Goal: Task Accomplishment & Management: Manage account settings

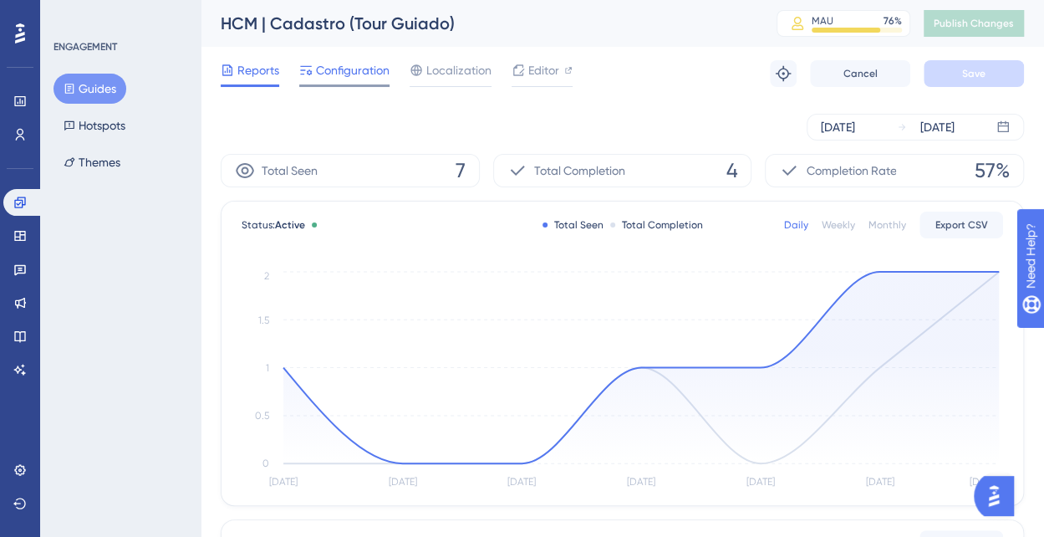
click at [342, 71] on span "Configuration" at bounding box center [353, 70] width 74 height 20
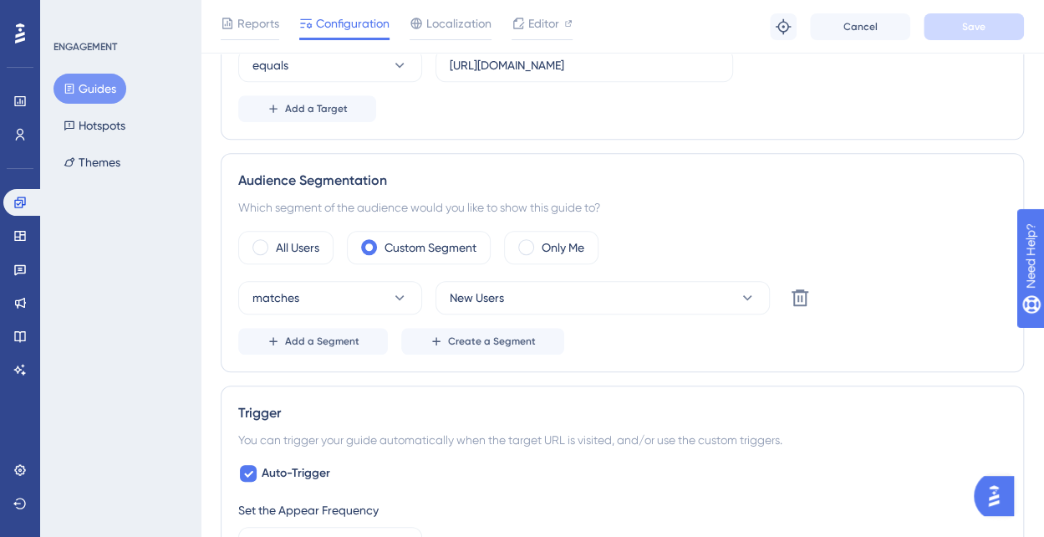
scroll to position [502, 0]
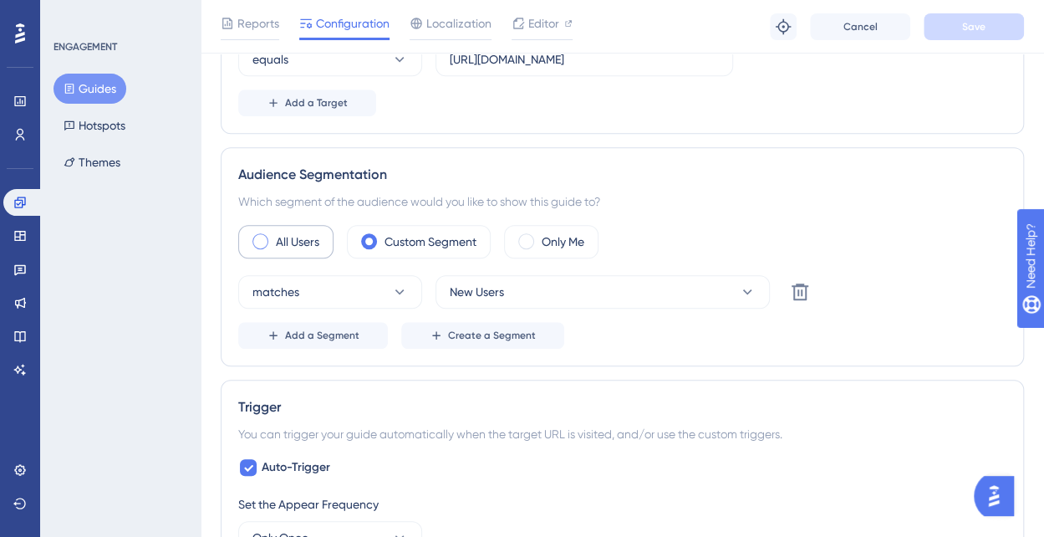
click at [256, 239] on span at bounding box center [260, 241] width 16 height 16
click at [273, 236] on input "radio" at bounding box center [273, 236] width 0 height 0
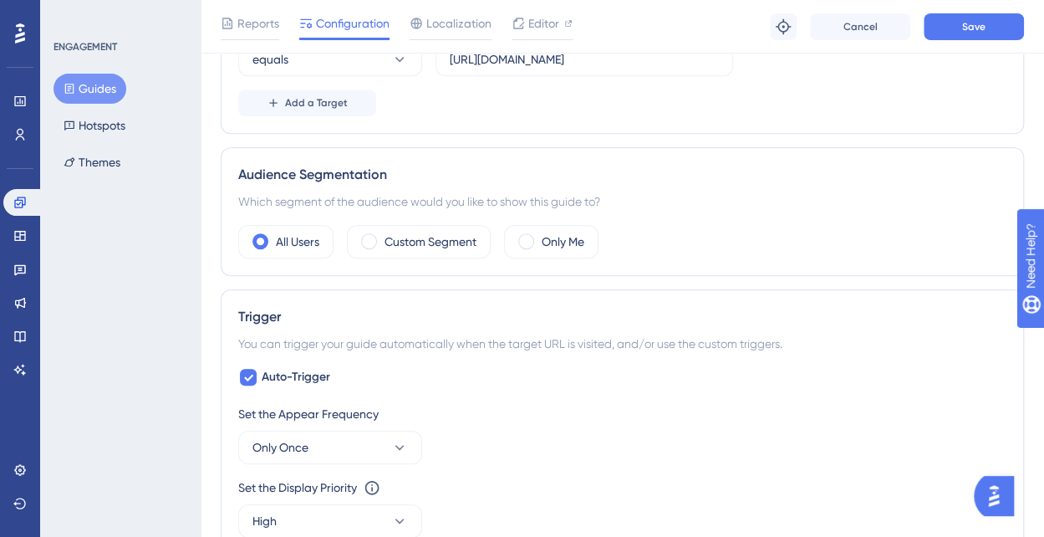
scroll to position [585, 0]
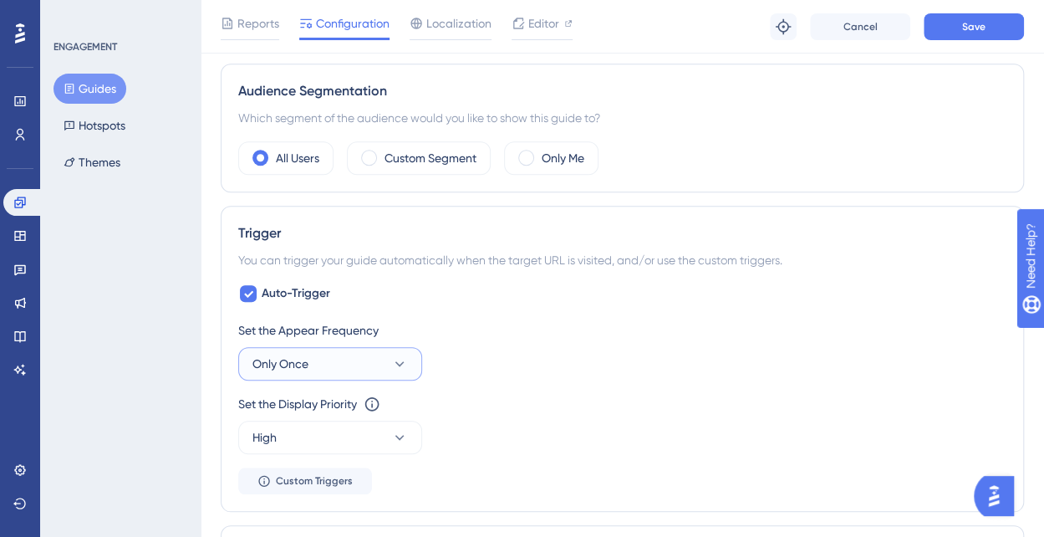
click at [400, 357] on icon at bounding box center [399, 363] width 17 height 17
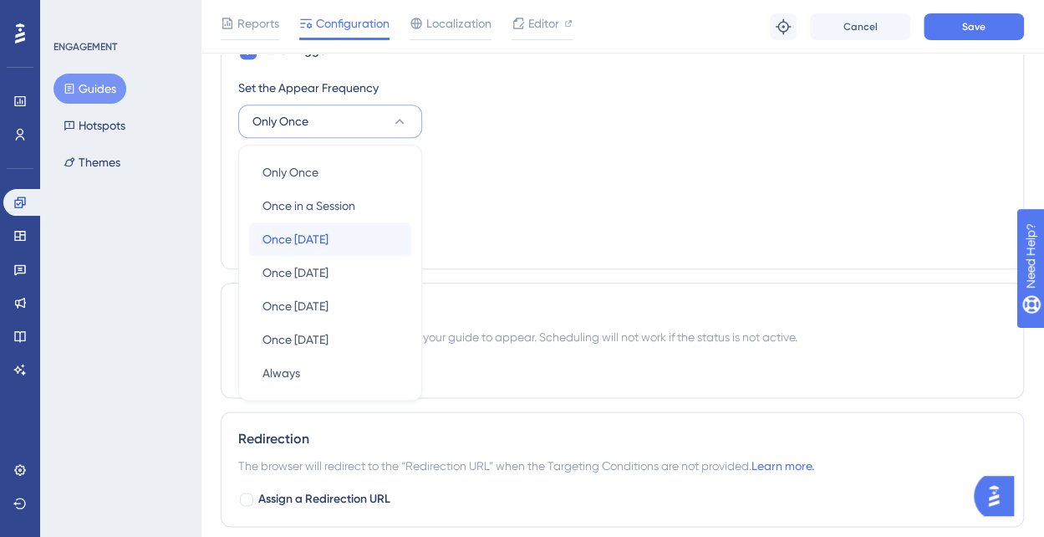
click at [383, 239] on div "Once in 1 day Once in 1 day" at bounding box center [330, 238] width 135 height 33
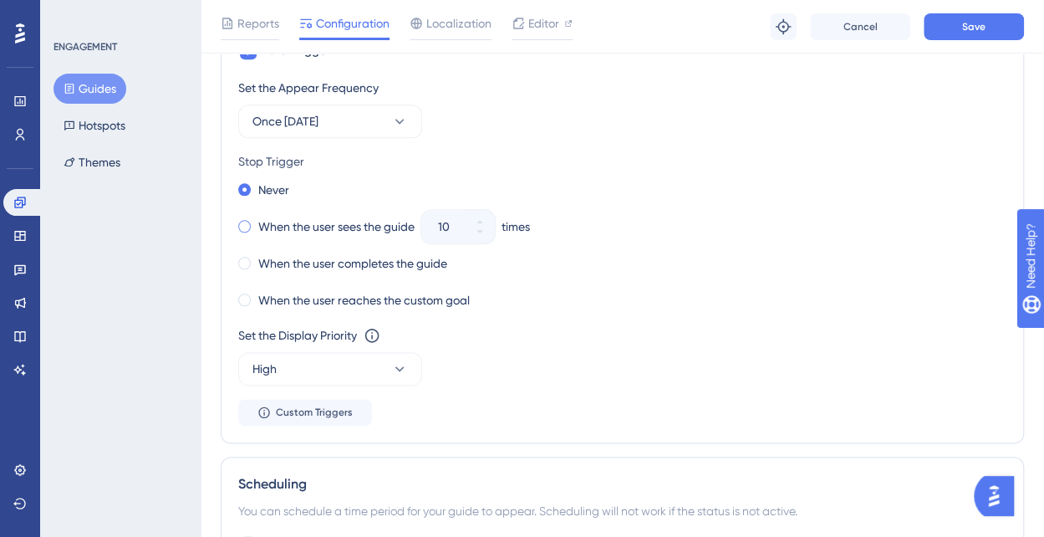
click at [244, 220] on span at bounding box center [244, 226] width 13 height 13
click at [256, 222] on input "radio" at bounding box center [256, 222] width 0 height 0
click at [485, 217] on icon at bounding box center [480, 222] width 10 height 10
click at [485, 231] on icon at bounding box center [480, 232] width 10 height 10
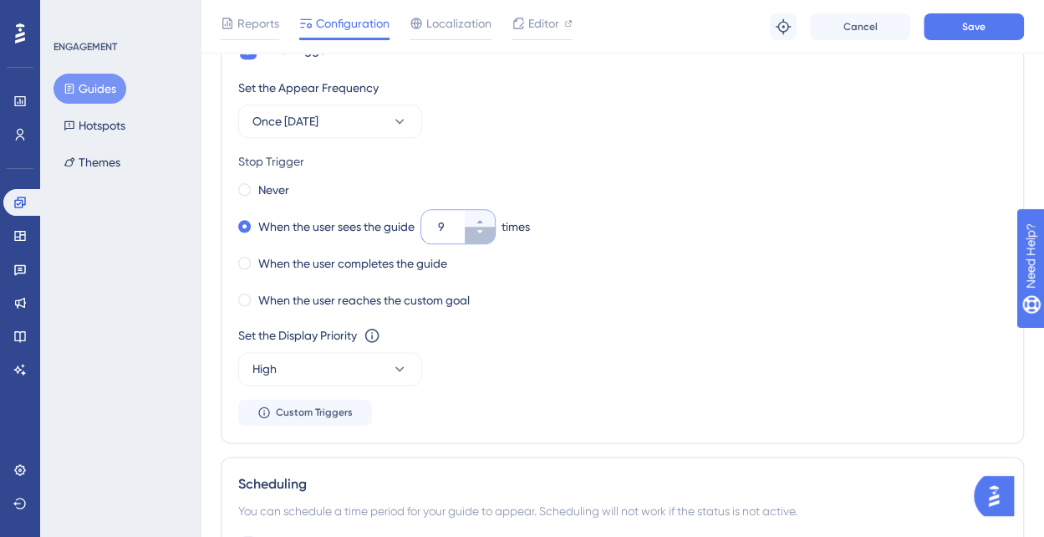
click at [485, 231] on icon at bounding box center [480, 232] width 10 height 10
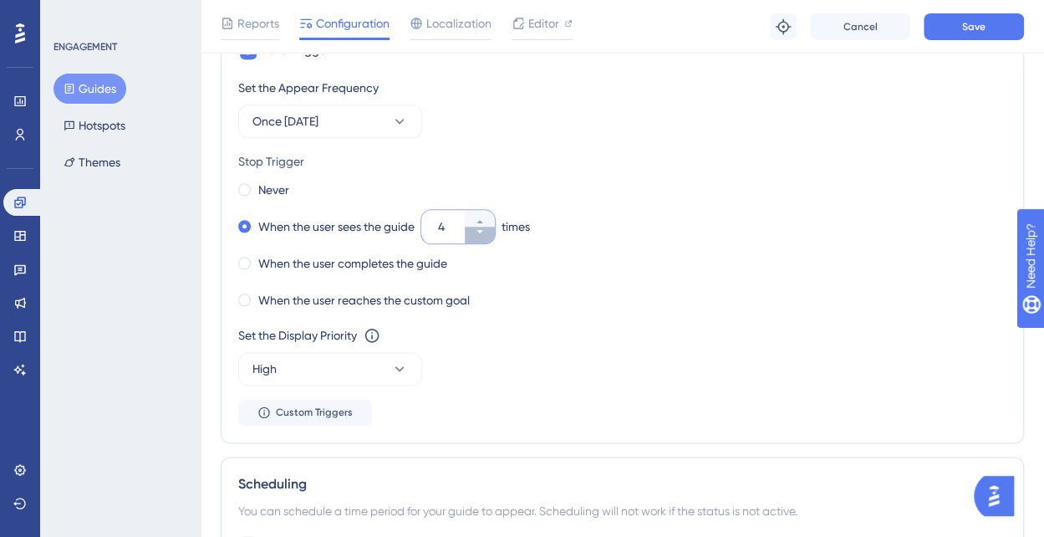
click at [485, 231] on icon at bounding box center [480, 232] width 10 height 10
type input "3"
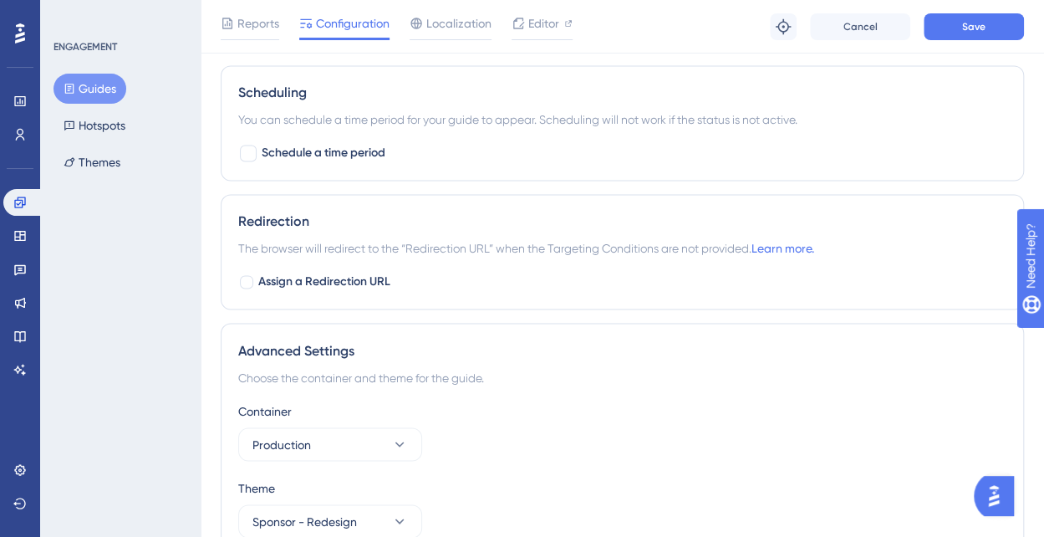
scroll to position [1298, 0]
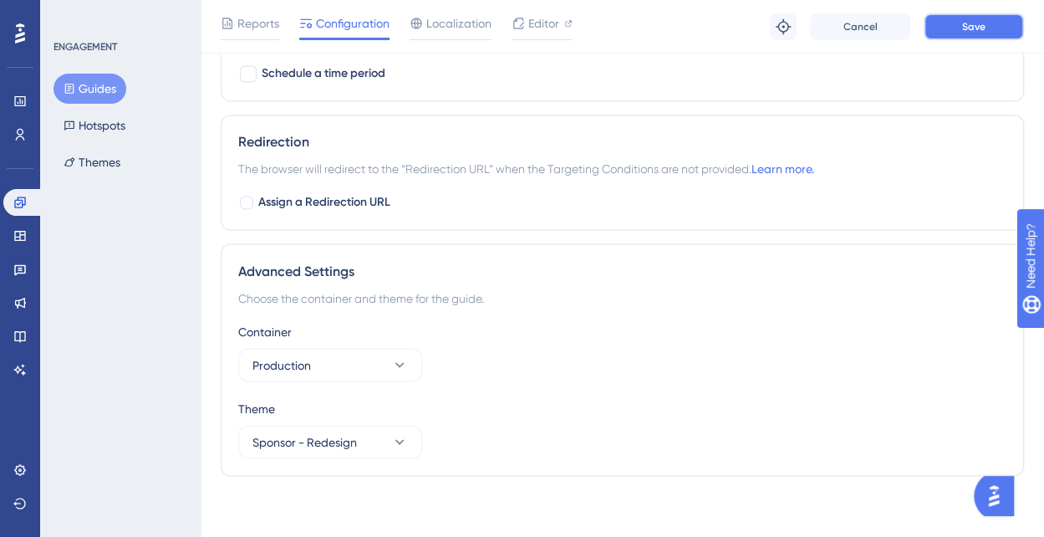
click at [998, 26] on button "Save" at bounding box center [974, 26] width 100 height 27
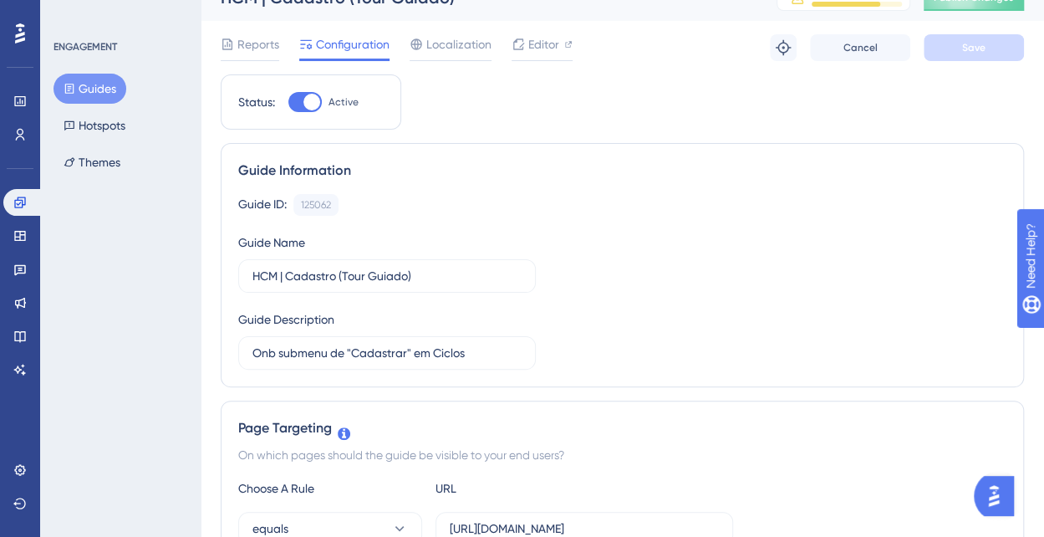
scroll to position [0, 0]
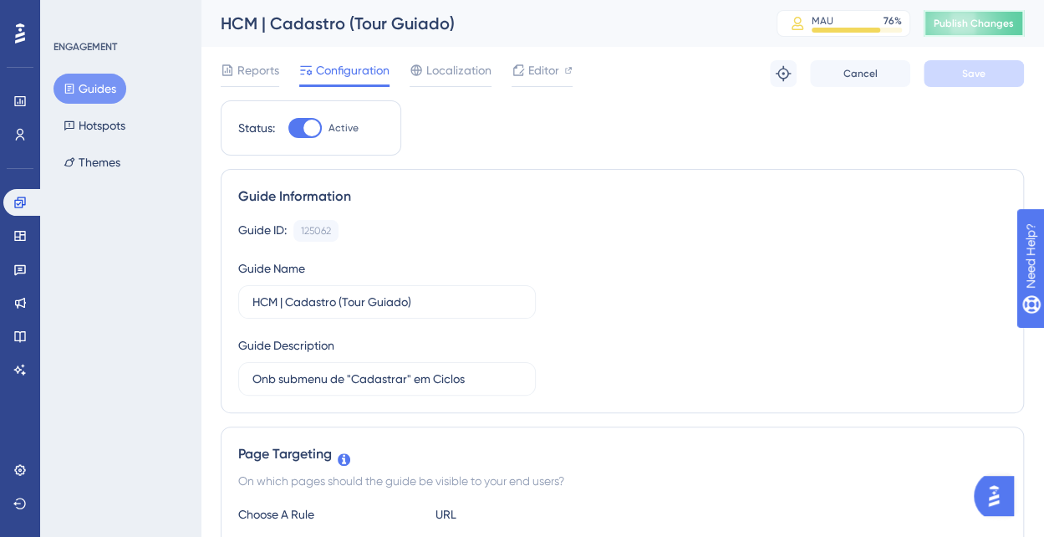
click at [1007, 28] on span "Publish Changes" at bounding box center [974, 23] width 80 height 13
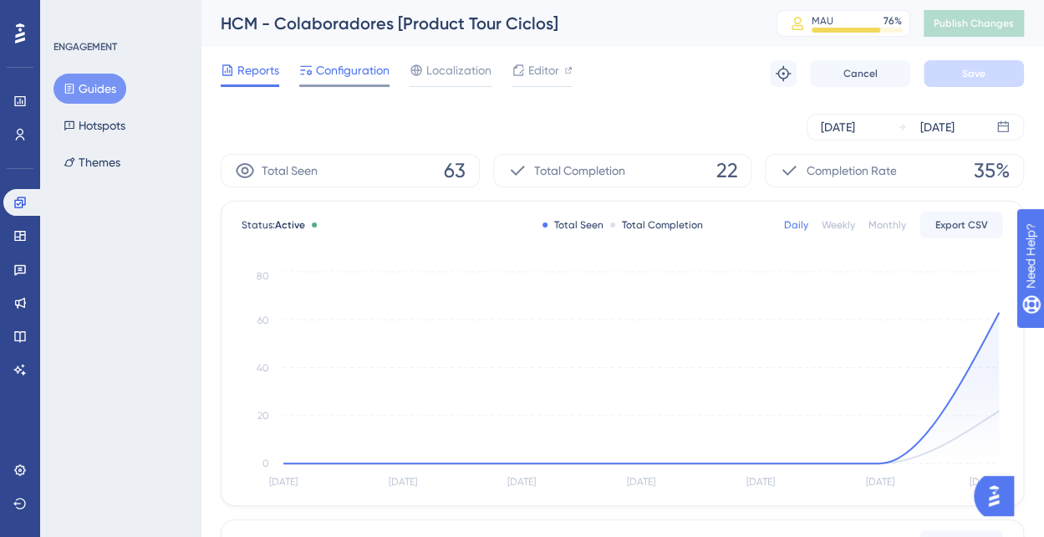
click at [329, 69] on span "Configuration" at bounding box center [353, 70] width 74 height 20
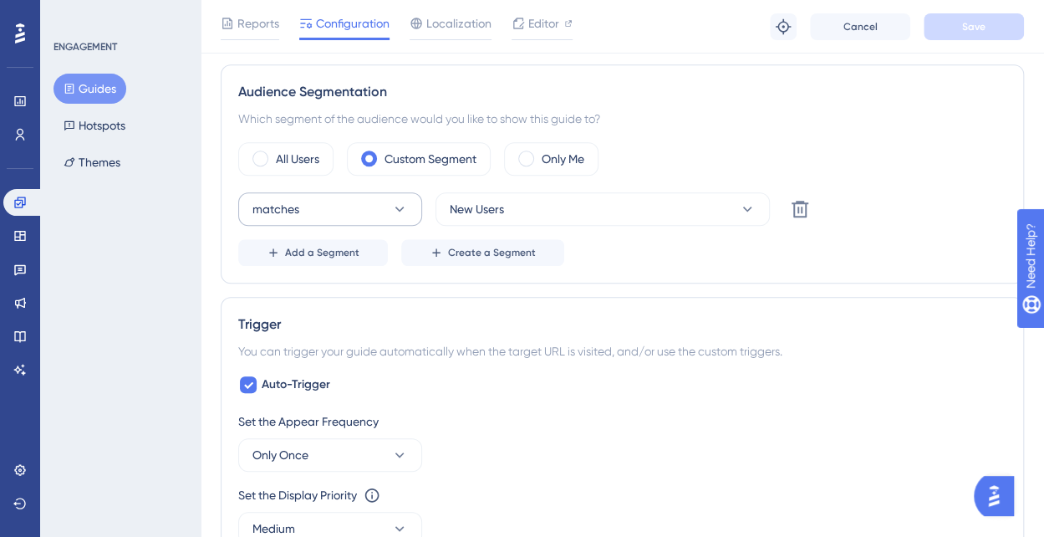
scroll to position [585, 0]
click at [262, 156] on span at bounding box center [260, 158] width 16 height 16
click at [273, 152] on input "radio" at bounding box center [273, 152] width 0 height 0
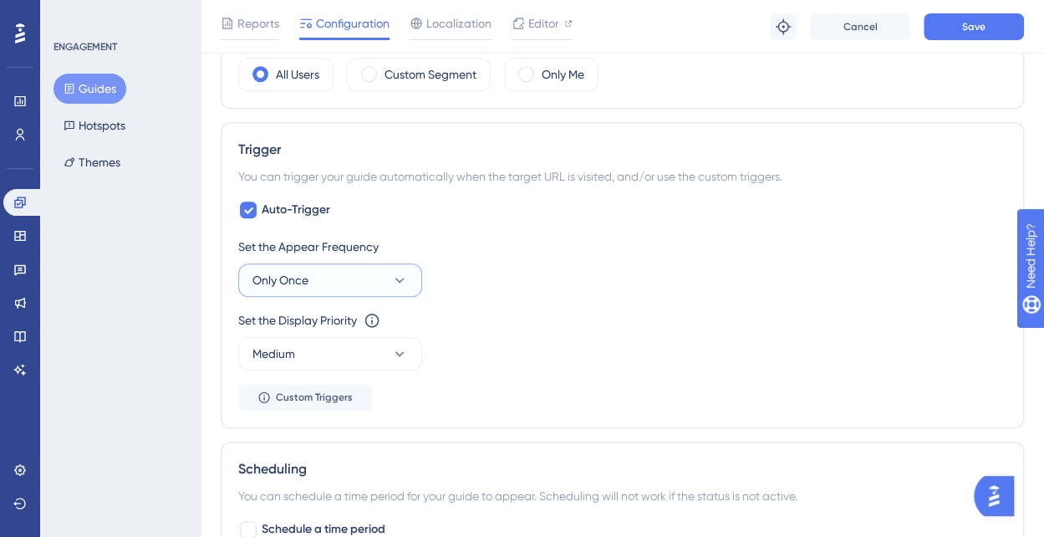
click at [393, 272] on icon at bounding box center [399, 280] width 17 height 17
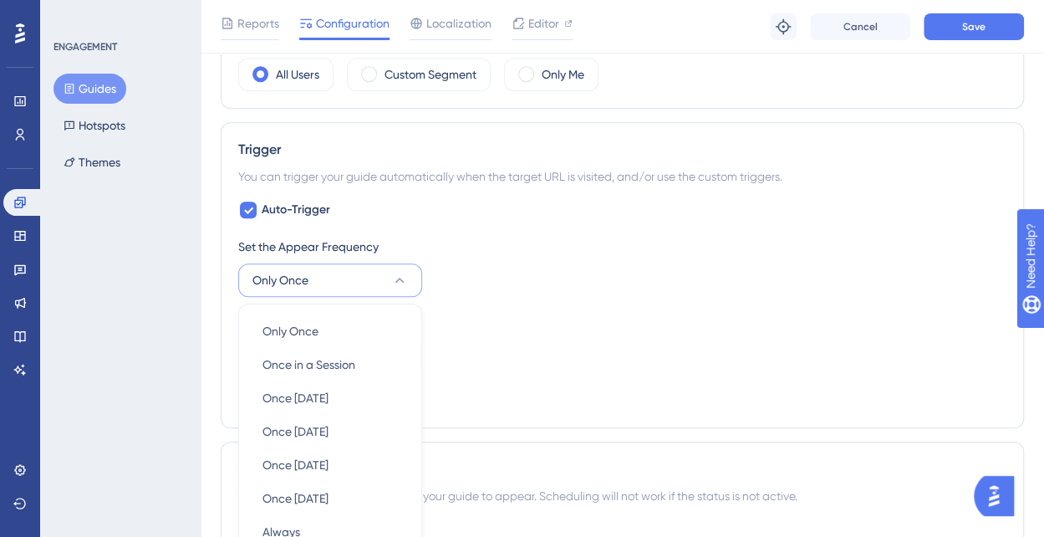
scroll to position [828, 0]
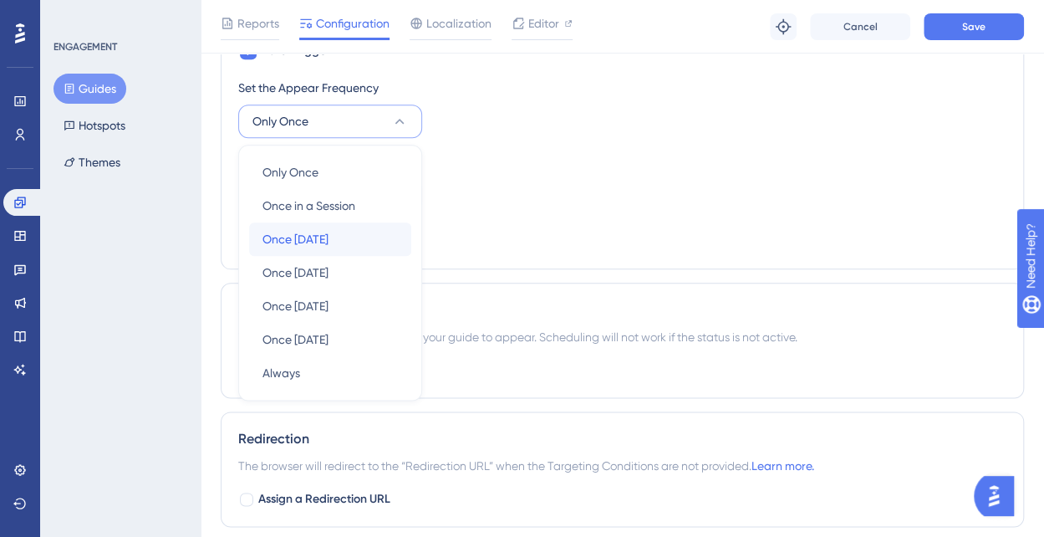
click at [365, 240] on div "Once in 1 day Once in 1 day" at bounding box center [330, 238] width 135 height 33
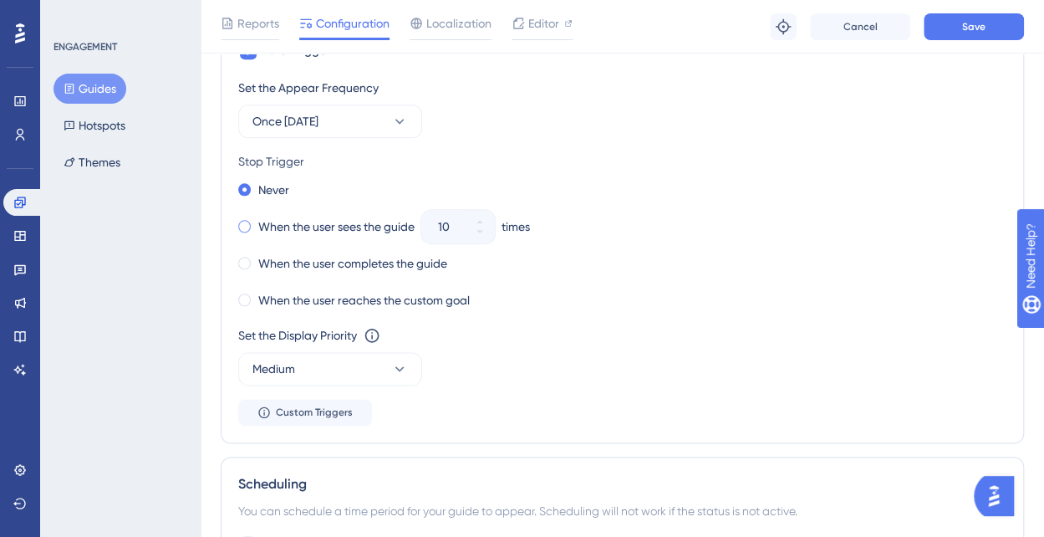
click at [247, 221] on span at bounding box center [244, 226] width 13 height 13
click at [256, 222] on input "radio" at bounding box center [256, 222] width 0 height 0
click at [485, 217] on icon at bounding box center [480, 222] width 10 height 10
click at [482, 230] on icon at bounding box center [480, 231] width 6 height 3
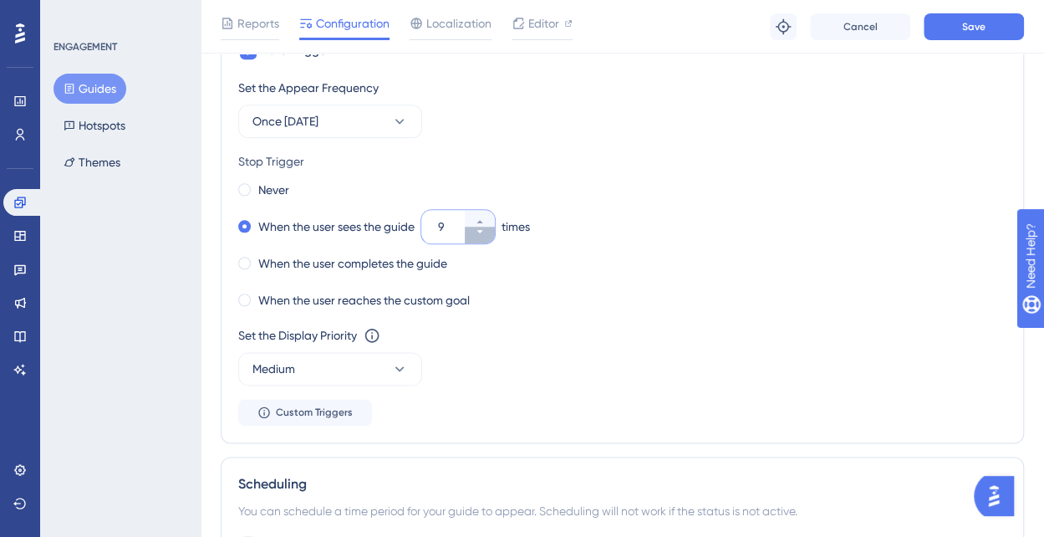
click at [482, 230] on icon at bounding box center [480, 231] width 6 height 3
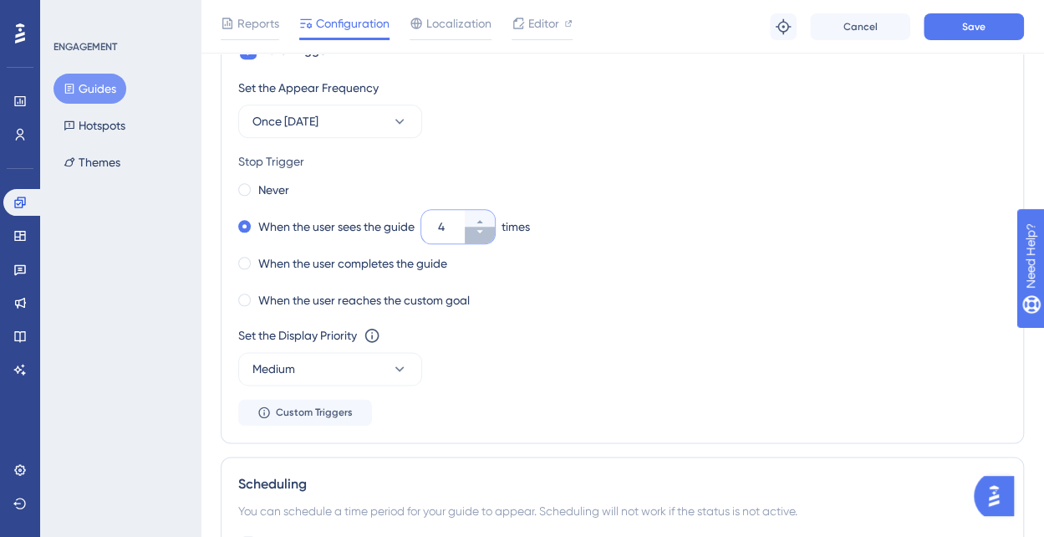
click at [482, 230] on icon at bounding box center [480, 231] width 6 height 3
type input "3"
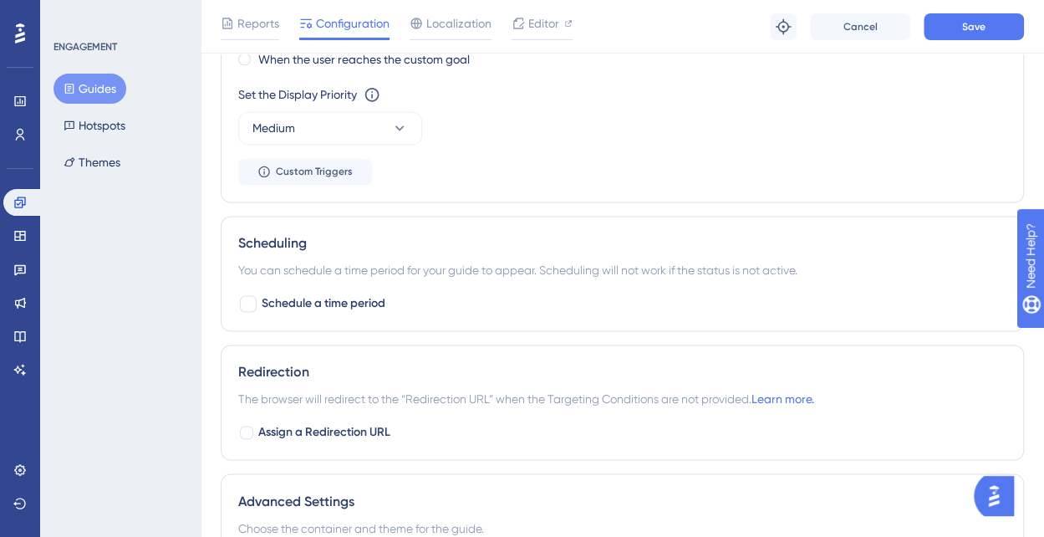
scroll to position [1048, 0]
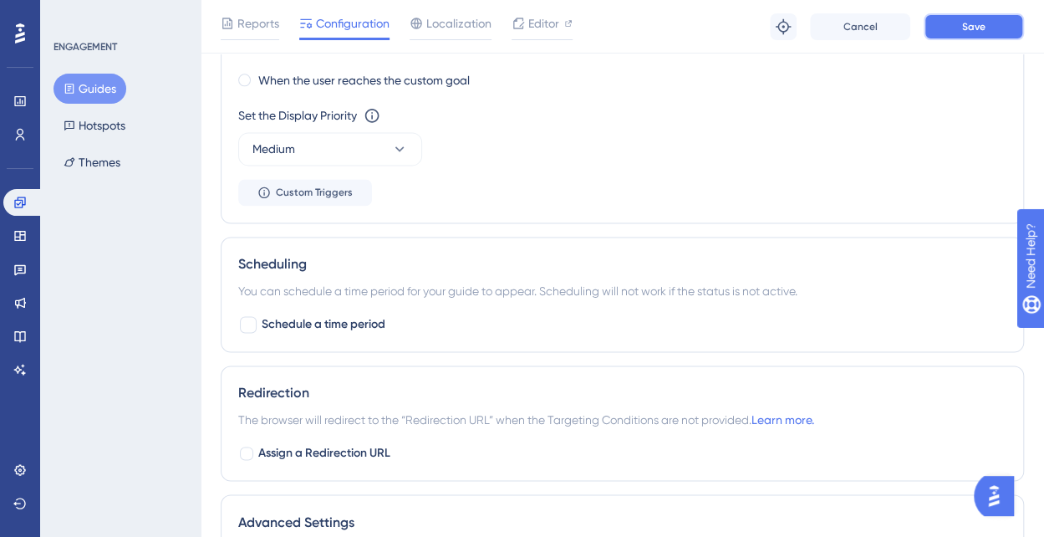
click at [952, 31] on button "Save" at bounding box center [974, 26] width 100 height 27
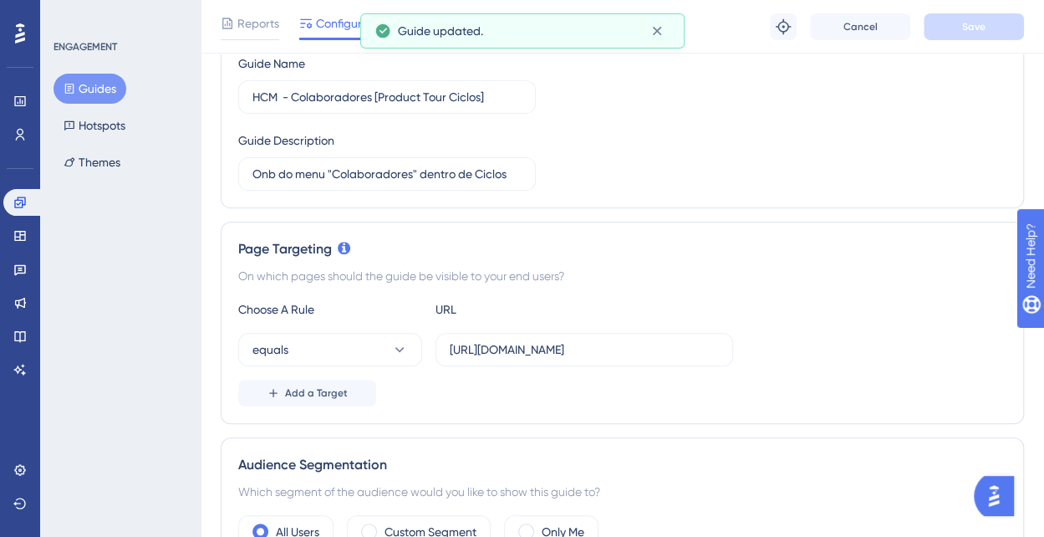
scroll to position [0, 0]
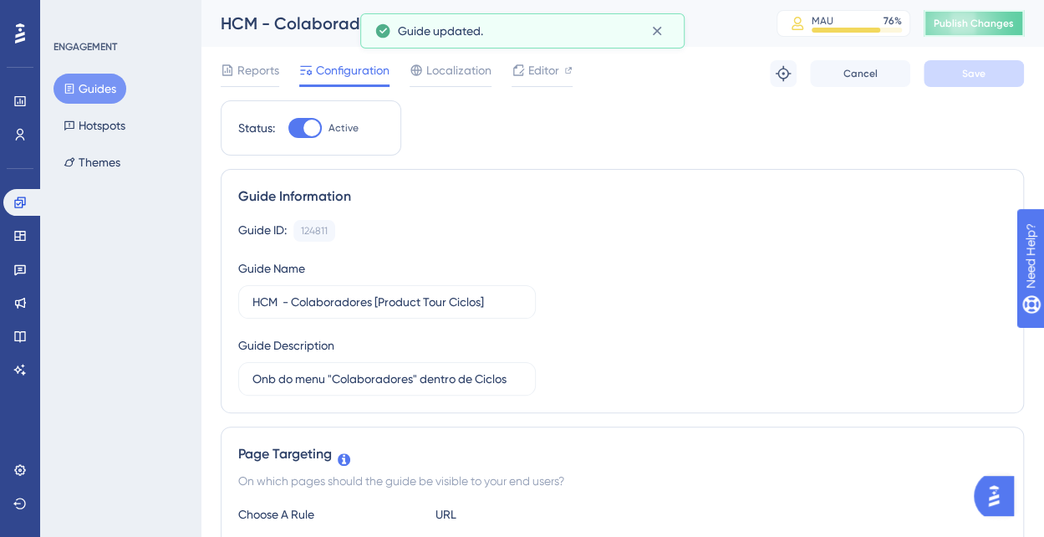
click at [998, 18] on span "Publish Changes" at bounding box center [974, 23] width 80 height 13
click at [657, 33] on icon at bounding box center [657, 31] width 17 height 17
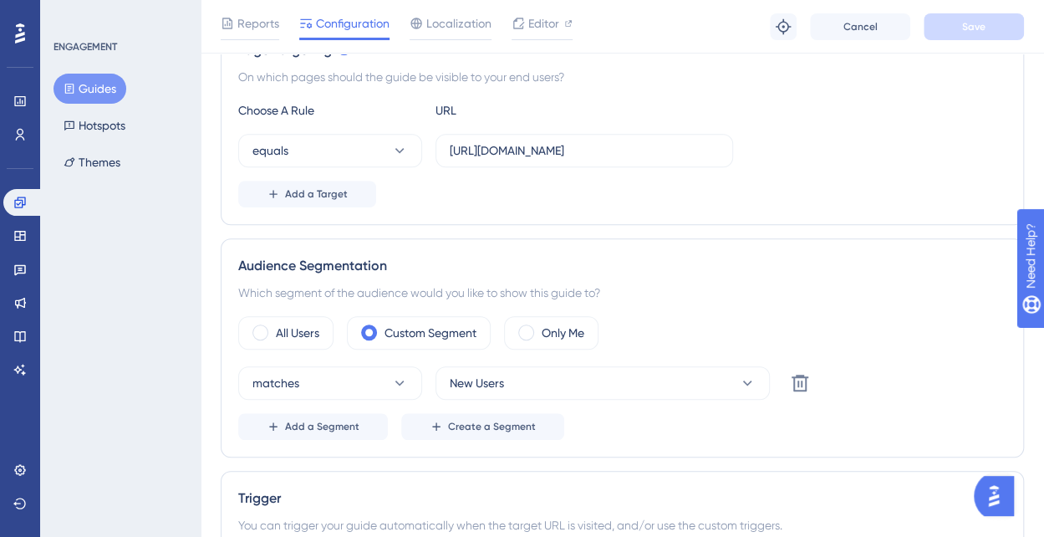
scroll to position [502, 0]
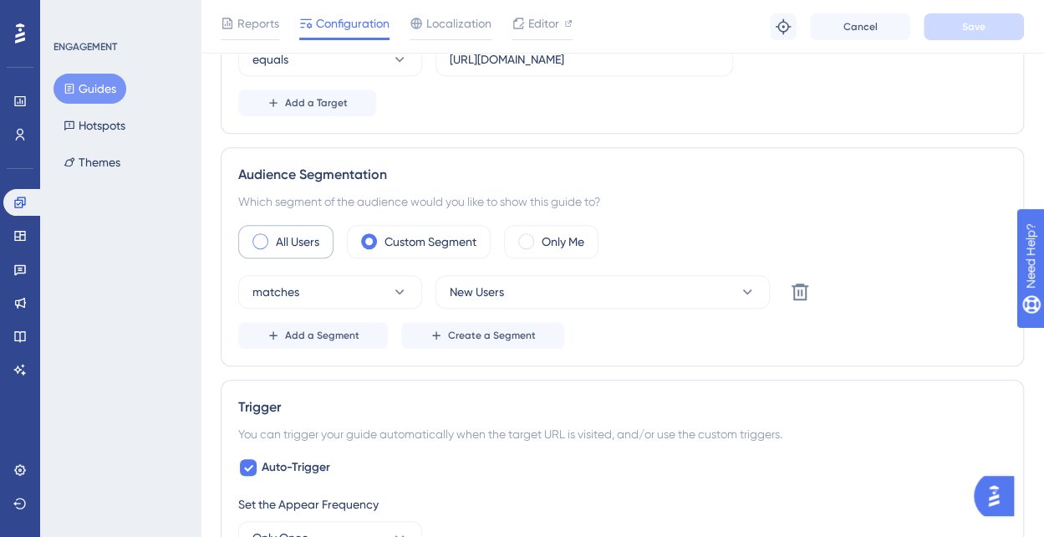
click at [266, 238] on span at bounding box center [260, 241] width 16 height 16
click at [273, 236] on input "radio" at bounding box center [273, 236] width 0 height 0
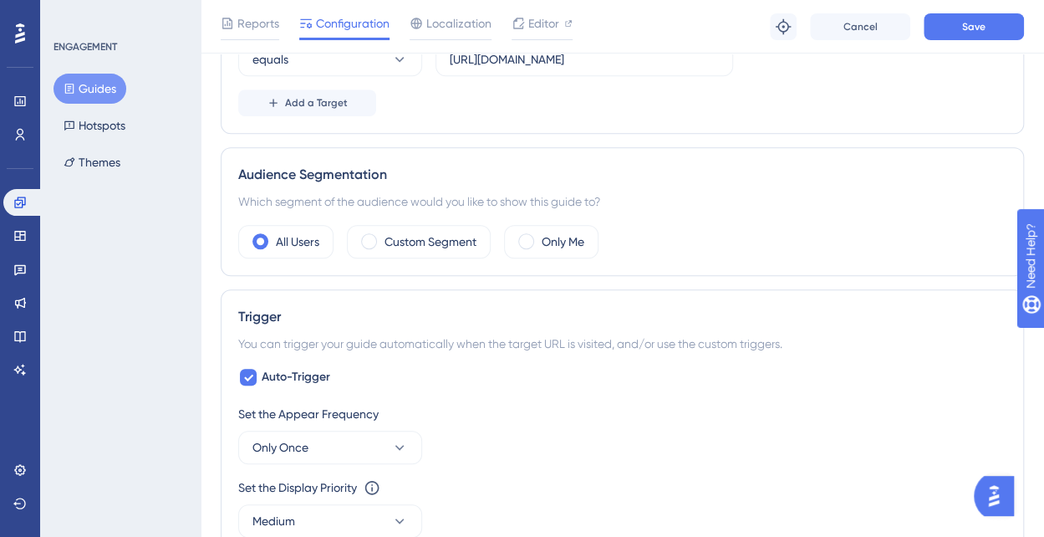
scroll to position [669, 0]
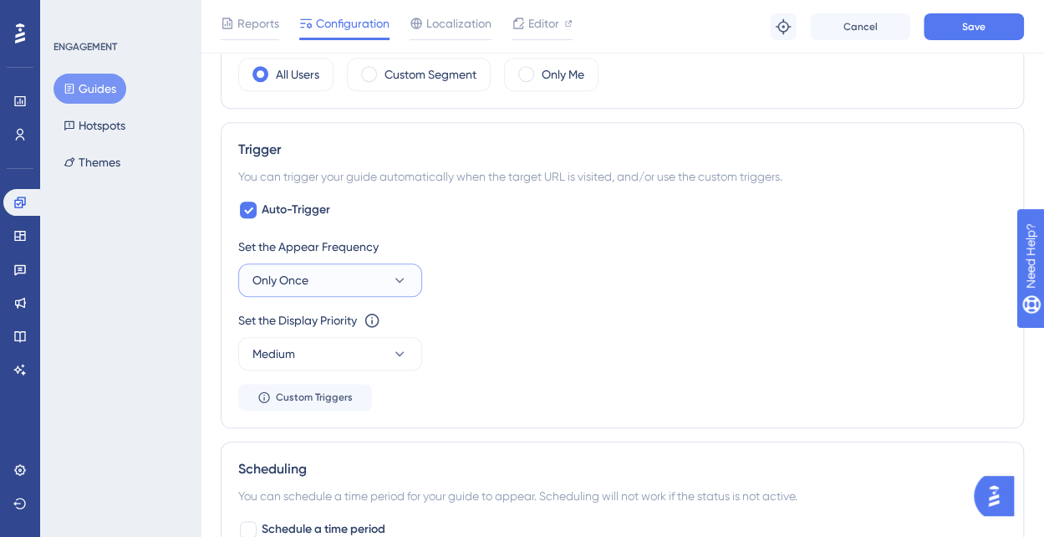
click at [391, 278] on icon at bounding box center [399, 280] width 17 height 17
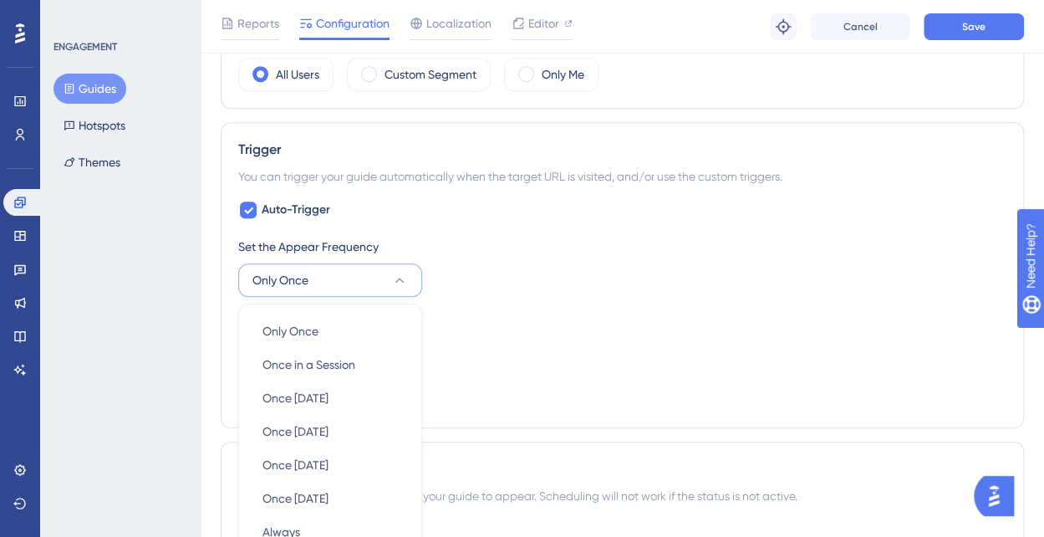
scroll to position [828, 0]
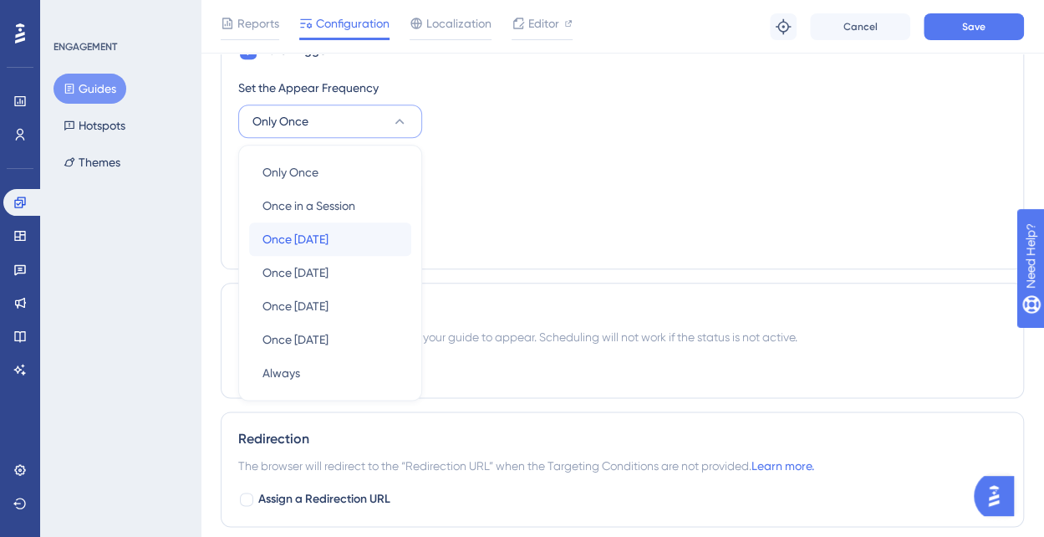
click at [369, 233] on div "Once [DATE] Once [DATE]" at bounding box center [330, 238] width 135 height 33
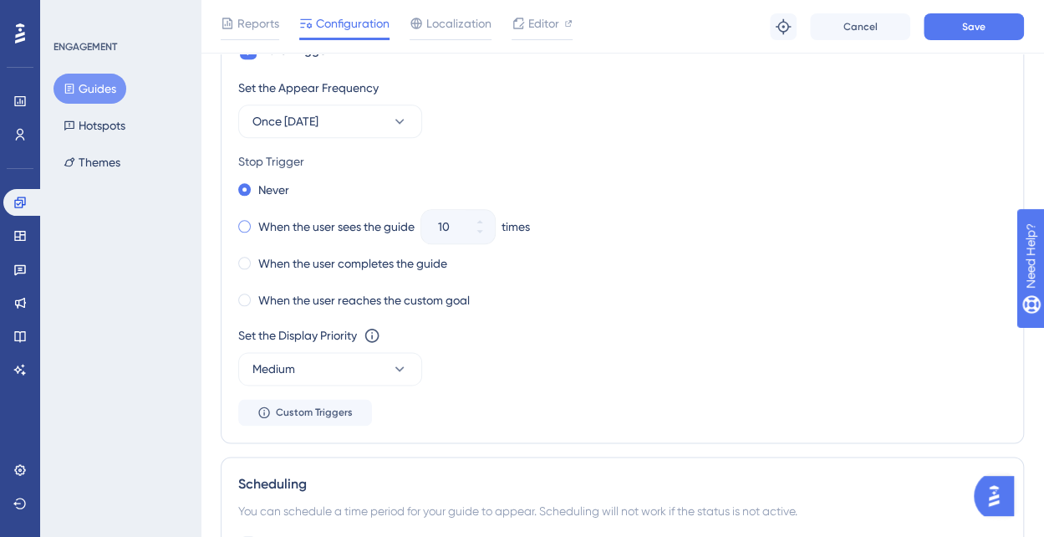
click at [246, 220] on span at bounding box center [244, 226] width 13 height 13
click at [256, 222] on input "radio" at bounding box center [256, 222] width 0 height 0
click at [483, 234] on button "10" at bounding box center [480, 235] width 30 height 17
click at [483, 234] on button "9" at bounding box center [480, 235] width 30 height 17
click at [483, 234] on button "8" at bounding box center [480, 235] width 30 height 17
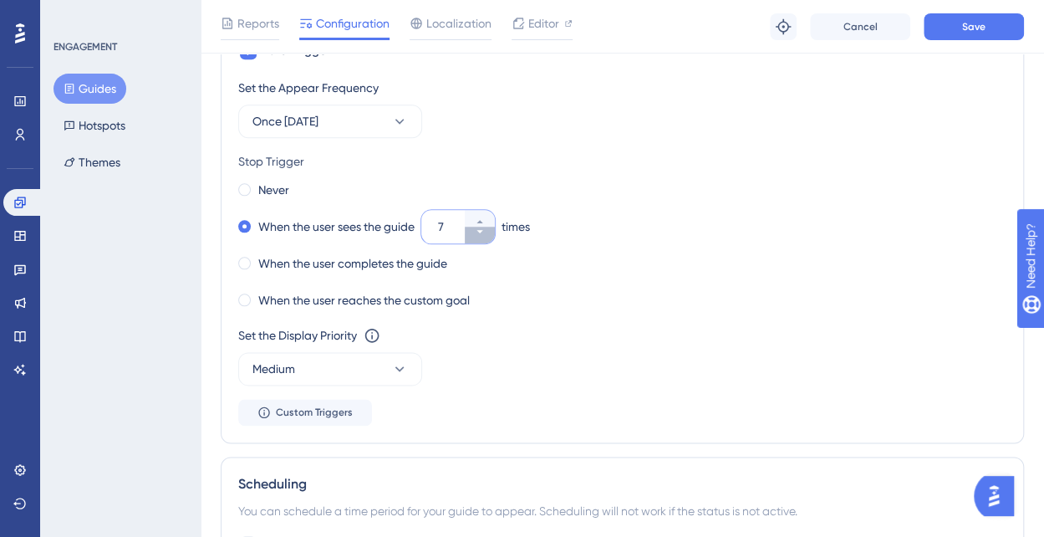
click at [483, 234] on button "7" at bounding box center [480, 235] width 30 height 17
click at [483, 234] on button "6" at bounding box center [480, 235] width 30 height 17
click at [483, 234] on button "5" at bounding box center [480, 235] width 30 height 17
click at [483, 234] on button "4" at bounding box center [480, 235] width 30 height 17
type input "3"
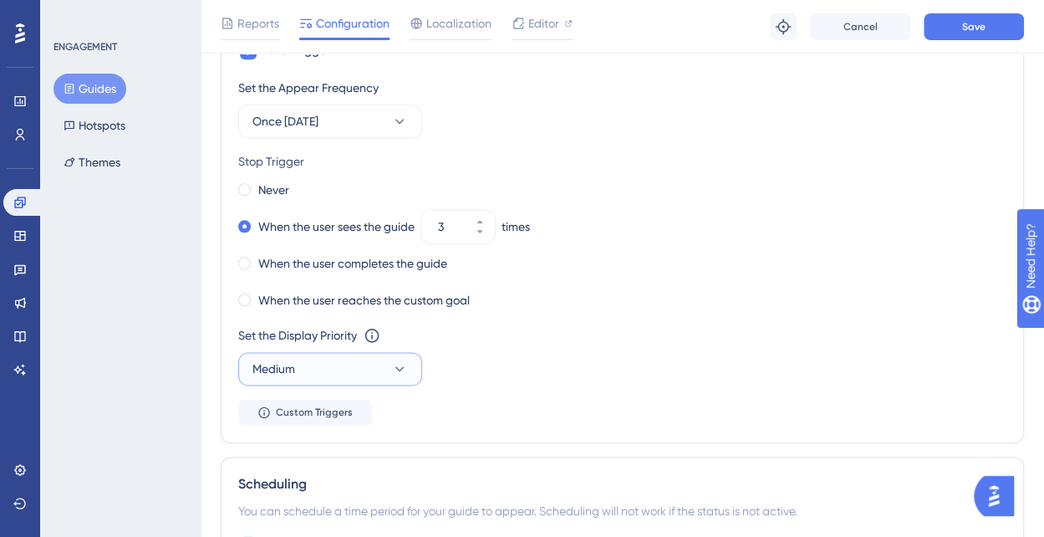
click at [397, 365] on icon at bounding box center [399, 368] width 17 height 17
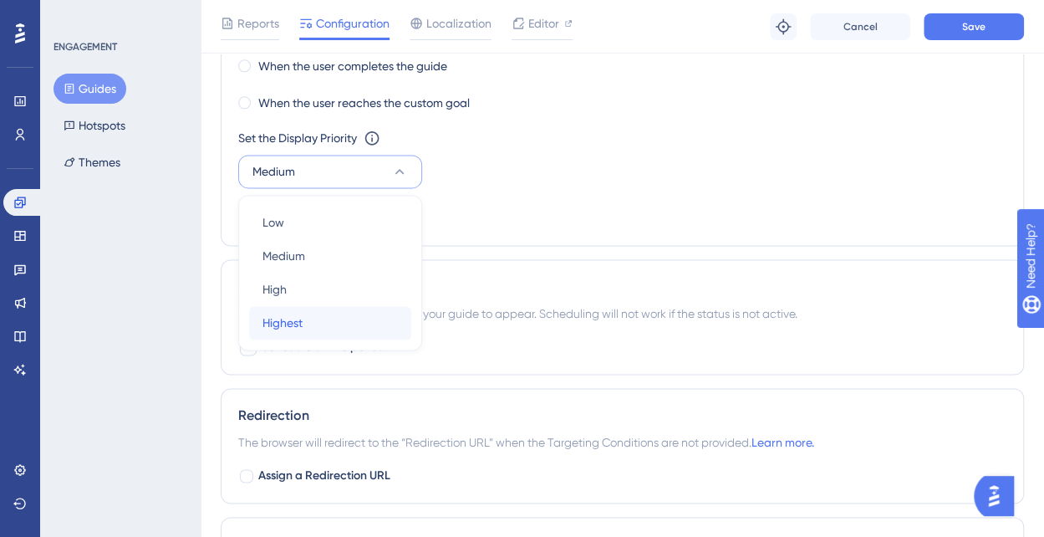
click at [346, 315] on div "Highest Highest" at bounding box center [330, 322] width 135 height 33
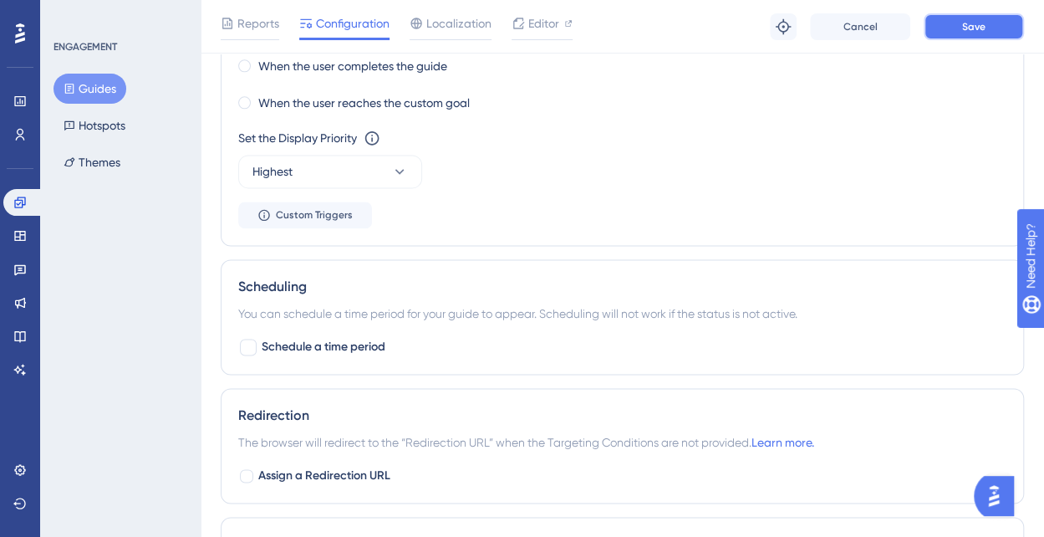
click at [946, 24] on button "Save" at bounding box center [974, 26] width 100 height 27
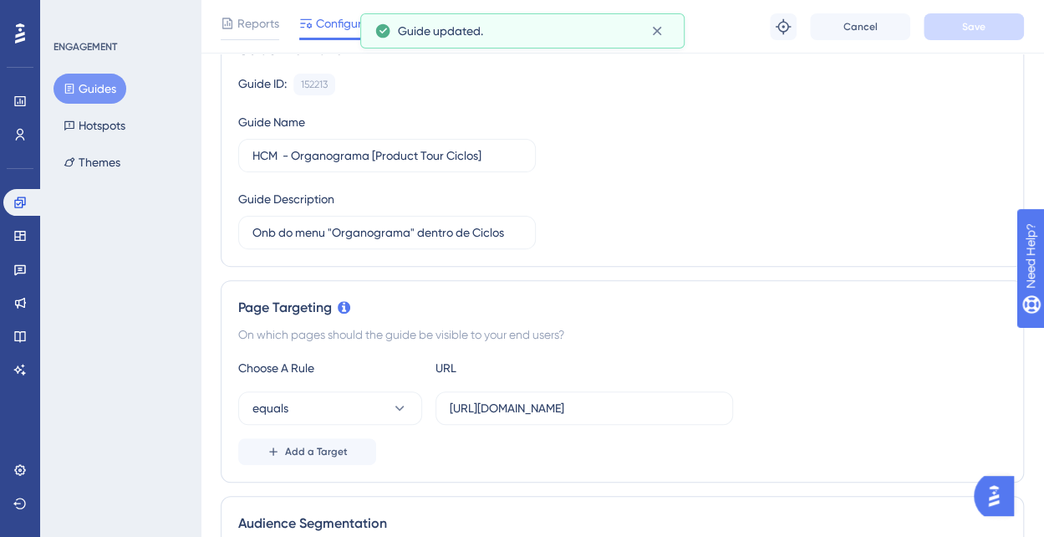
scroll to position [0, 0]
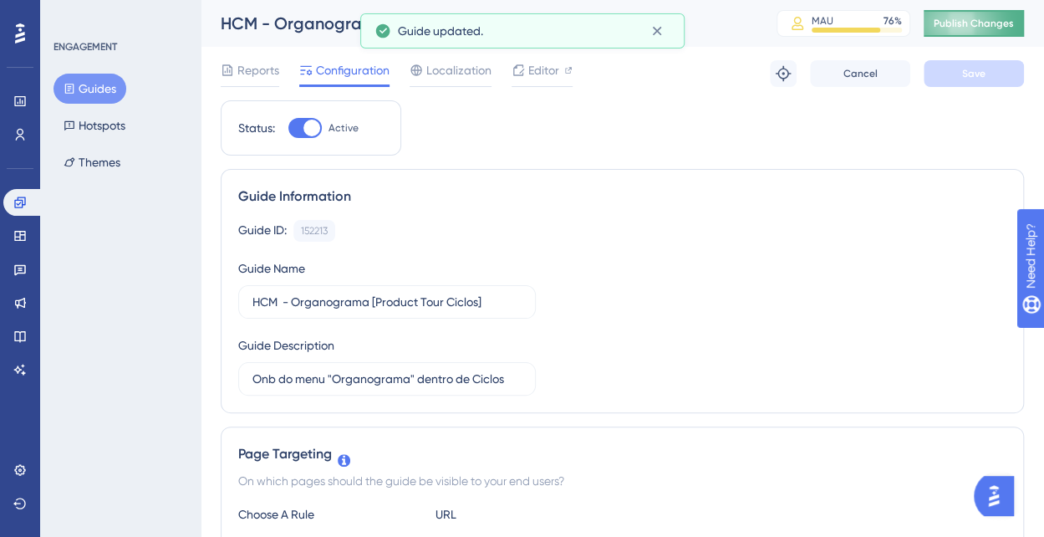
click at [983, 24] on span "Publish Changes" at bounding box center [974, 23] width 80 height 13
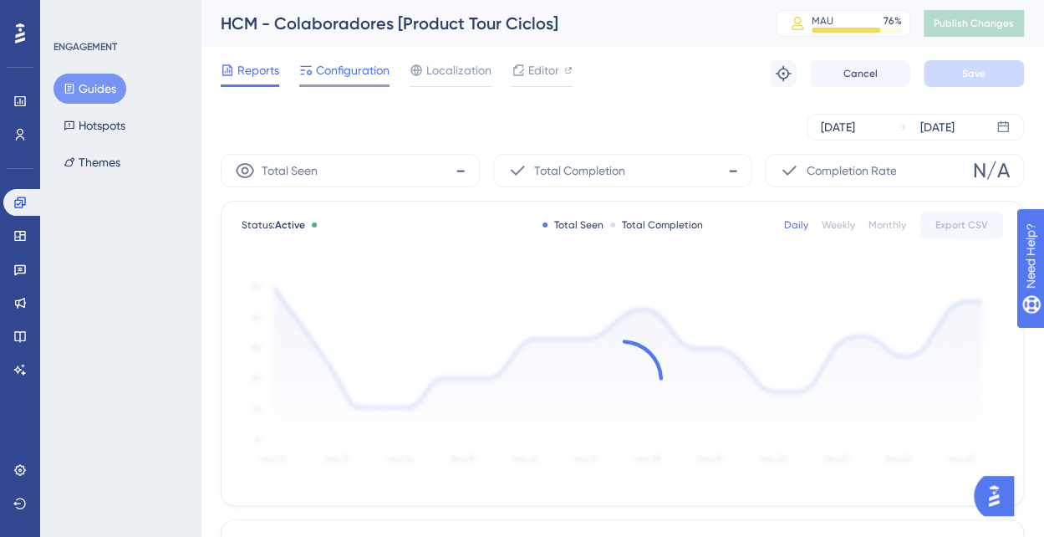
click at [363, 68] on span "Configuration" at bounding box center [353, 70] width 74 height 20
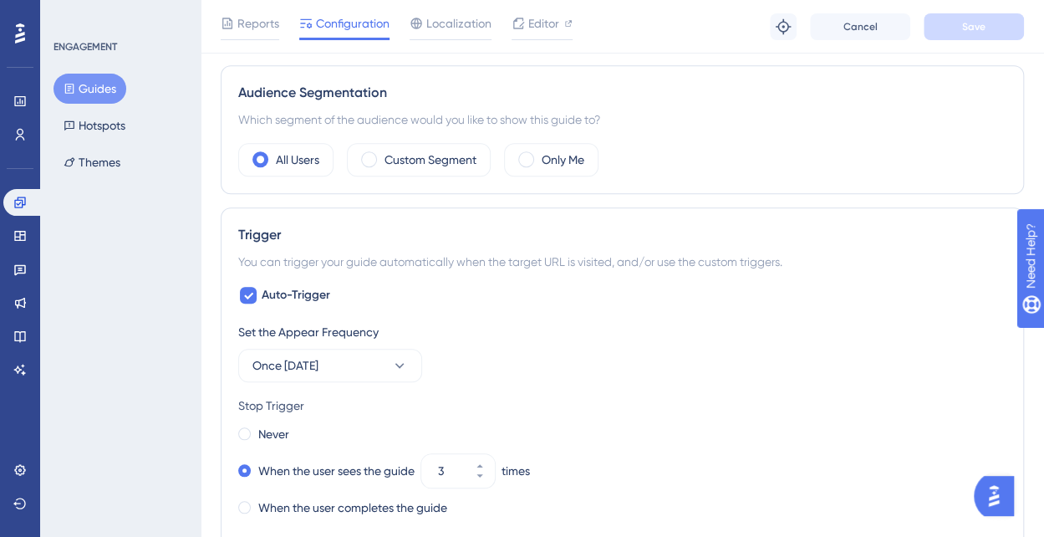
scroll to position [752, 0]
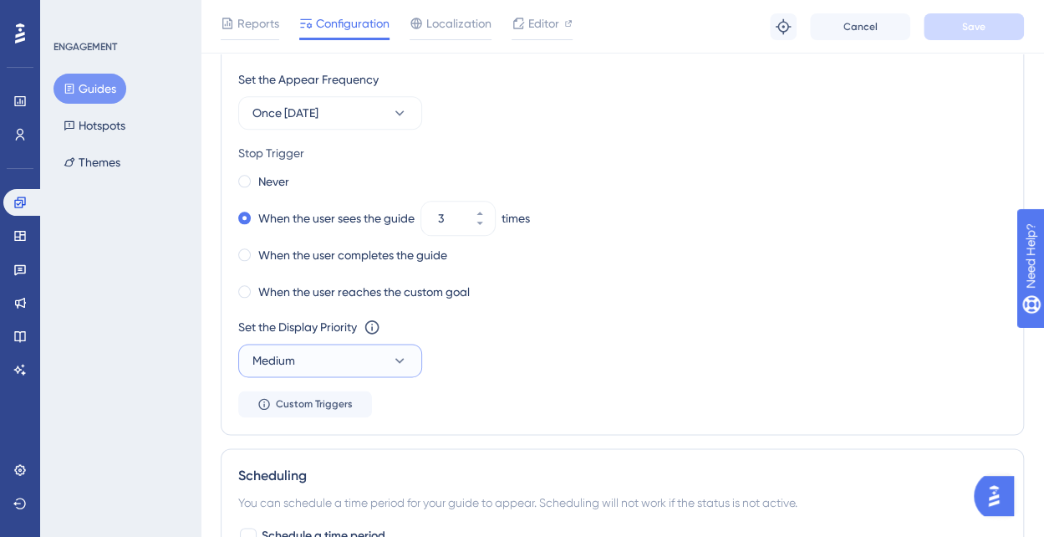
click at [393, 360] on icon at bounding box center [399, 360] width 17 height 17
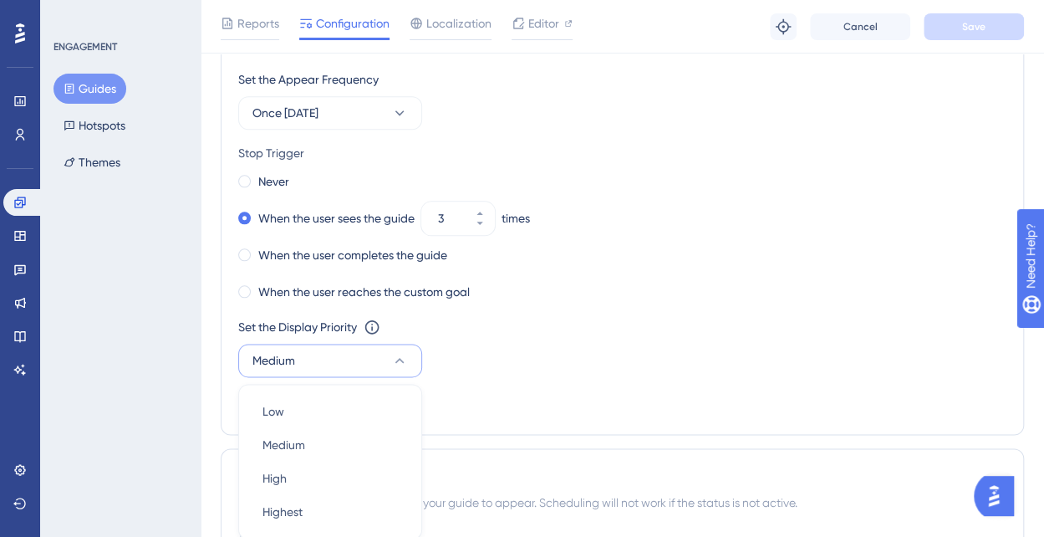
scroll to position [1025, 0]
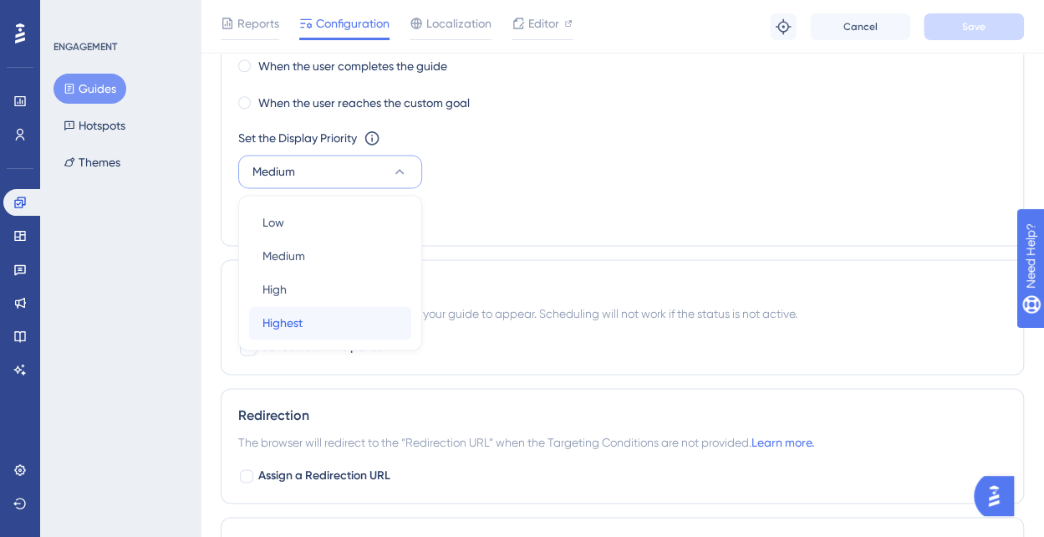
click at [354, 308] on div "Highest Highest" at bounding box center [330, 322] width 135 height 33
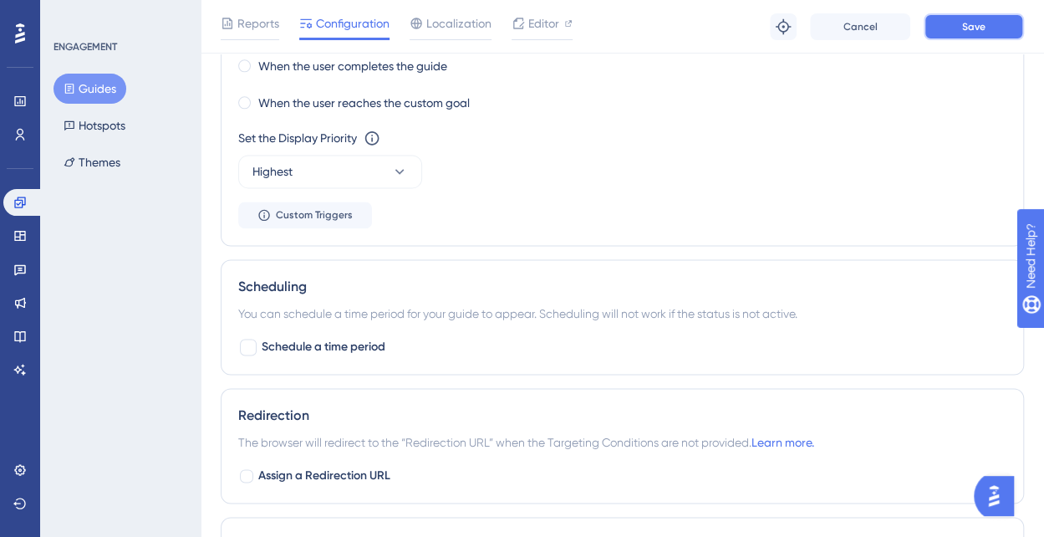
click at [985, 21] on span "Save" at bounding box center [973, 26] width 23 height 13
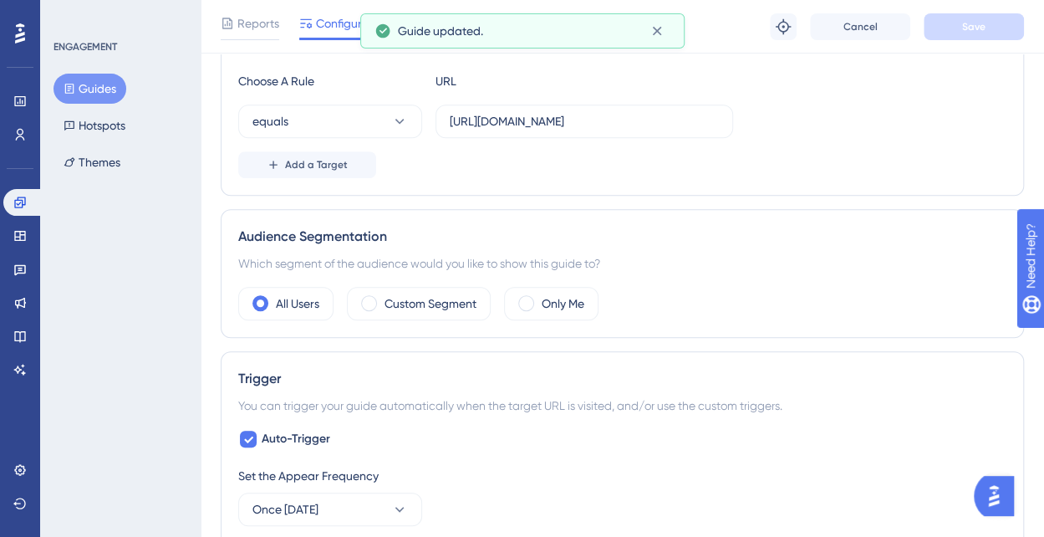
scroll to position [0, 0]
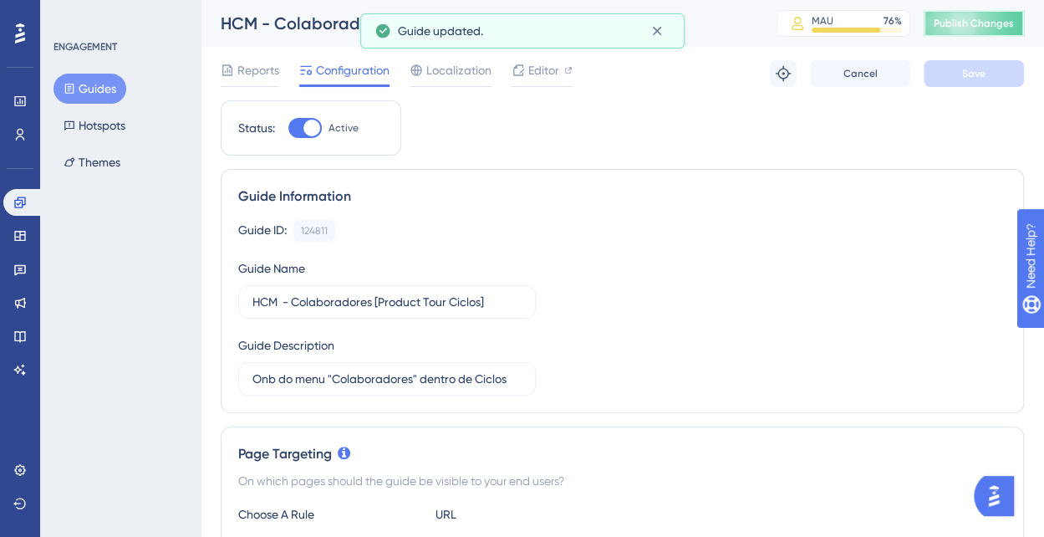
click at [1013, 18] on span "Publish Changes" at bounding box center [974, 23] width 80 height 13
click at [661, 38] on icon at bounding box center [657, 31] width 17 height 17
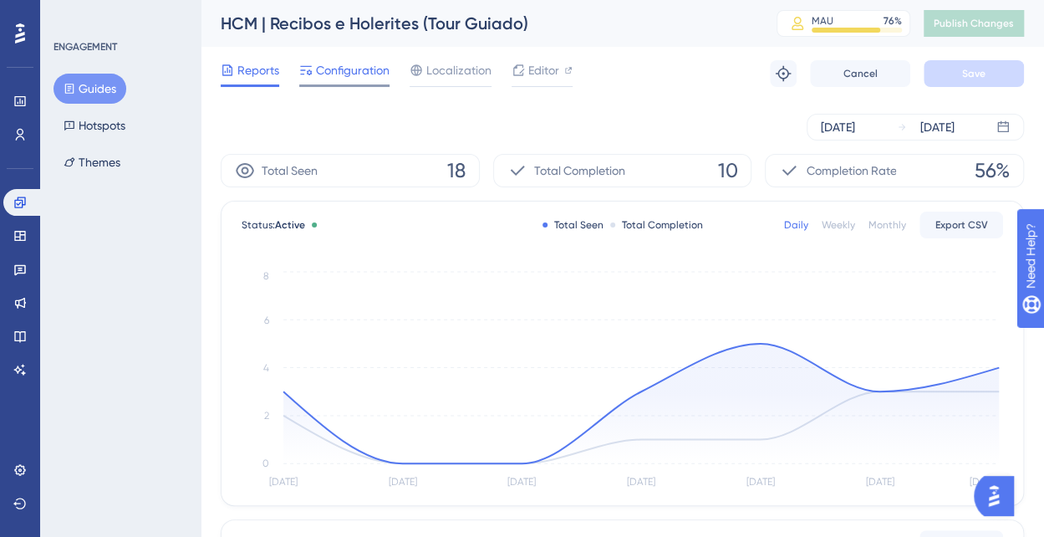
click at [366, 71] on span "Configuration" at bounding box center [353, 70] width 74 height 20
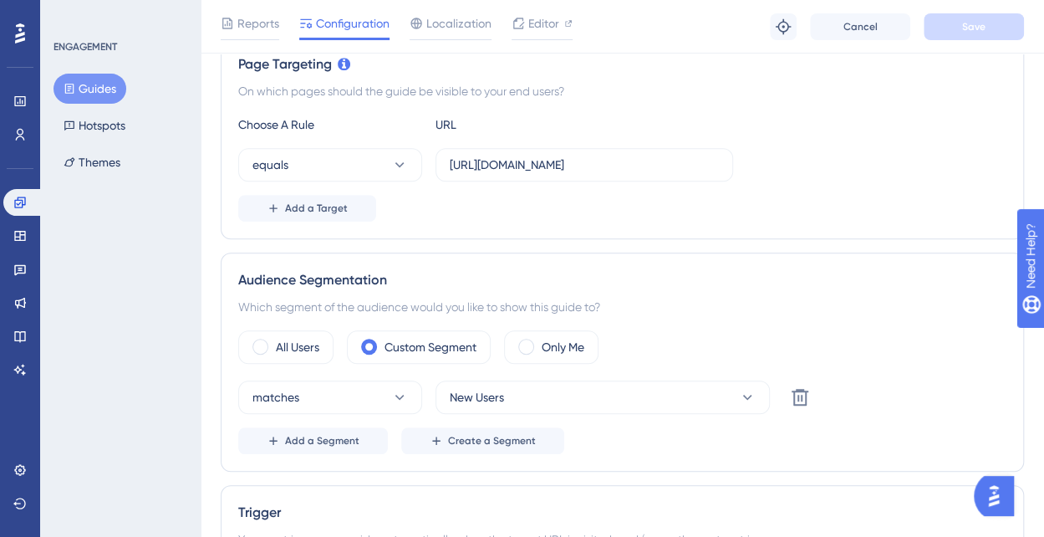
scroll to position [418, 0]
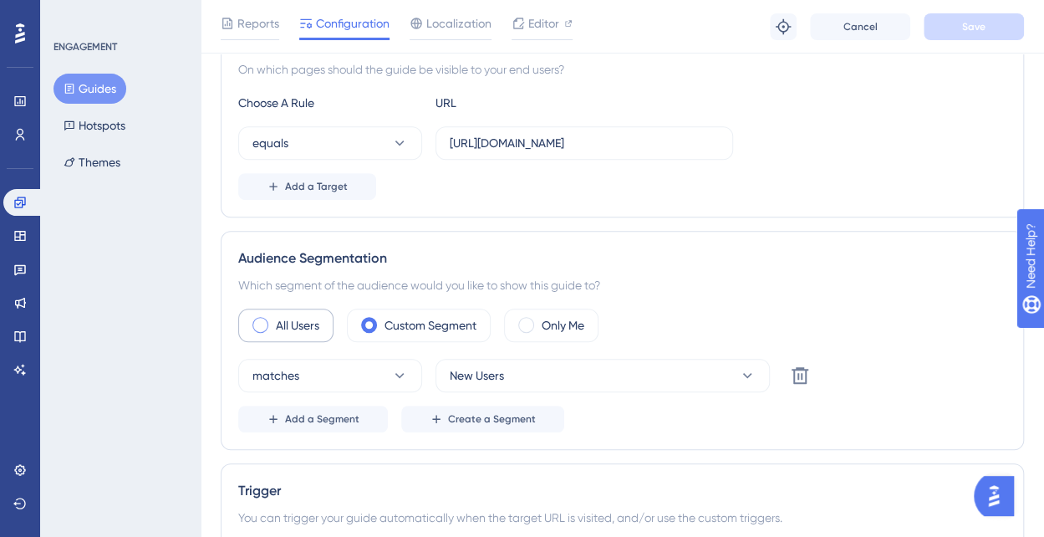
click at [256, 317] on span at bounding box center [260, 325] width 16 height 16
click at [273, 319] on input "radio" at bounding box center [273, 319] width 0 height 0
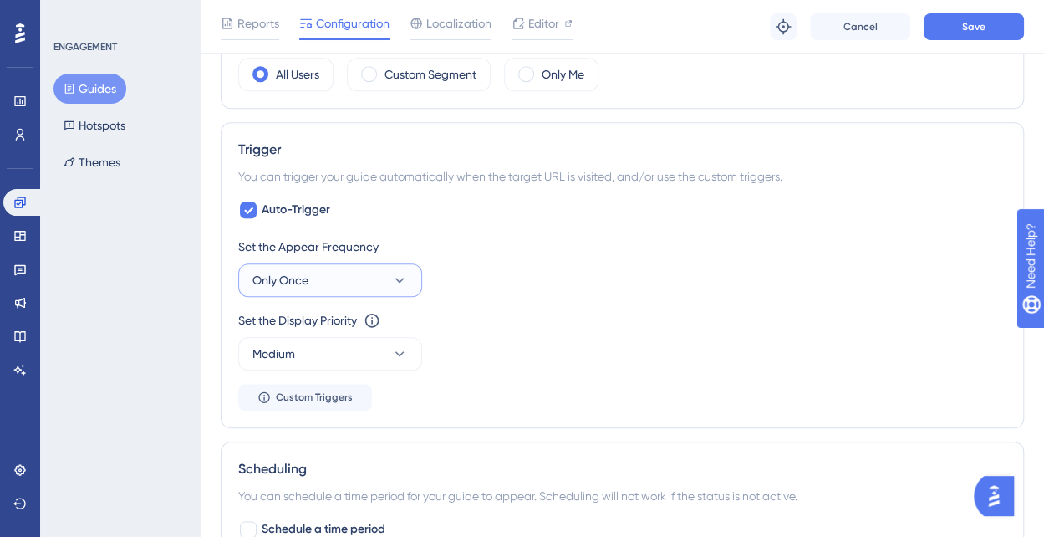
click at [406, 274] on icon at bounding box center [399, 280] width 17 height 17
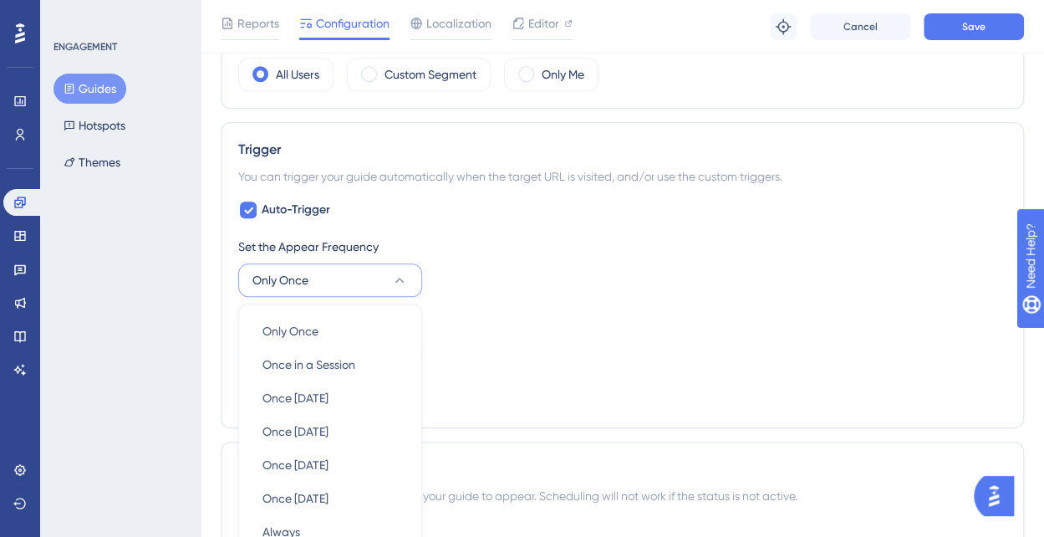
scroll to position [828, 0]
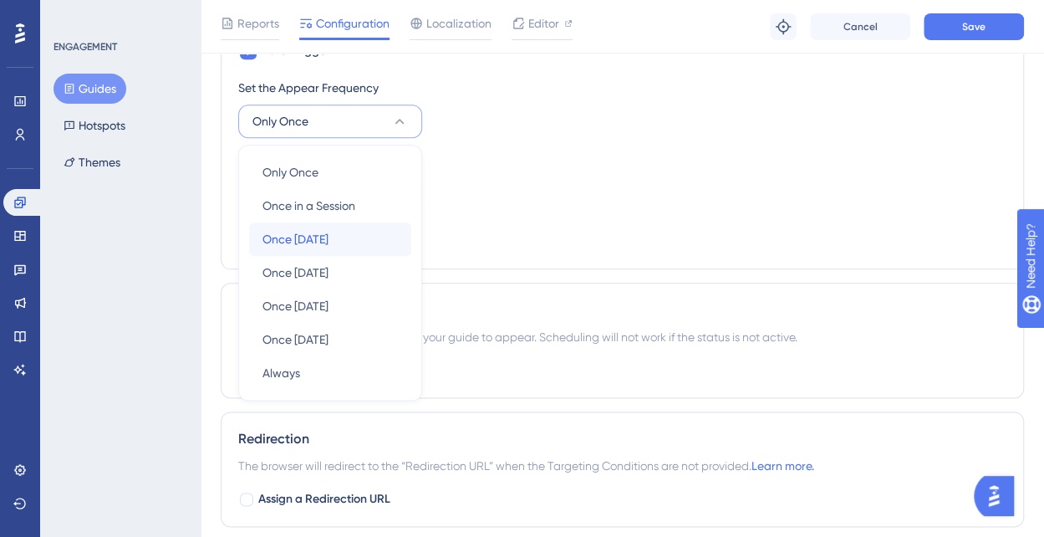
click at [337, 233] on div "Once [DATE] Once [DATE]" at bounding box center [330, 238] width 135 height 33
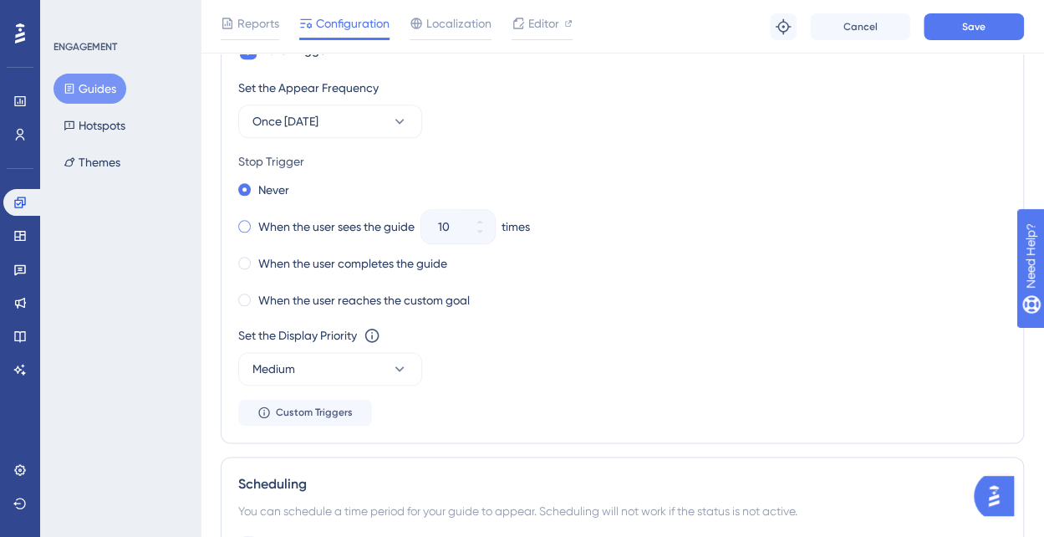
click at [244, 223] on span at bounding box center [244, 226] width 13 height 13
click at [256, 222] on input "radio" at bounding box center [256, 222] width 0 height 0
click at [482, 230] on icon at bounding box center [480, 231] width 6 height 3
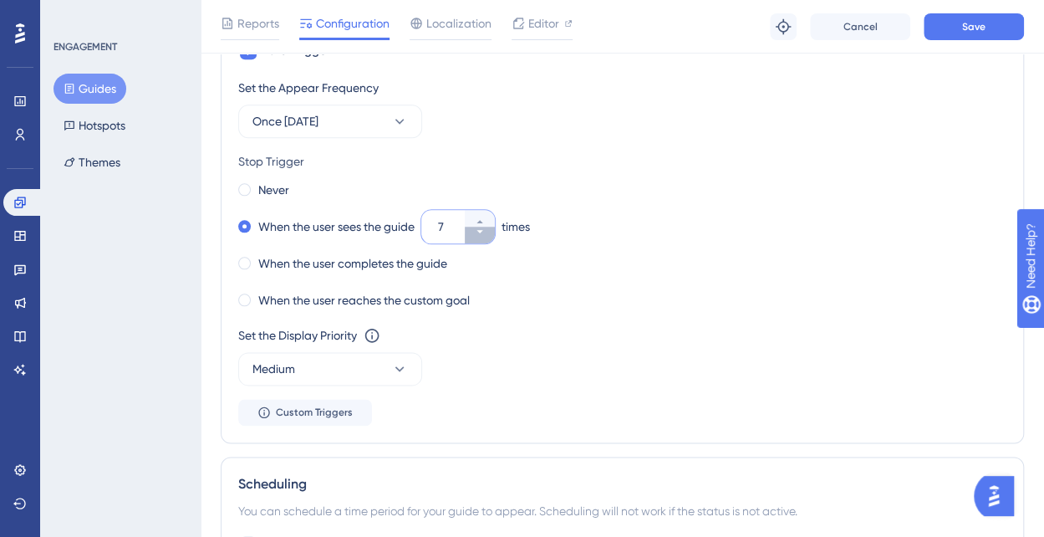
click at [482, 230] on icon at bounding box center [480, 231] width 6 height 3
type input "3"
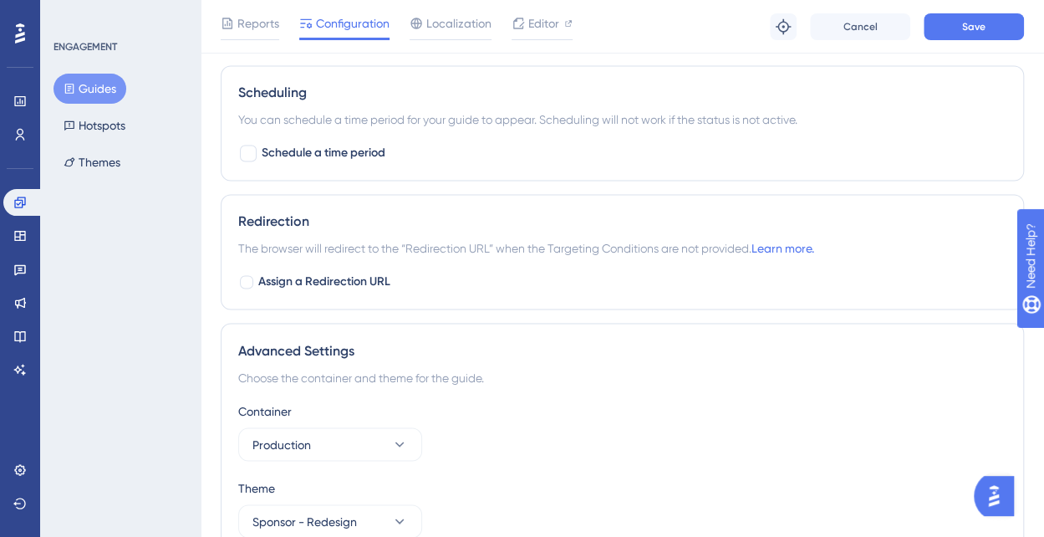
scroll to position [1298, 0]
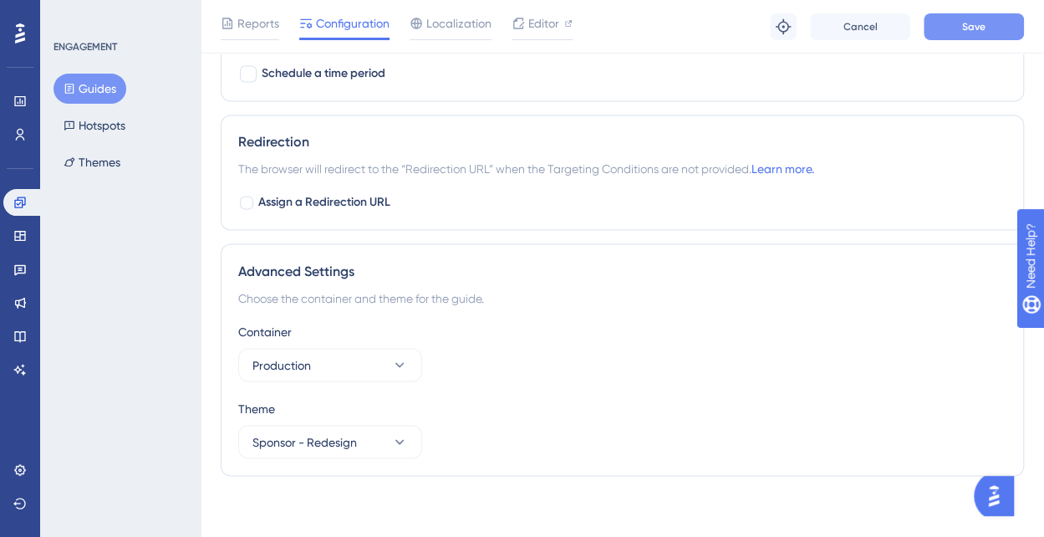
click at [957, 18] on button "Save" at bounding box center [974, 26] width 100 height 27
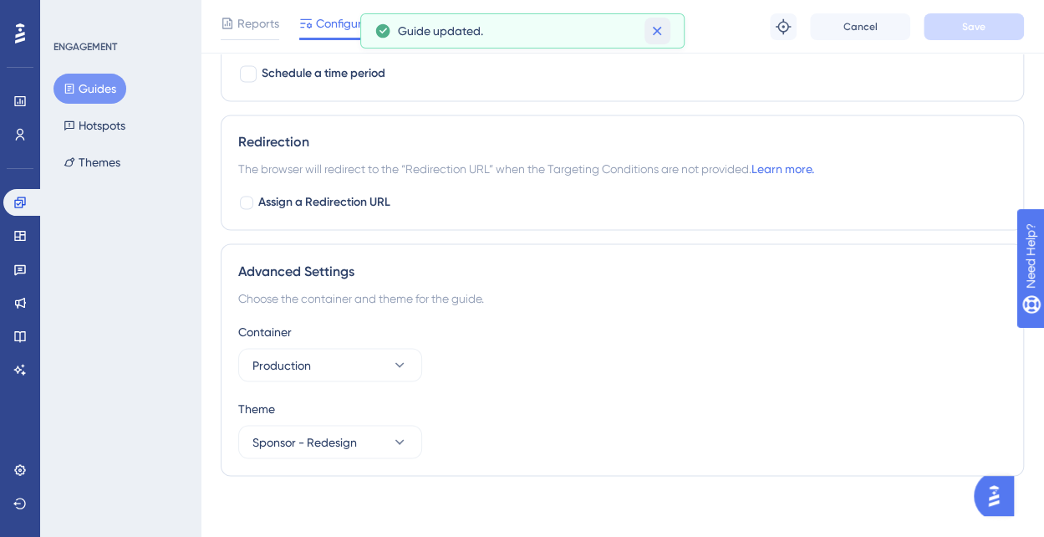
click at [660, 34] on icon at bounding box center [657, 31] width 17 height 17
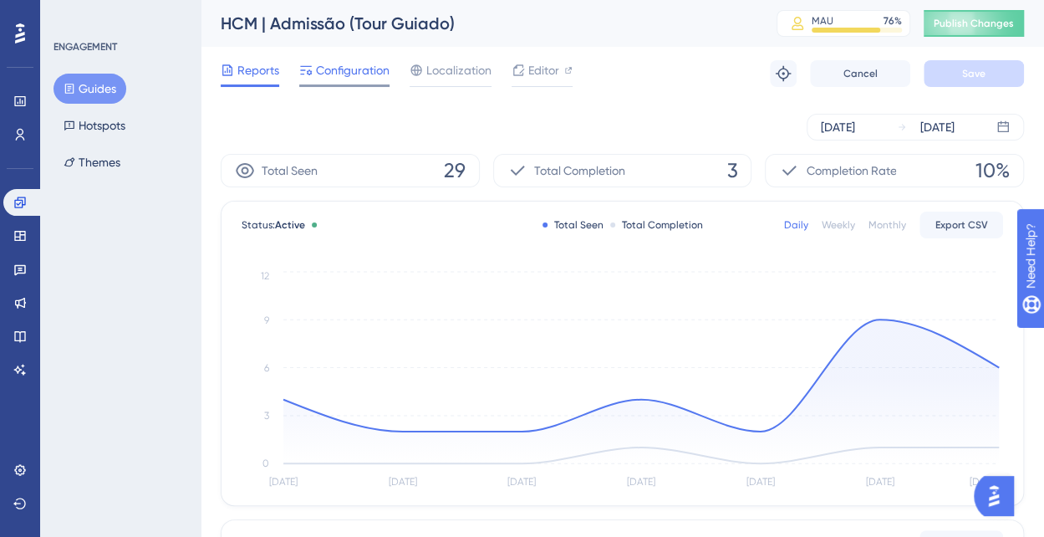
click at [360, 64] on span "Configuration" at bounding box center [353, 70] width 74 height 20
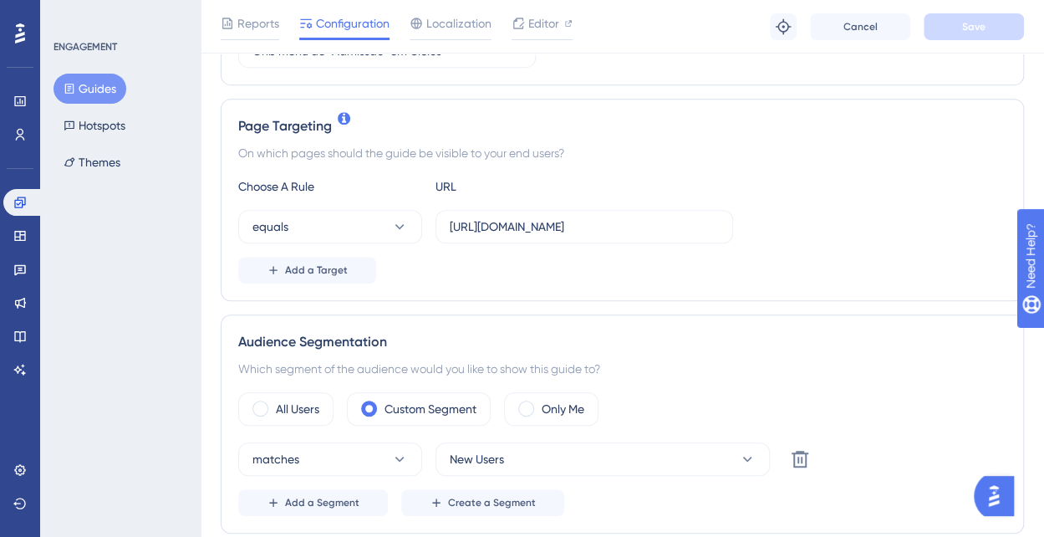
scroll to position [502, 0]
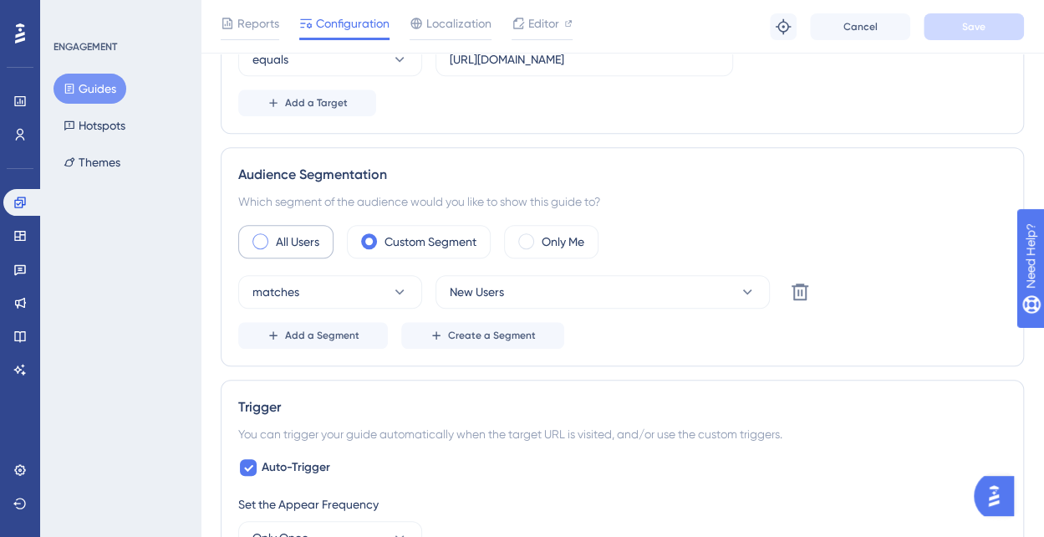
click at [257, 235] on span at bounding box center [260, 241] width 16 height 16
click at [273, 236] on input "radio" at bounding box center [273, 236] width 0 height 0
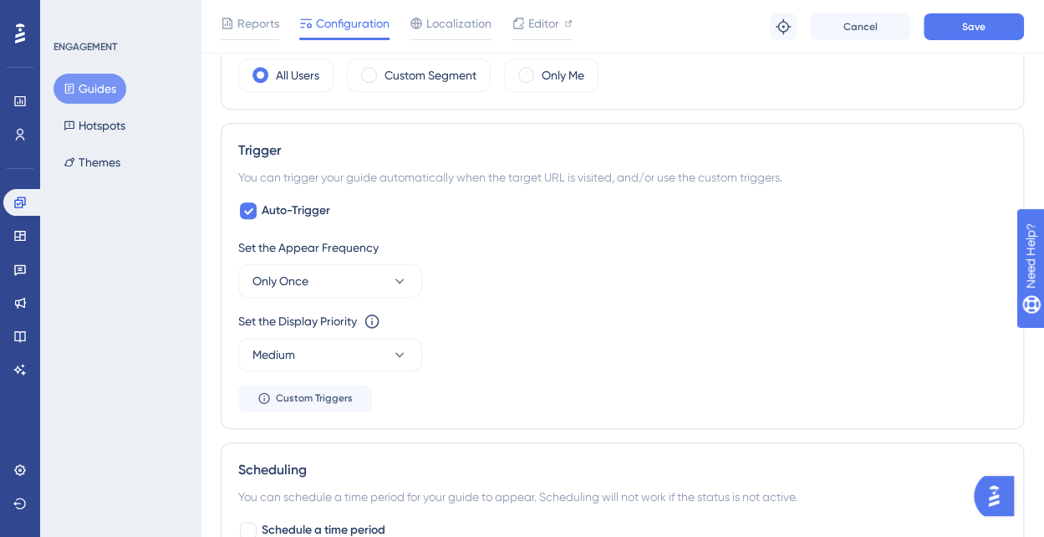
scroll to position [669, 0]
click at [385, 275] on button "Only Once" at bounding box center [330, 279] width 184 height 33
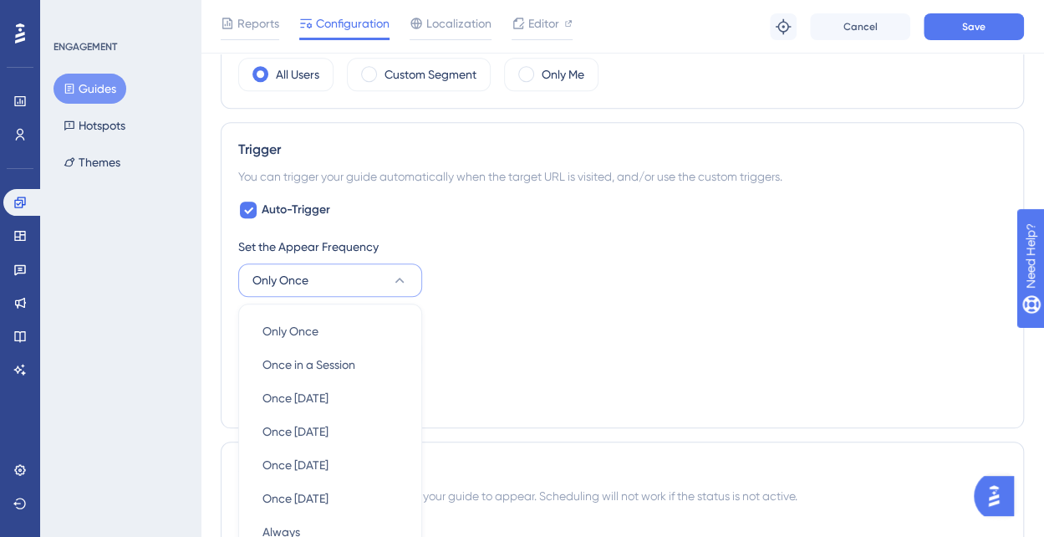
scroll to position [828, 0]
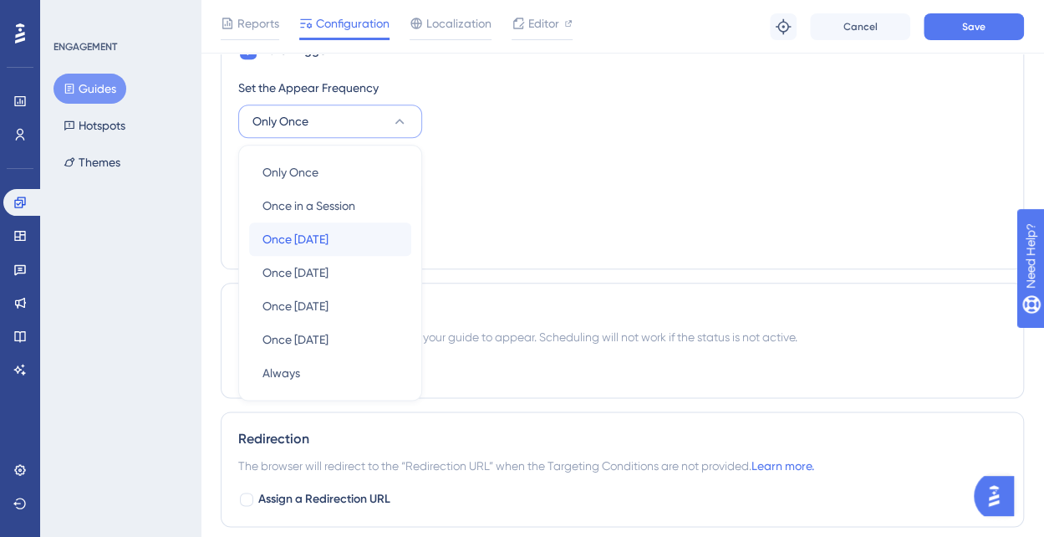
click at [379, 233] on div "Once [DATE] Once [DATE]" at bounding box center [330, 238] width 135 height 33
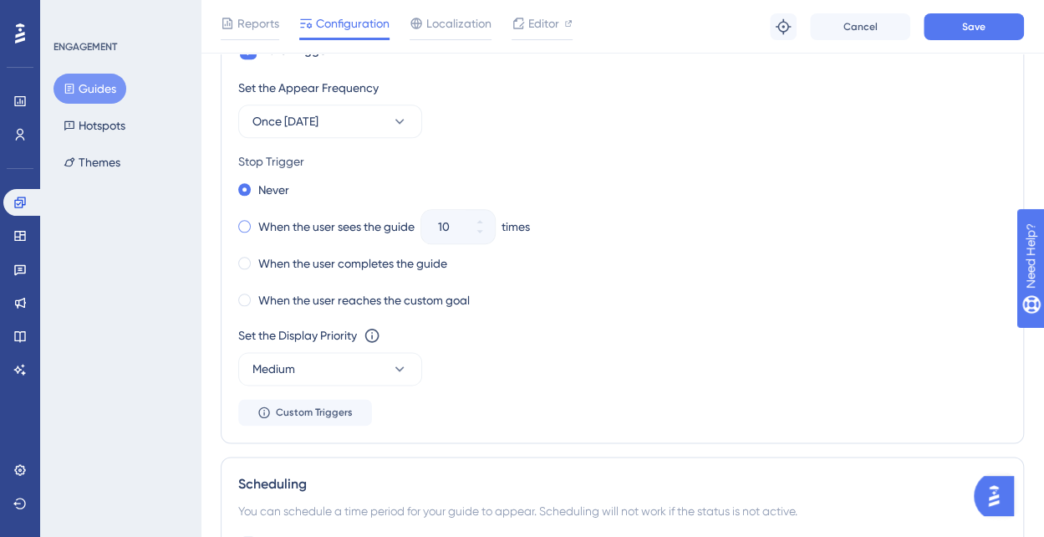
click at [275, 224] on label "When the user sees the guide" at bounding box center [336, 227] width 156 height 20
click at [482, 231] on icon at bounding box center [480, 232] width 10 height 10
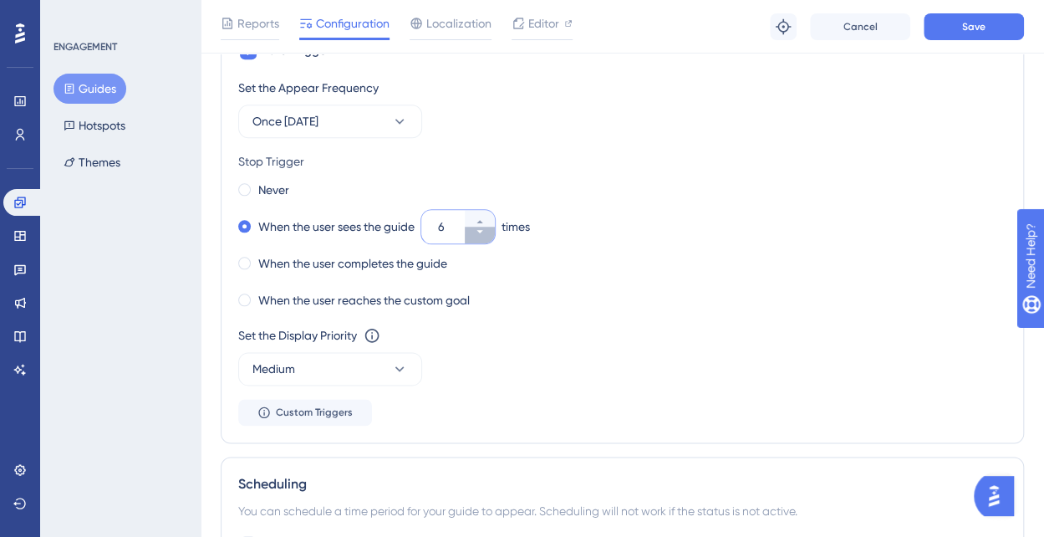
click at [482, 231] on icon at bounding box center [480, 232] width 10 height 10
type input "3"
click at [950, 30] on button "Save" at bounding box center [974, 26] width 100 height 27
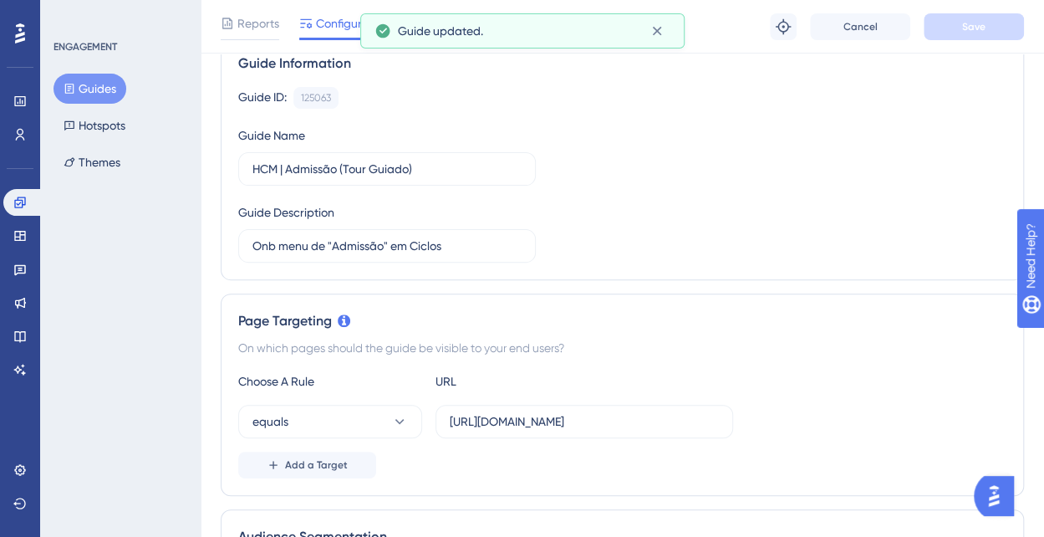
scroll to position [0, 0]
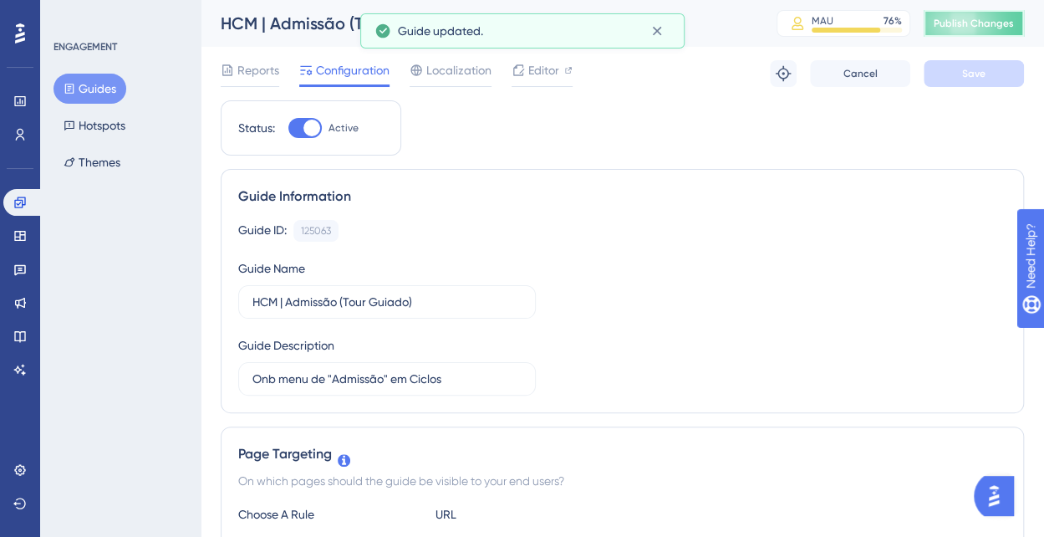
click at [969, 28] on span "Publish Changes" at bounding box center [974, 23] width 80 height 13
click at [660, 25] on icon at bounding box center [657, 31] width 17 height 17
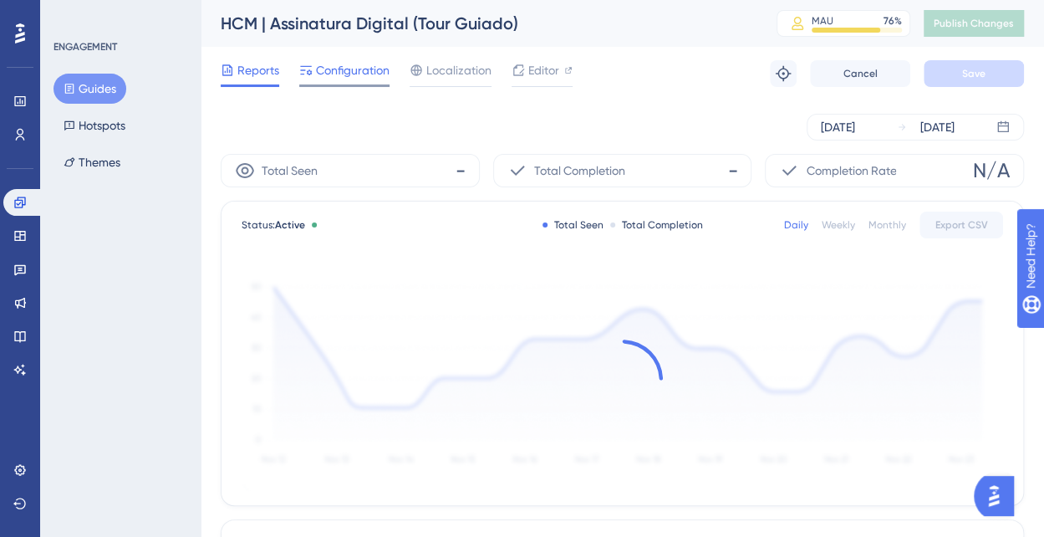
click at [342, 73] on span "Configuration" at bounding box center [353, 70] width 74 height 20
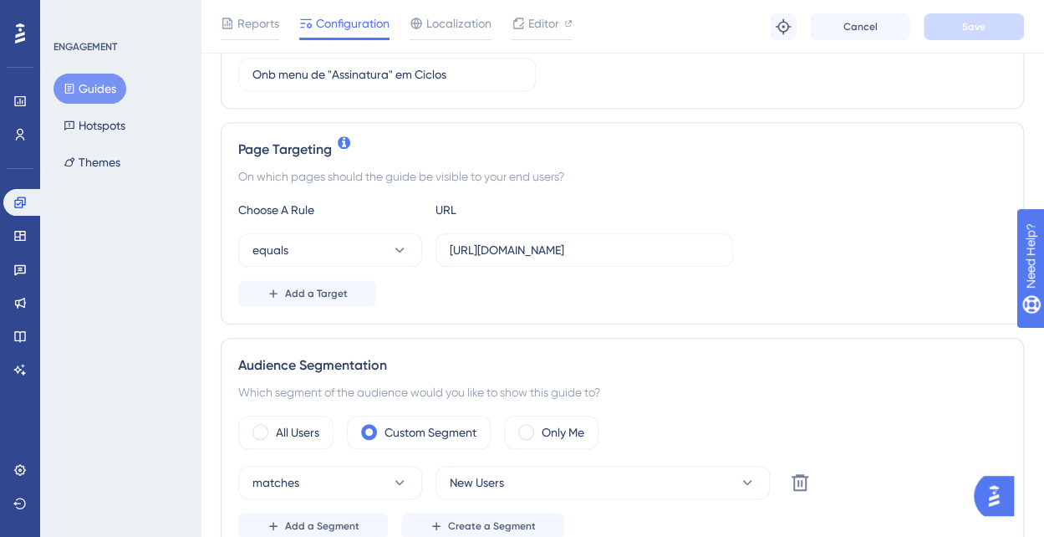
scroll to position [418, 0]
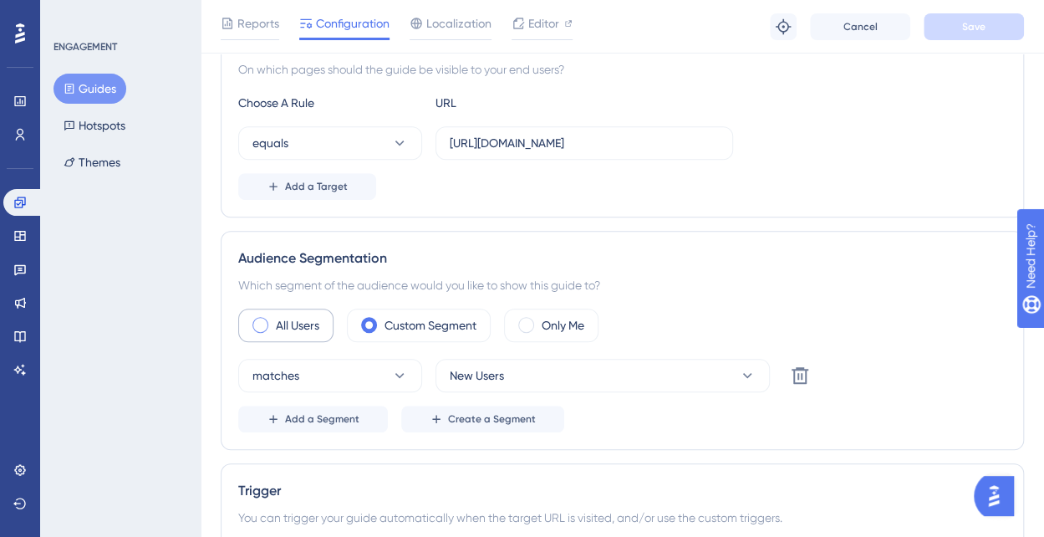
click at [269, 319] on div "All Users" at bounding box center [285, 324] width 95 height 33
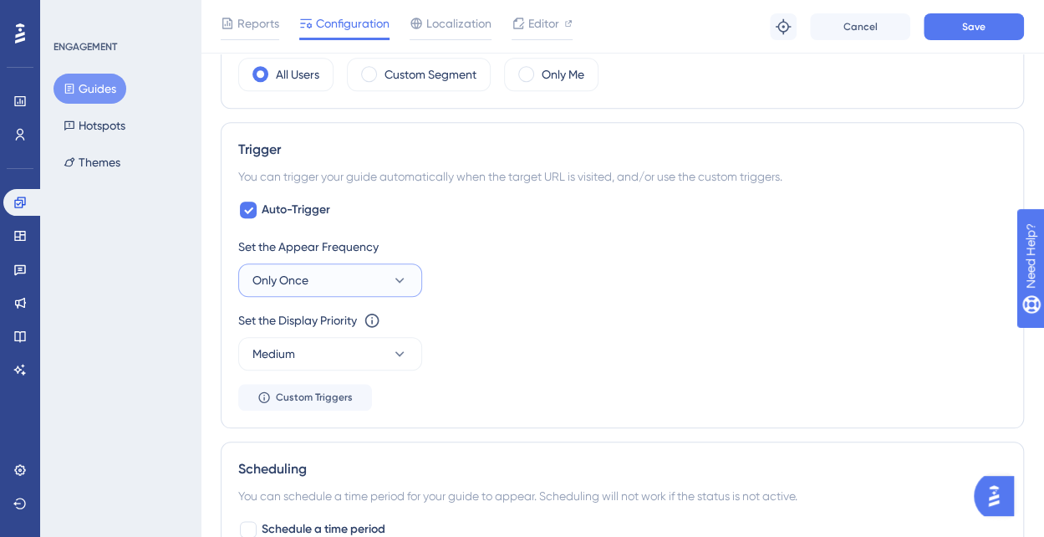
click at [284, 274] on span "Only Once" at bounding box center [280, 280] width 56 height 20
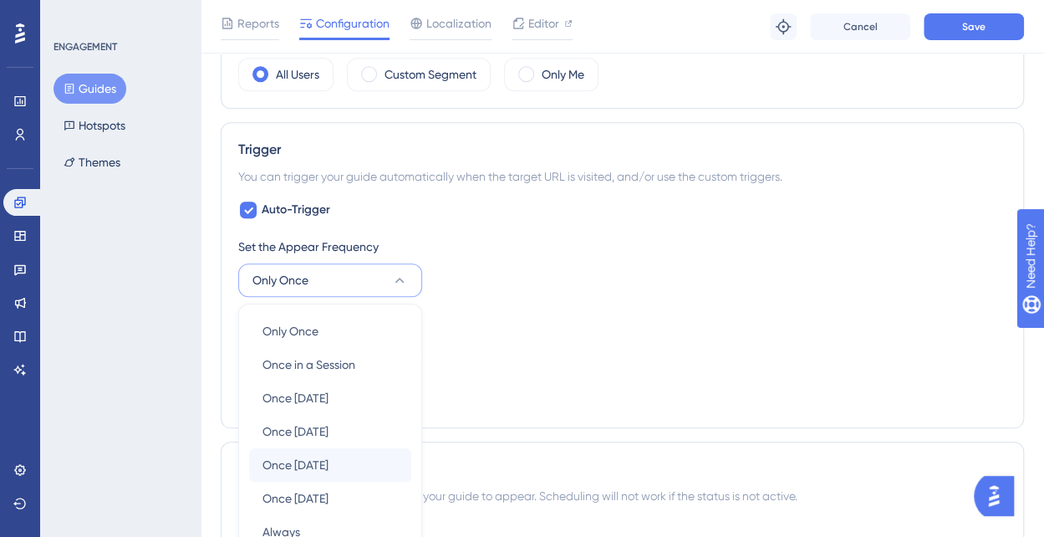
scroll to position [828, 0]
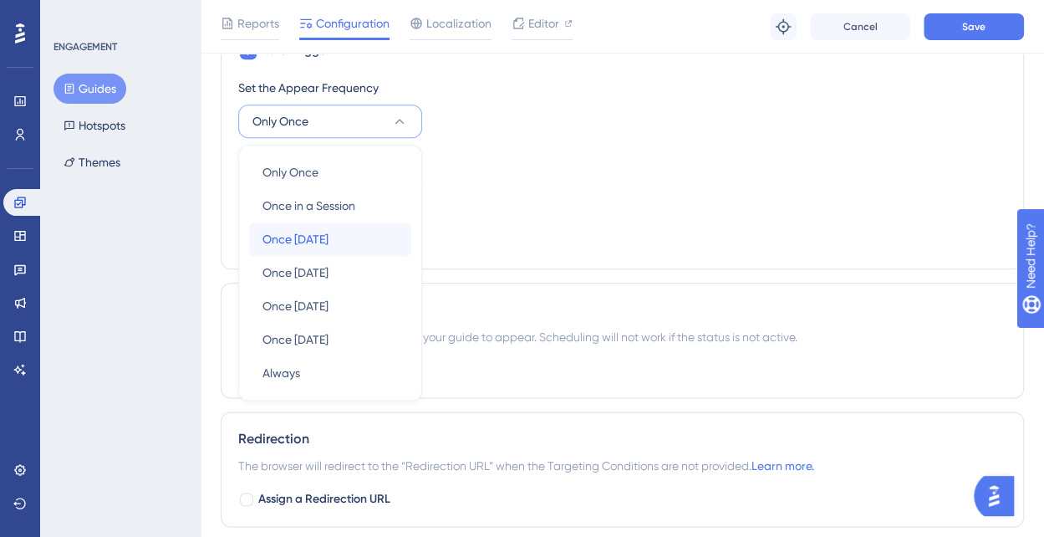
click at [344, 242] on div "Once [DATE] Once [DATE]" at bounding box center [330, 238] width 135 height 33
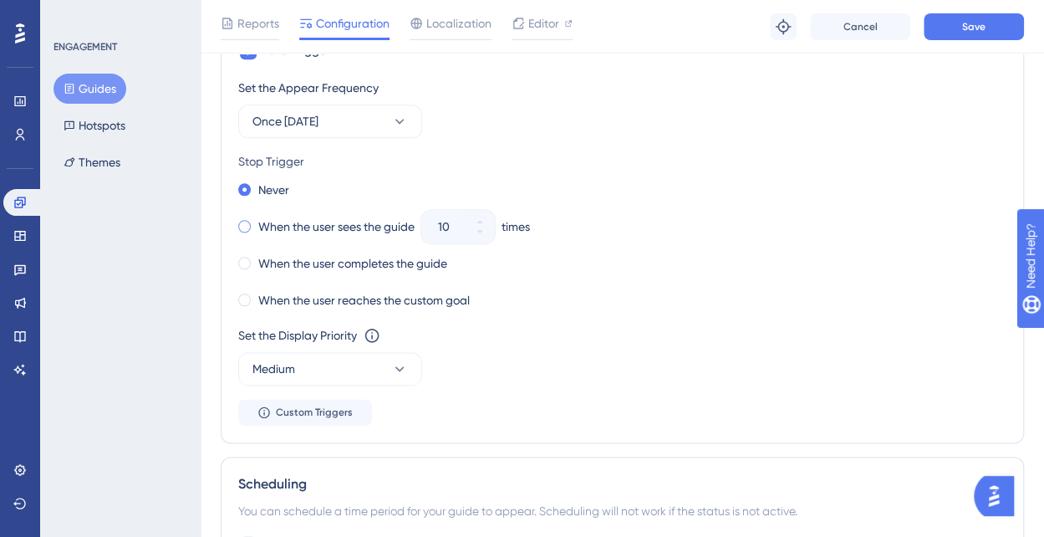
click at [243, 226] on span at bounding box center [244, 226] width 13 height 13
click at [256, 222] on input "radio" at bounding box center [256, 222] width 0 height 0
click at [477, 227] on icon at bounding box center [480, 232] width 10 height 10
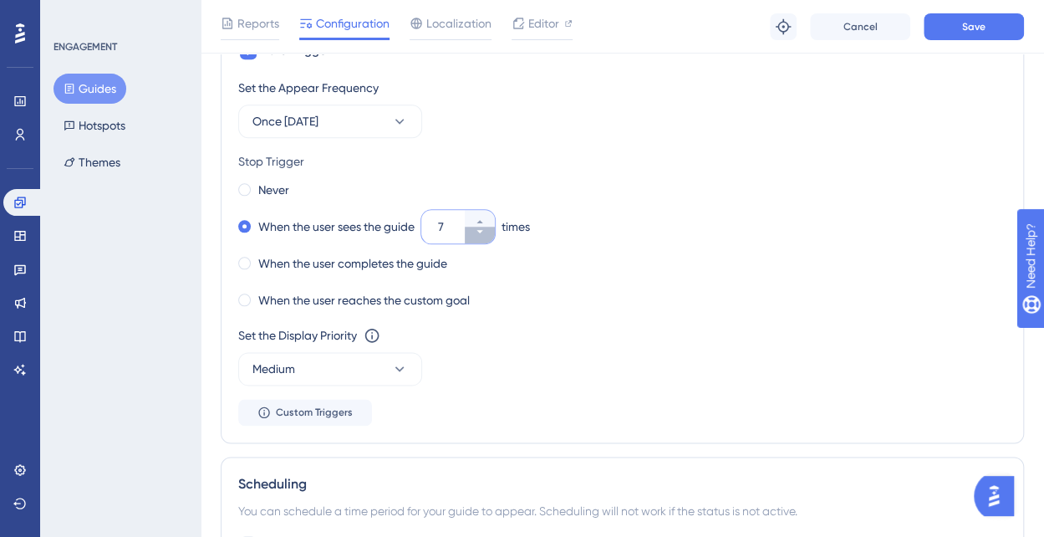
click at [477, 227] on icon at bounding box center [480, 232] width 10 height 10
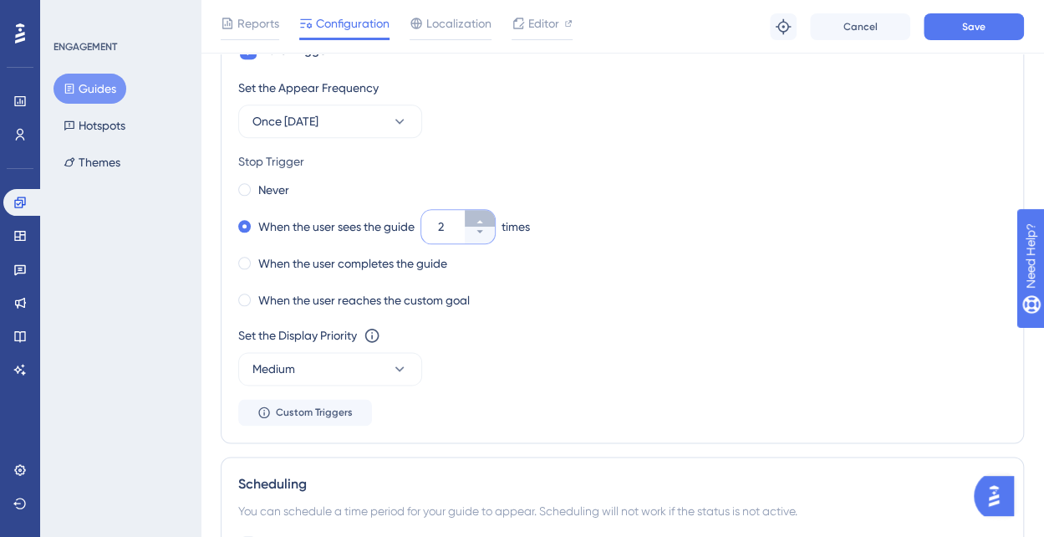
click at [477, 210] on button "2" at bounding box center [480, 218] width 30 height 17
type input "3"
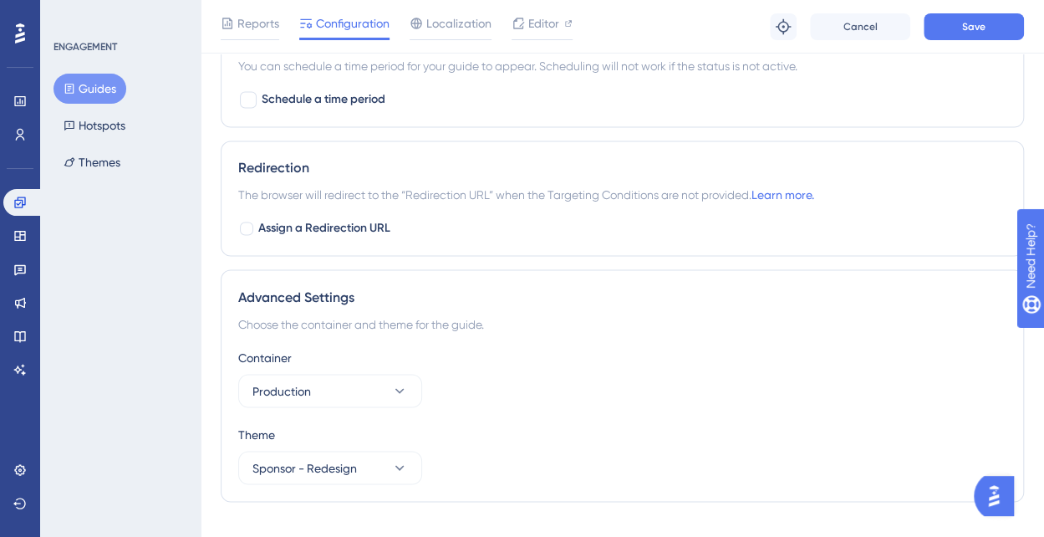
scroll to position [1298, 0]
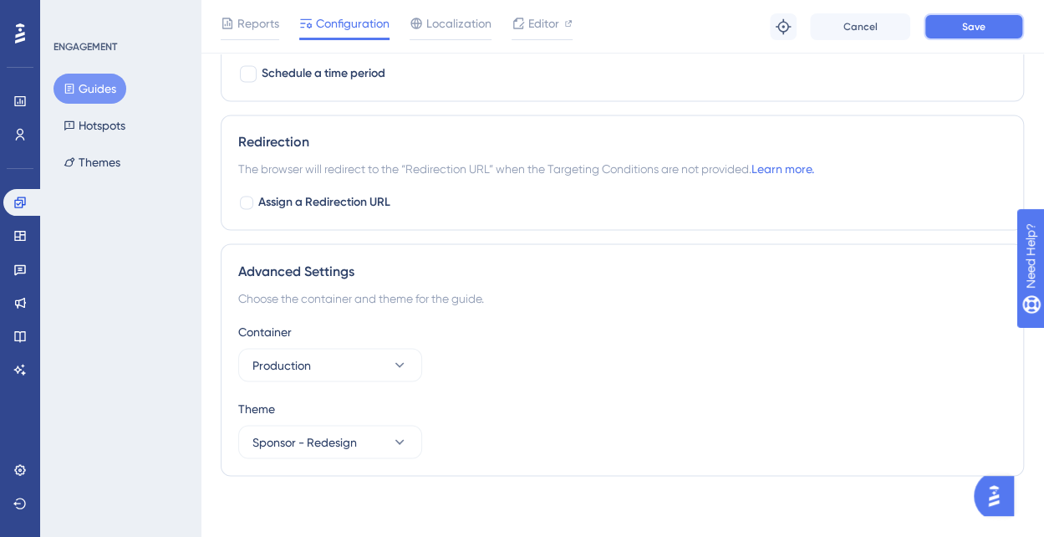
click at [957, 18] on button "Save" at bounding box center [974, 26] width 100 height 27
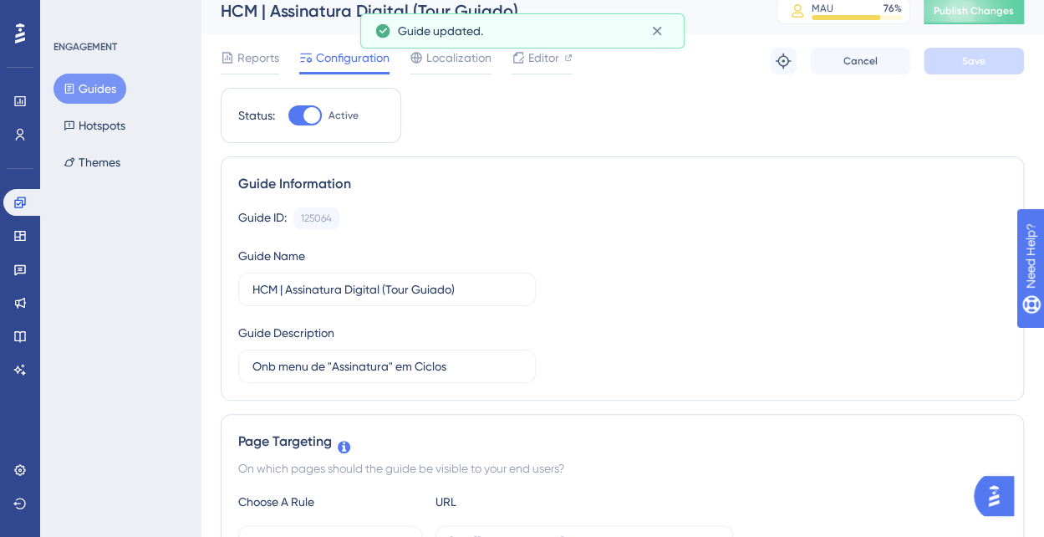
scroll to position [0, 0]
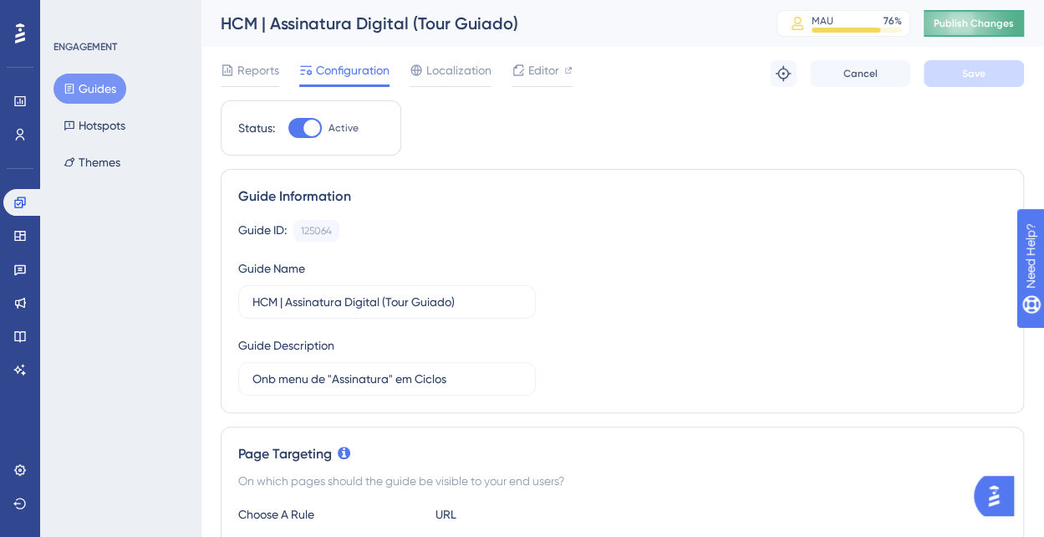
click at [998, 26] on span "Publish Changes" at bounding box center [974, 23] width 80 height 13
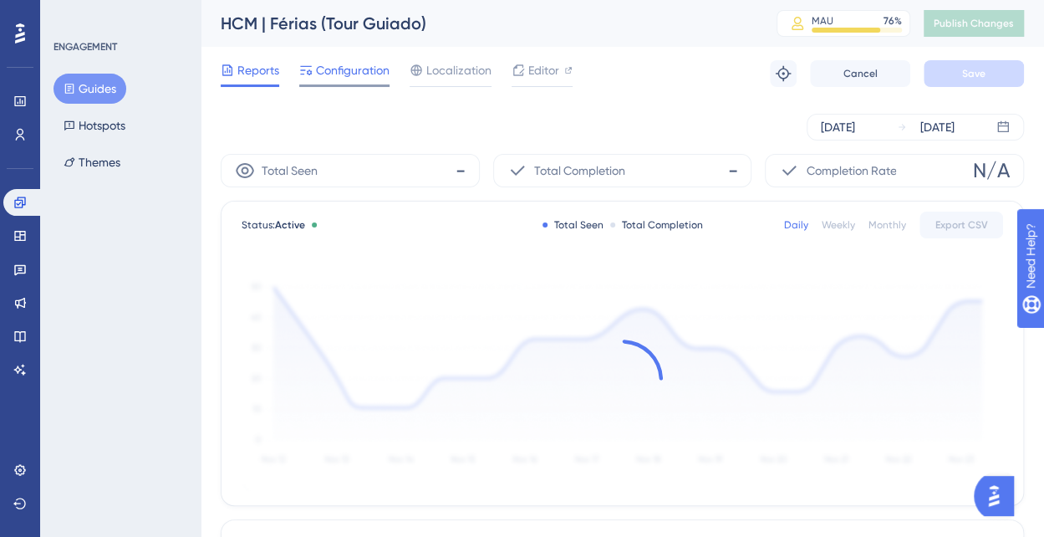
click at [365, 75] on span "Configuration" at bounding box center [353, 70] width 74 height 20
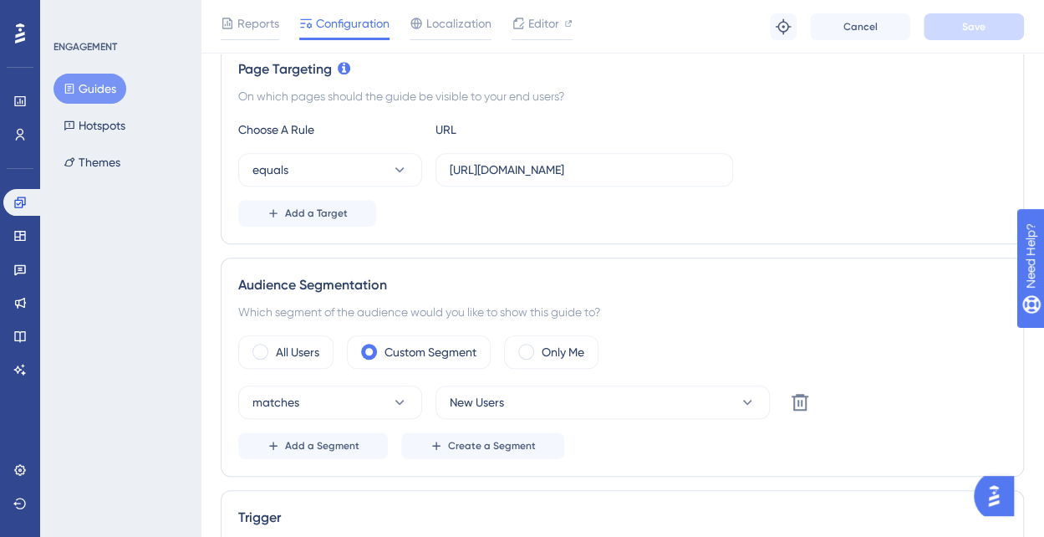
scroll to position [418, 0]
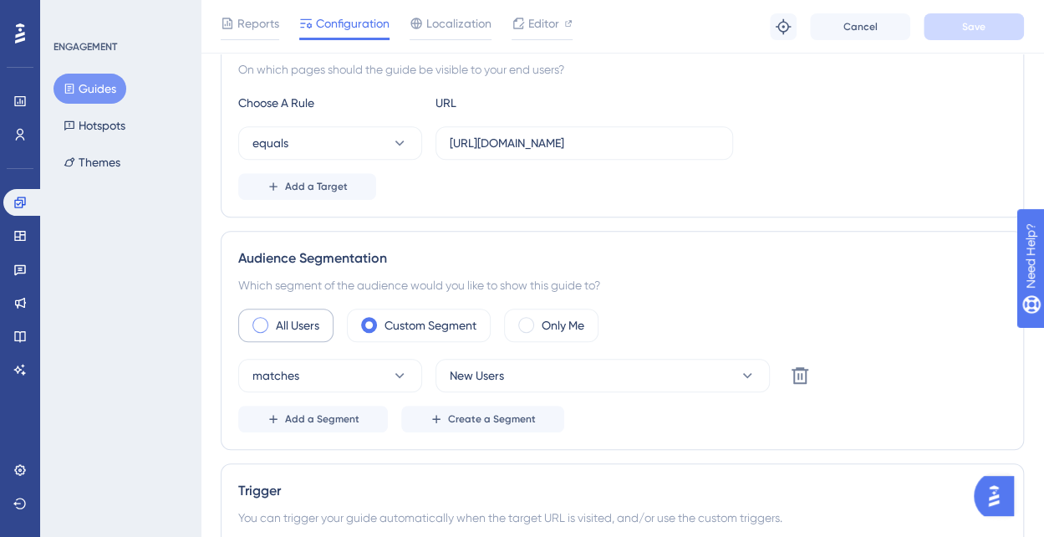
click at [265, 315] on div "All Users" at bounding box center [285, 324] width 95 height 33
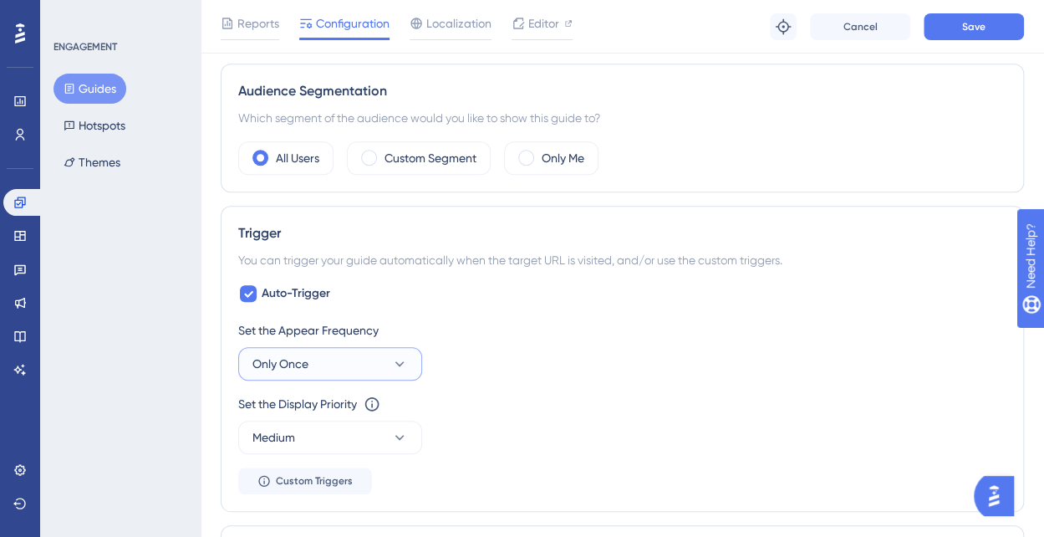
click at [341, 353] on button "Only Once" at bounding box center [330, 363] width 184 height 33
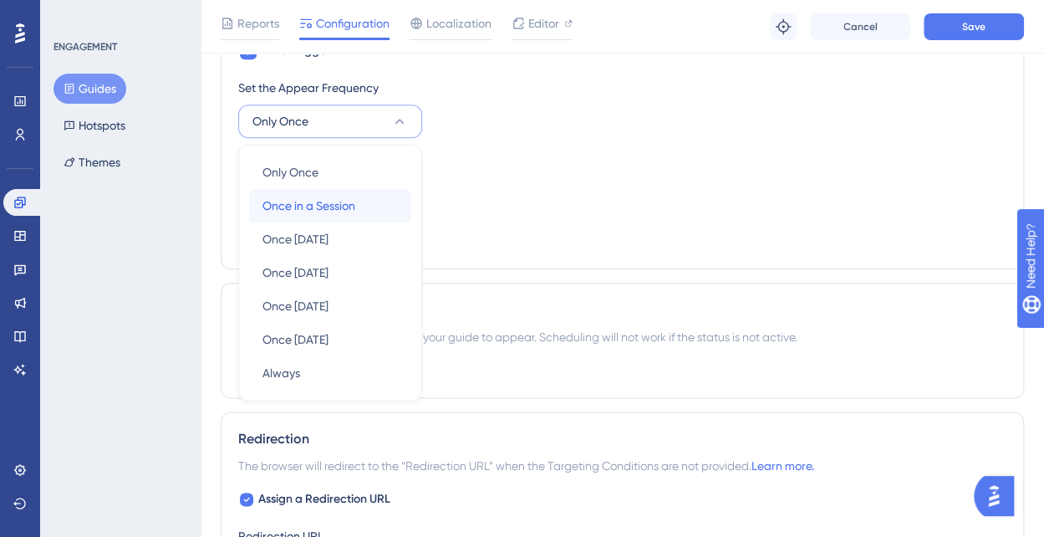
click at [370, 202] on div "Once in a Session Once in a Session" at bounding box center [330, 205] width 135 height 33
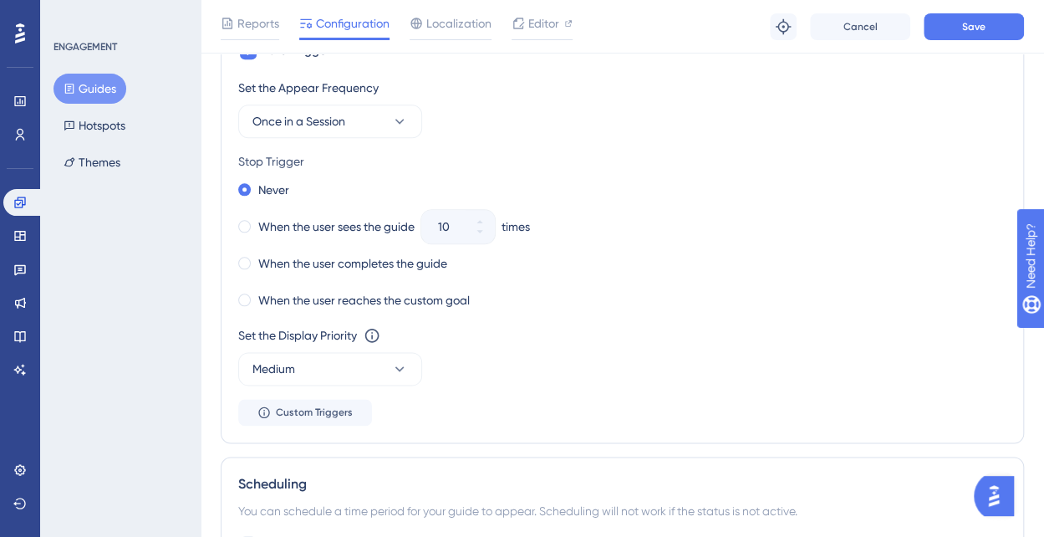
click at [370, 202] on div "Never When the user sees the guide 10 times When the user completes the guide W…" at bounding box center [622, 245] width 768 height 134
click at [375, 120] on button "Once in a Session" at bounding box center [330, 121] width 184 height 33
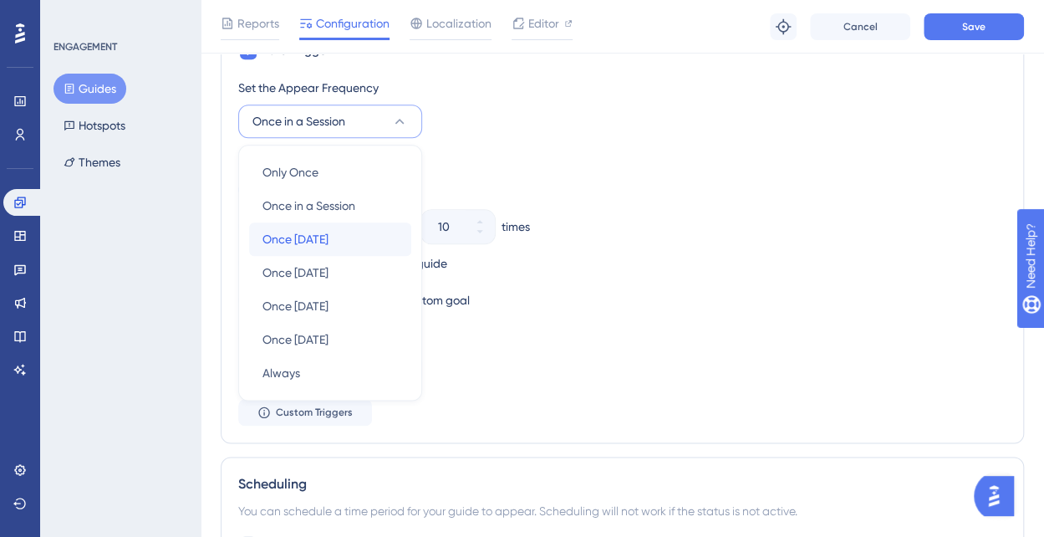
click at [353, 238] on div "Once in 1 day Once in 1 day" at bounding box center [330, 238] width 135 height 33
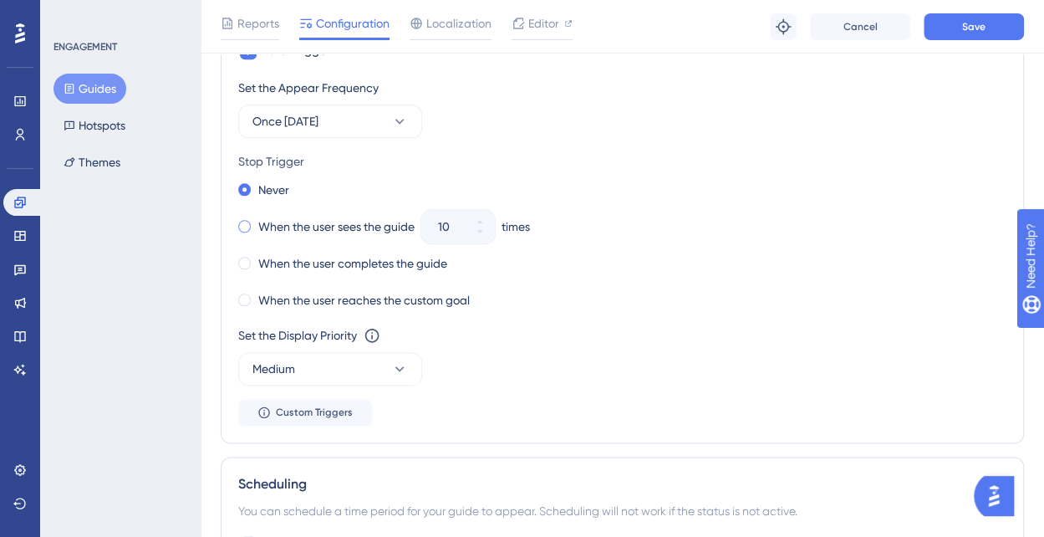
click at [292, 227] on label "When the user sees the guide" at bounding box center [336, 227] width 156 height 20
click at [485, 227] on icon at bounding box center [480, 232] width 10 height 10
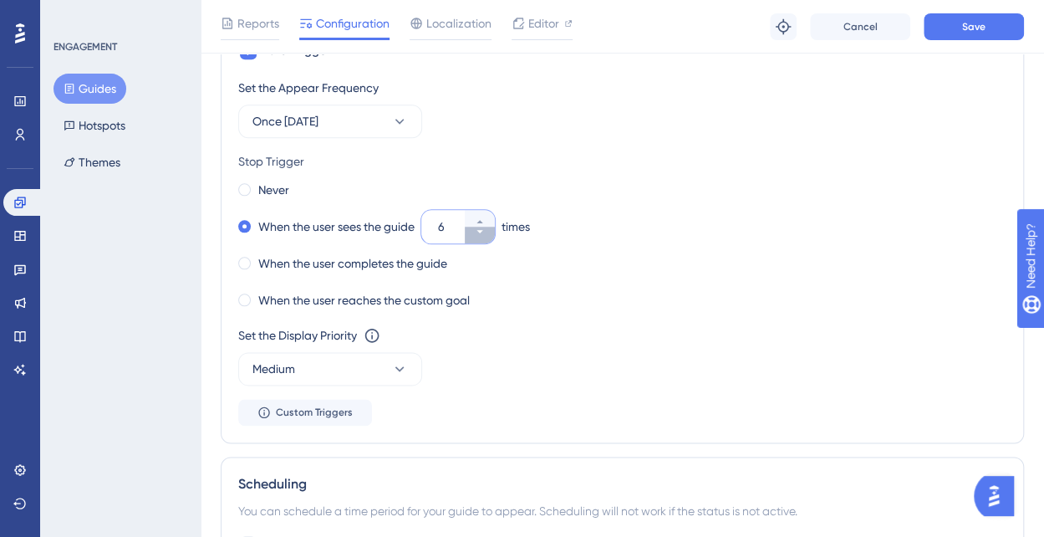
click at [485, 227] on icon at bounding box center [480, 232] width 10 height 10
type input "3"
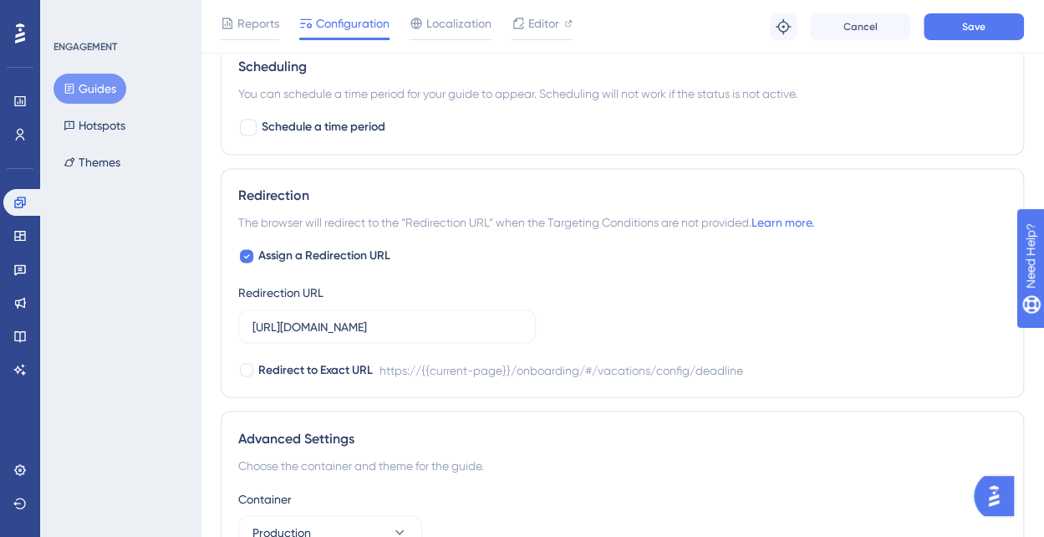
scroll to position [1078, 0]
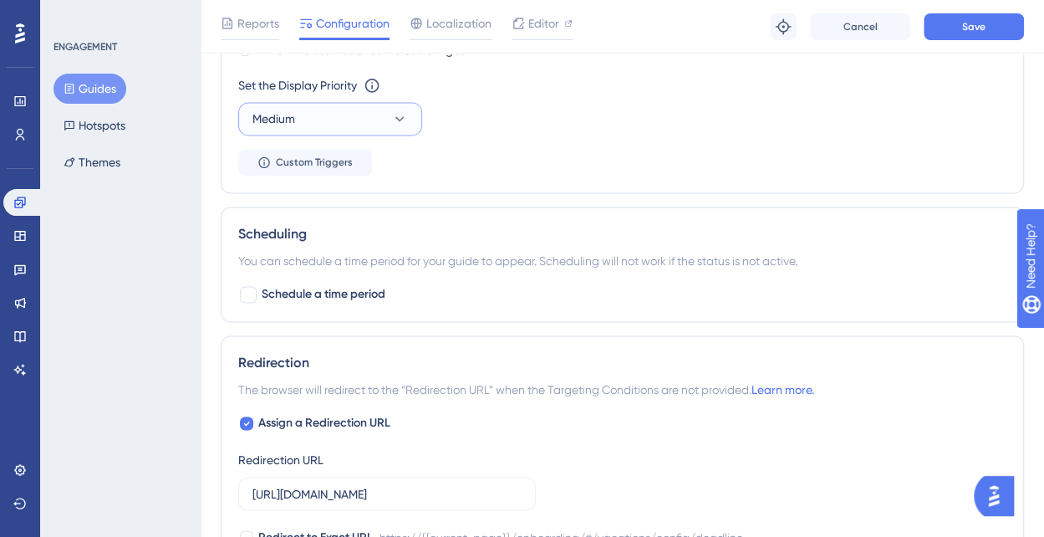
click at [375, 107] on button "Medium" at bounding box center [330, 118] width 184 height 33
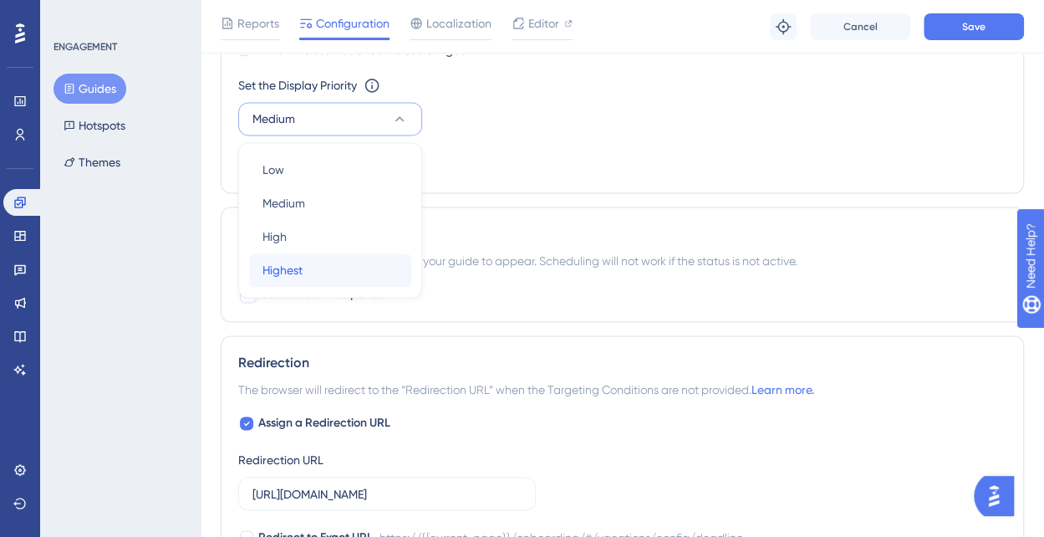
click at [378, 258] on div "Highest Highest" at bounding box center [330, 269] width 135 height 33
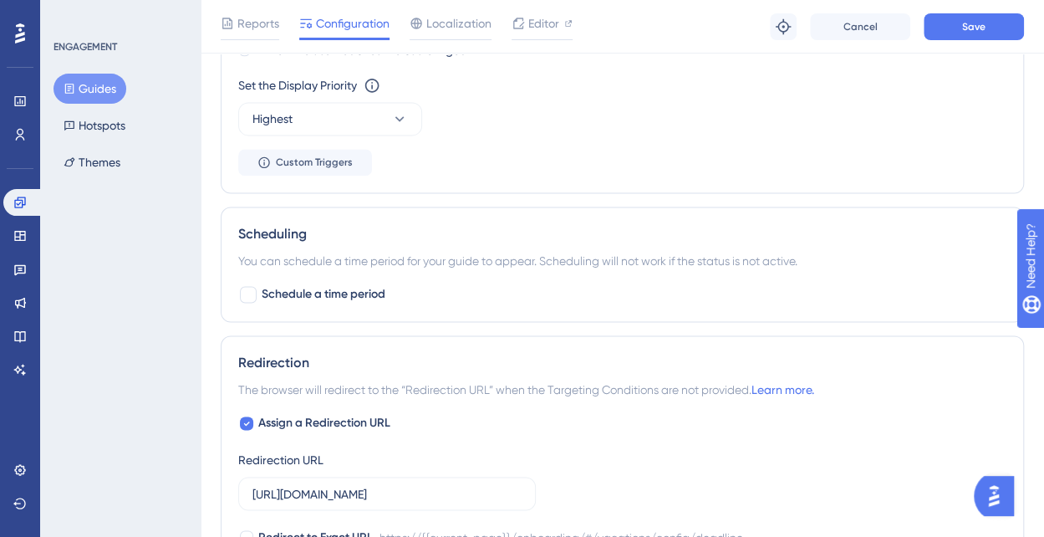
scroll to position [827, 0]
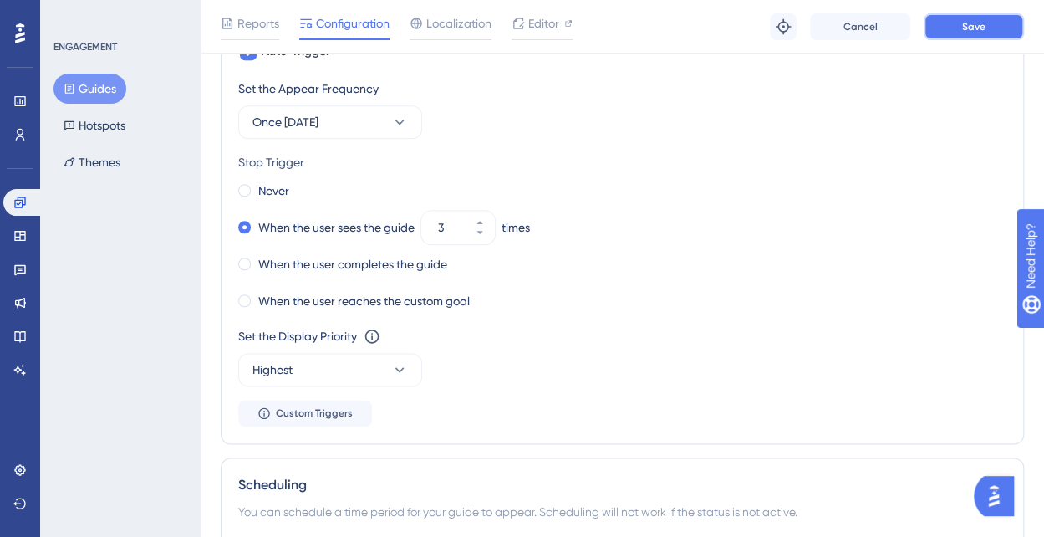
click at [983, 26] on span "Save" at bounding box center [973, 26] width 23 height 13
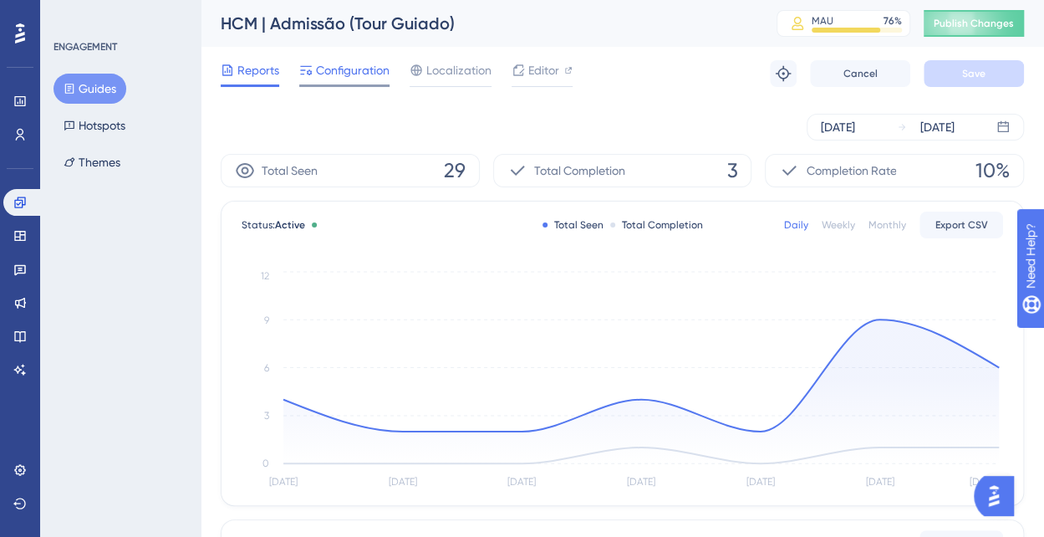
click at [349, 77] on span "Configuration" at bounding box center [353, 70] width 74 height 20
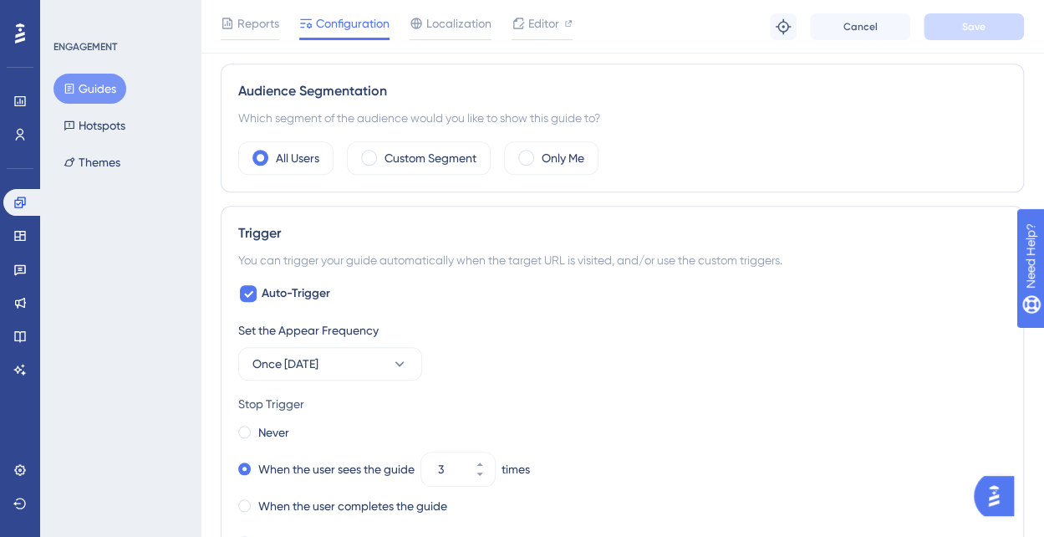
scroll to position [836, 0]
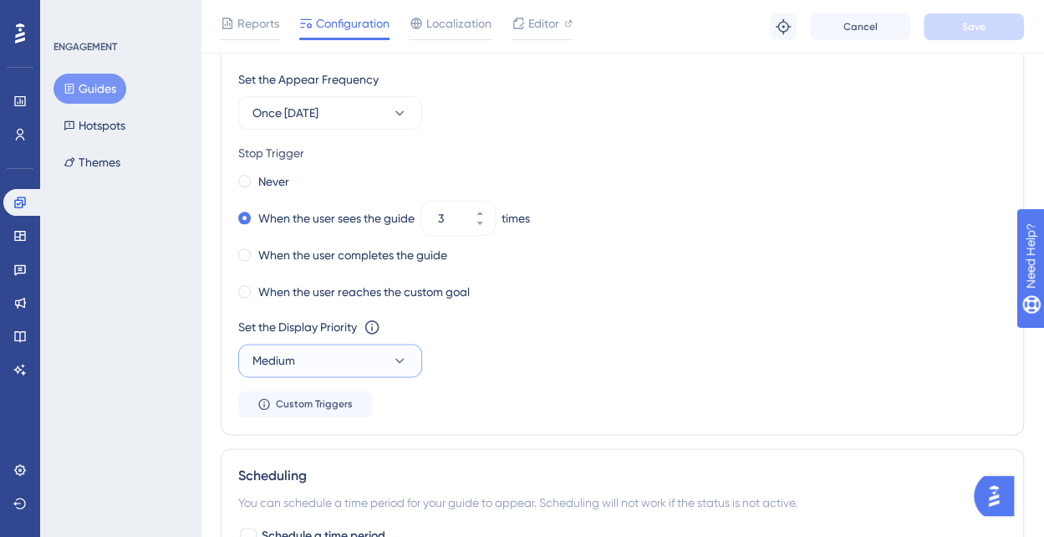
click at [386, 347] on button "Medium" at bounding box center [330, 360] width 184 height 33
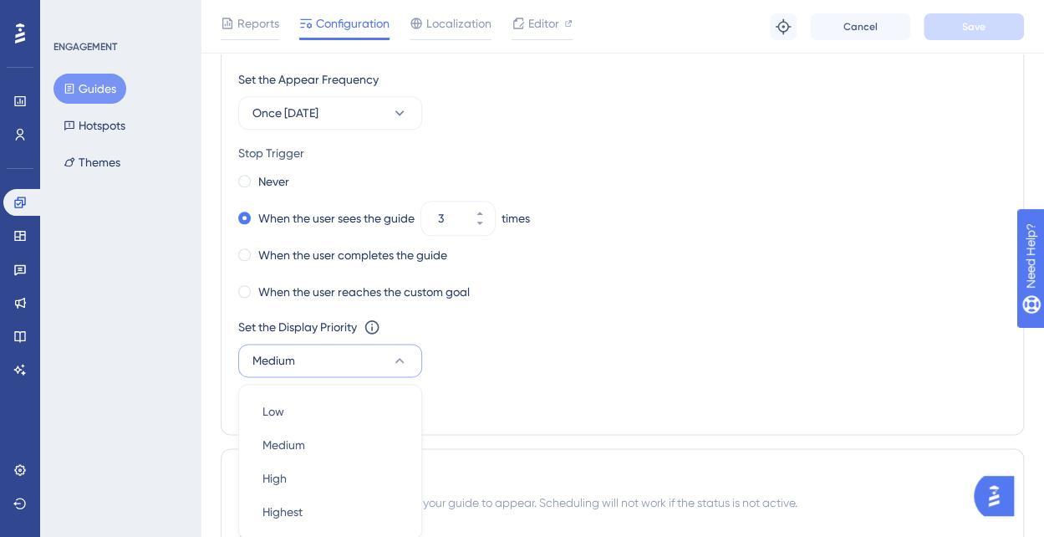
scroll to position [1025, 0]
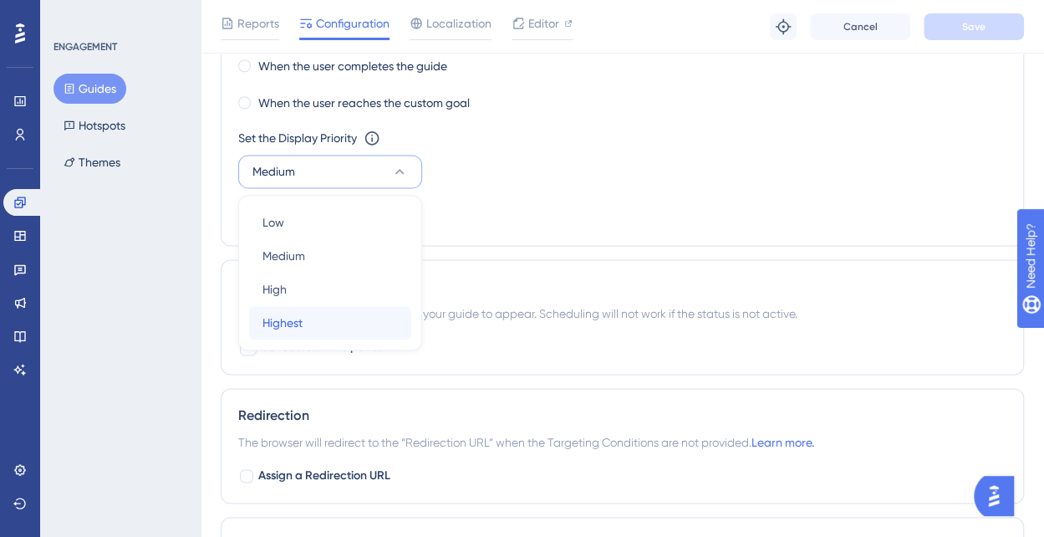
click at [344, 307] on div "Highest Highest" at bounding box center [330, 322] width 135 height 33
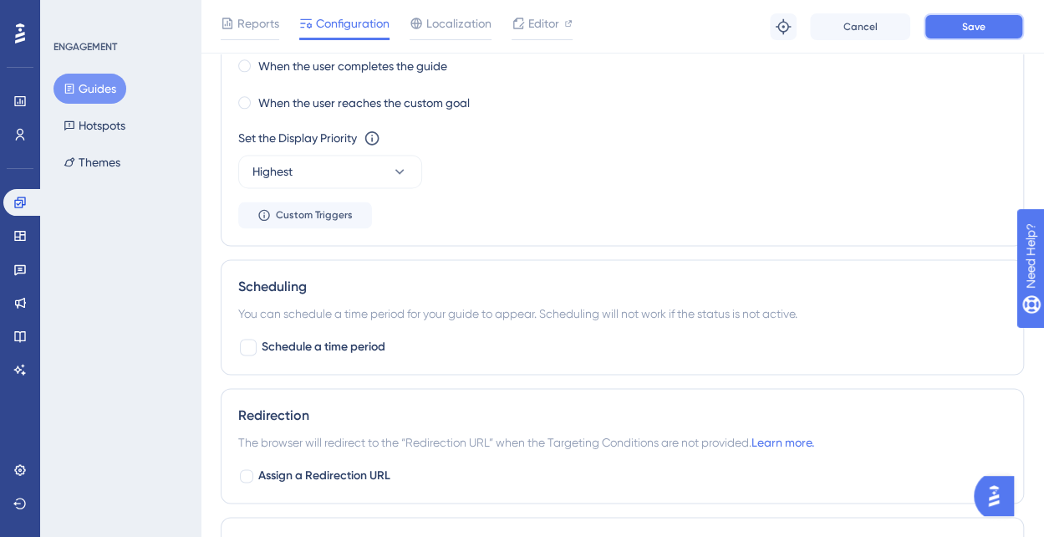
click at [976, 23] on span "Save" at bounding box center [973, 26] width 23 height 13
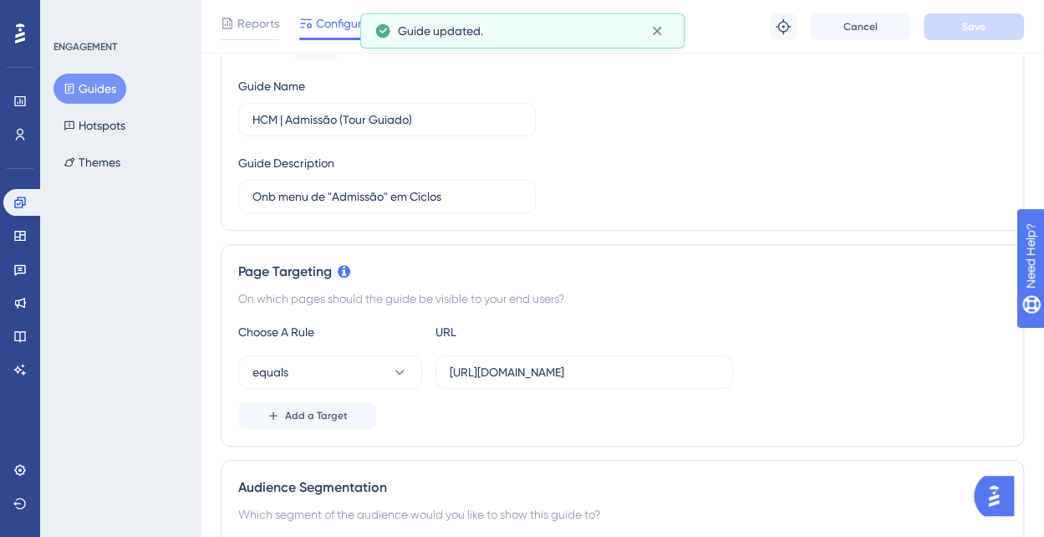
scroll to position [0, 0]
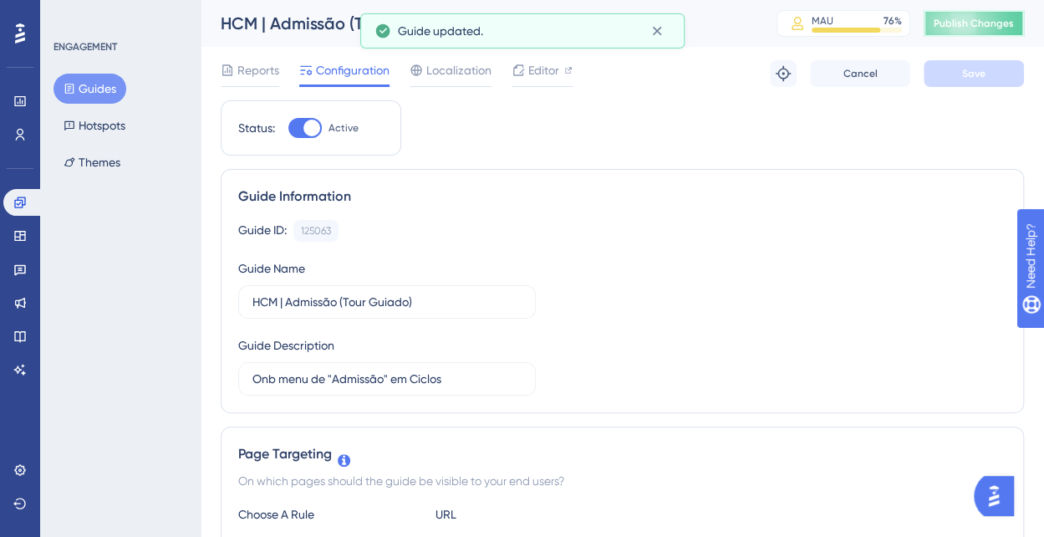
click at [1005, 18] on span "Publish Changes" at bounding box center [974, 23] width 80 height 13
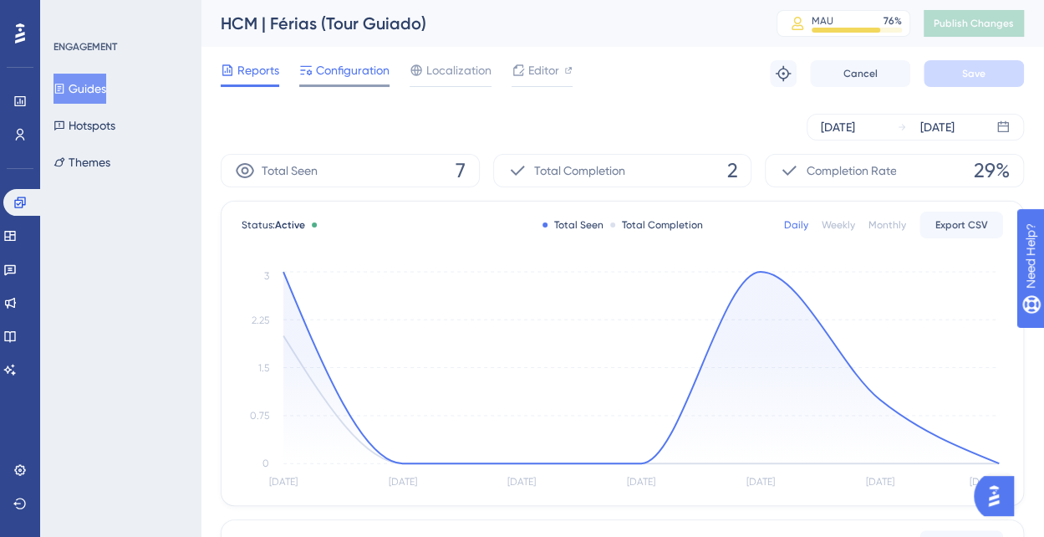
click at [359, 72] on span "Configuration" at bounding box center [353, 70] width 74 height 20
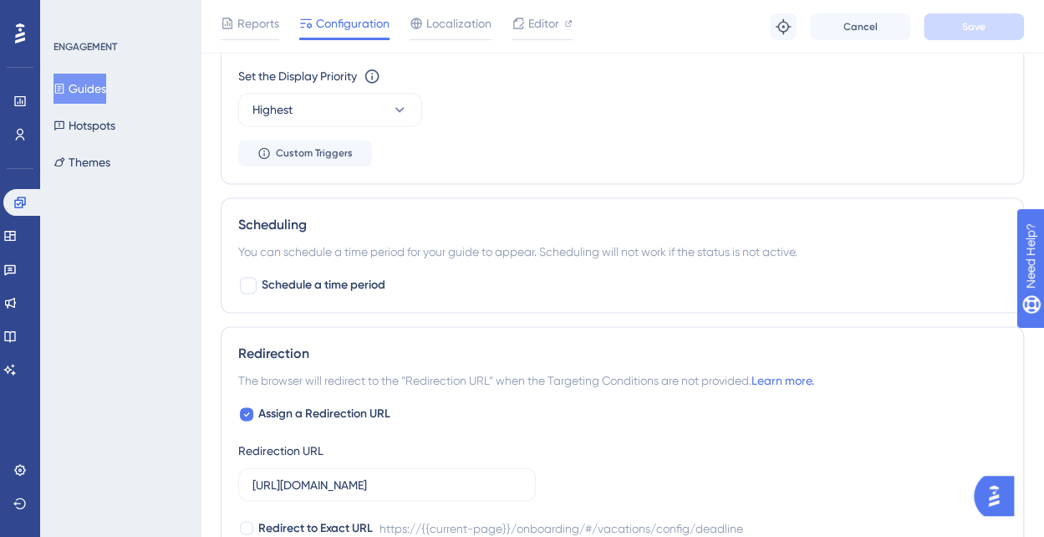
scroll to position [1412, 0]
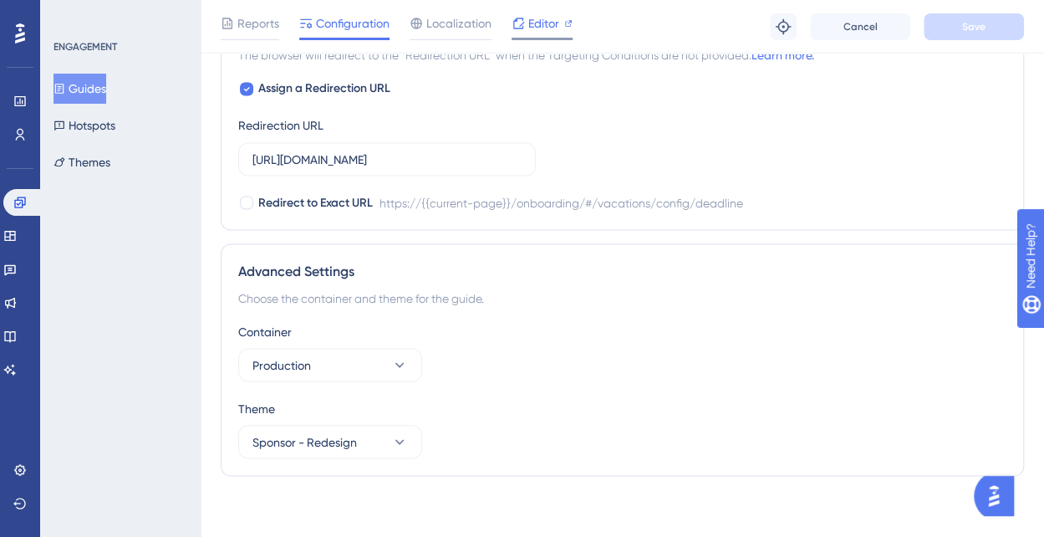
click at [550, 24] on span "Editor" at bounding box center [543, 23] width 31 height 20
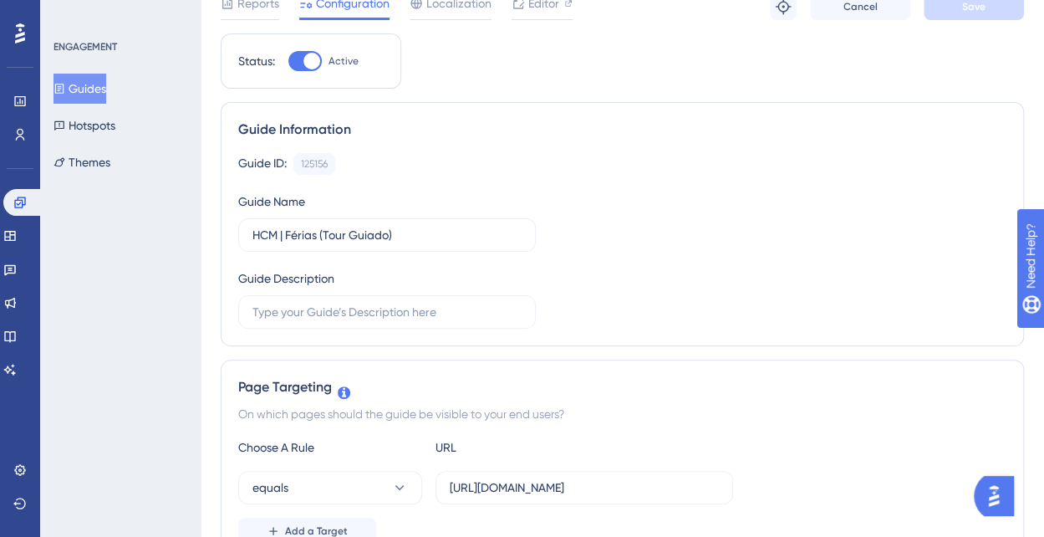
scroll to position [0, 0]
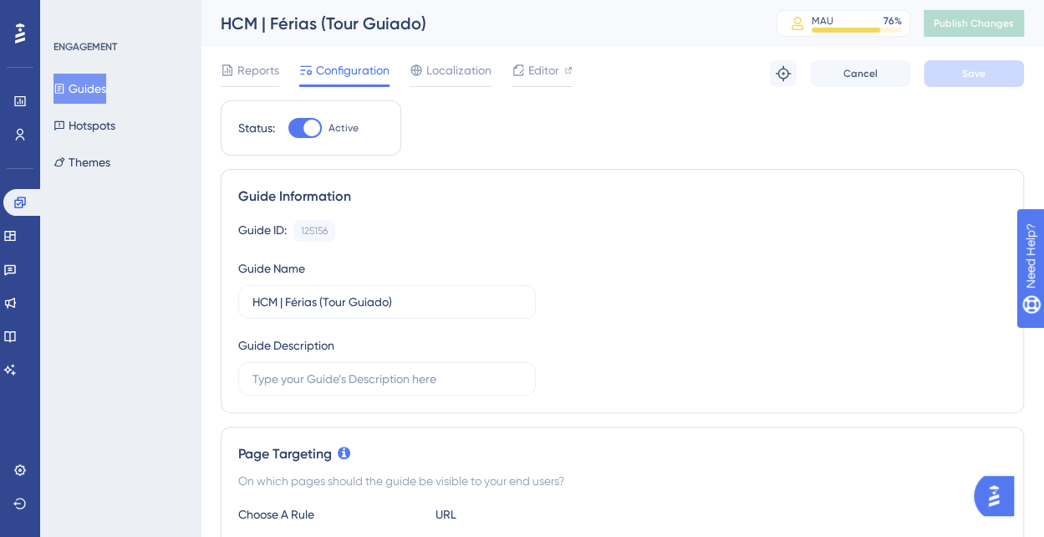
click at [650, 70] on div "Reports Configuration Localization Editor Troubleshoot Cancel Save" at bounding box center [622, 74] width 803 height 54
click at [997, 17] on span "Publish Changes" at bounding box center [974, 23] width 80 height 13
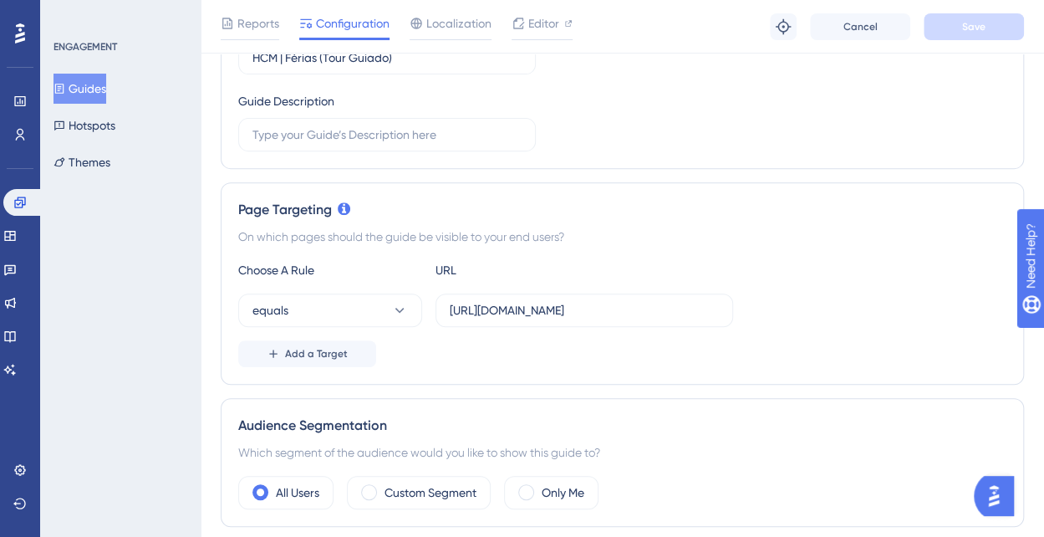
scroll to position [418, 0]
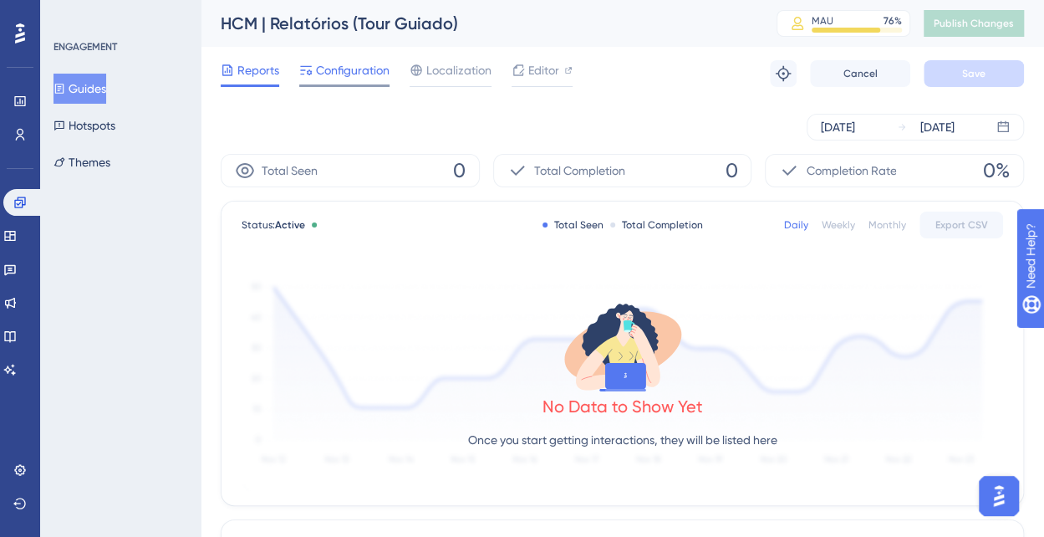
click at [323, 76] on span "Configuration" at bounding box center [353, 70] width 74 height 20
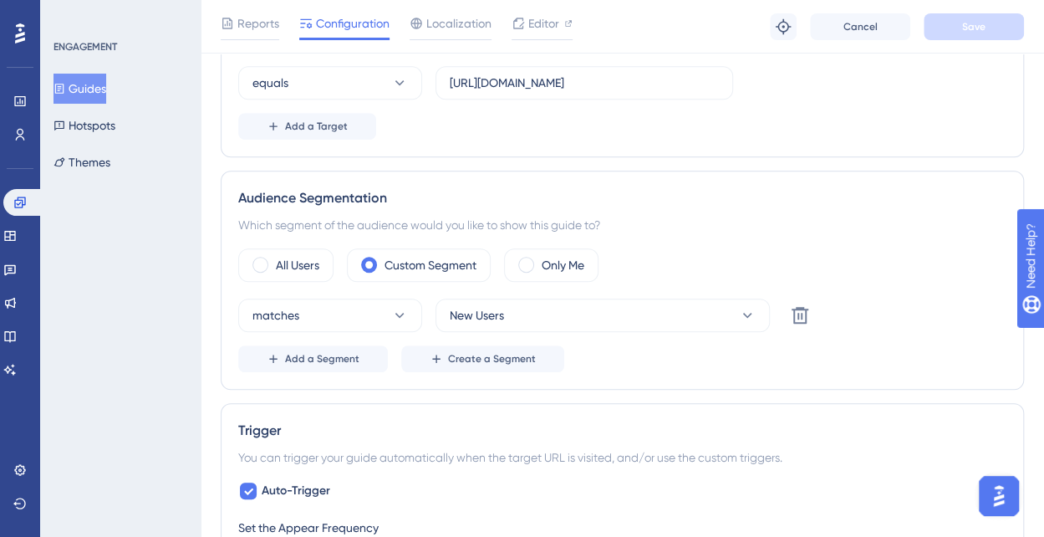
scroll to position [502, 0]
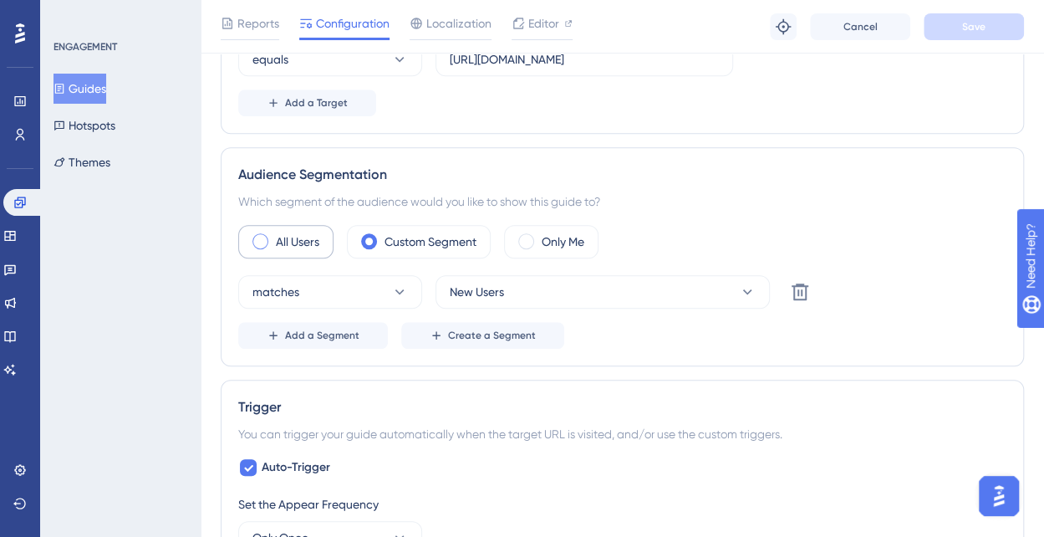
click at [261, 228] on div "All Users" at bounding box center [285, 241] width 95 height 33
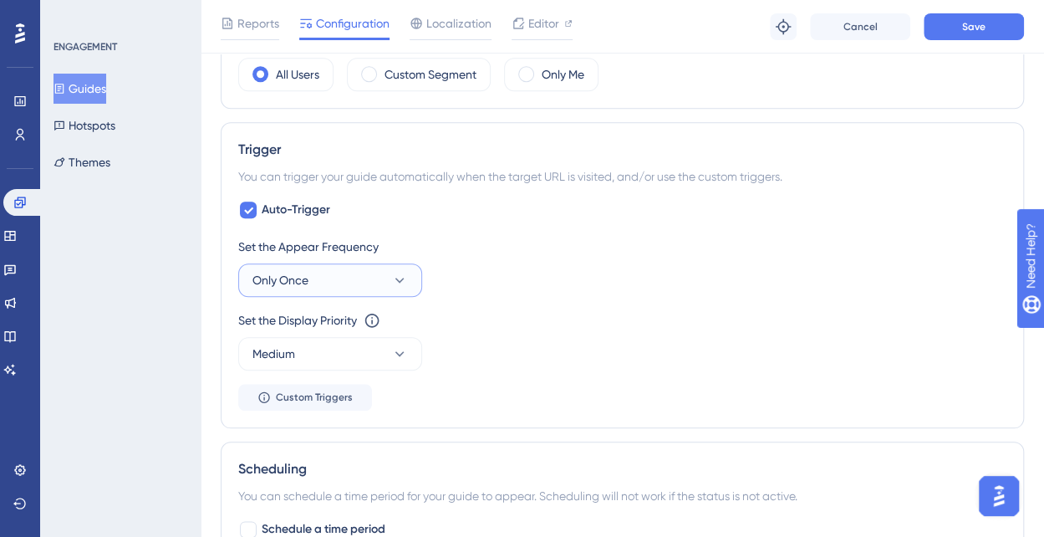
click at [385, 273] on button "Only Once" at bounding box center [330, 279] width 184 height 33
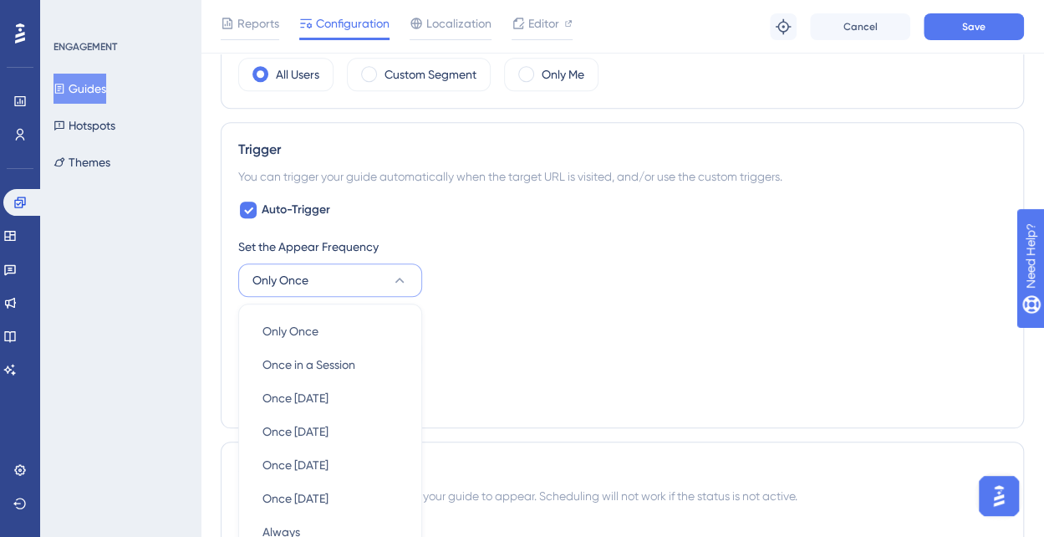
scroll to position [828, 0]
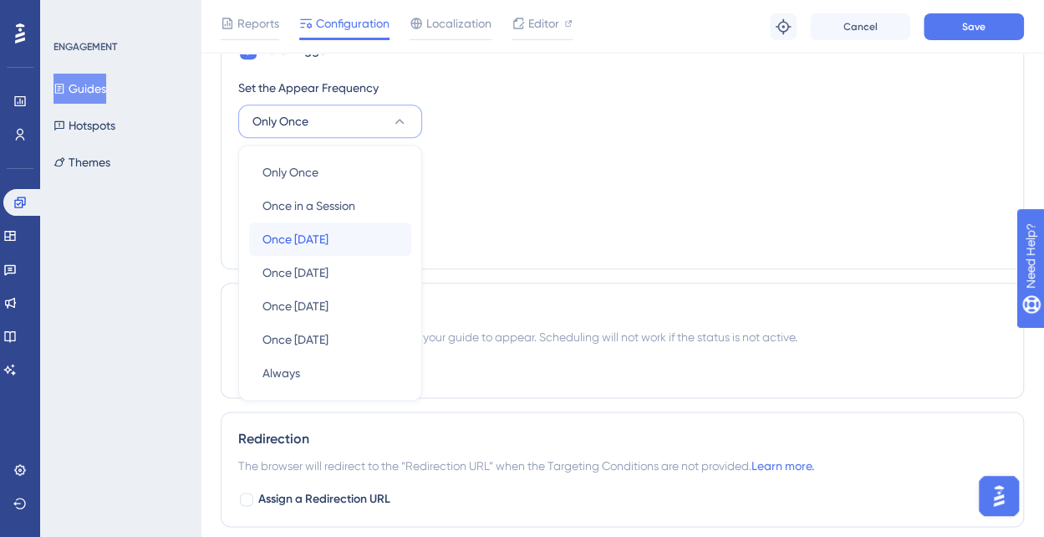
click at [348, 234] on div "Once [DATE] Once [DATE]" at bounding box center [330, 238] width 135 height 33
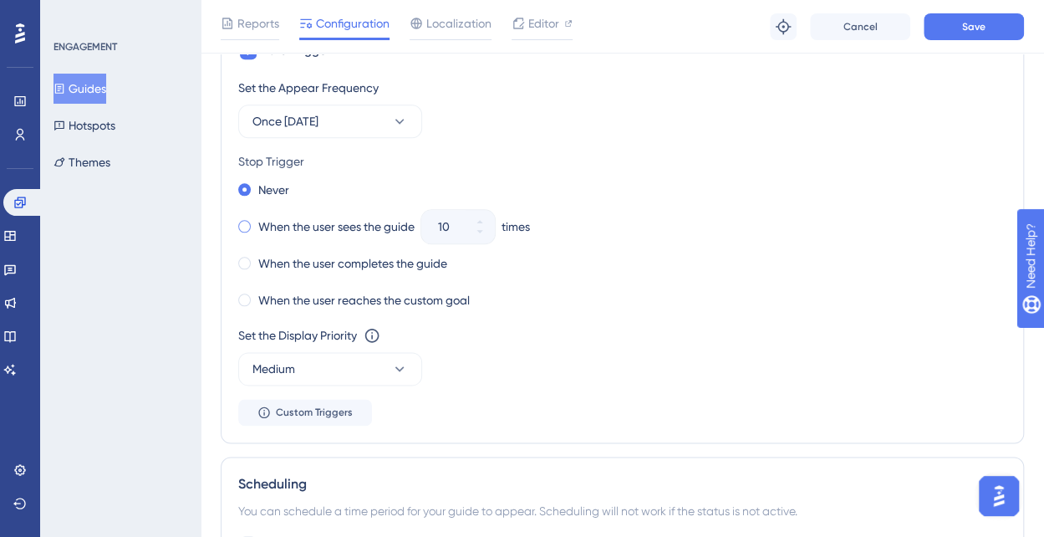
click at [242, 220] on span at bounding box center [244, 226] width 13 height 13
click at [256, 222] on input "radio" at bounding box center [256, 222] width 0 height 0
click at [483, 229] on icon at bounding box center [480, 232] width 10 height 10
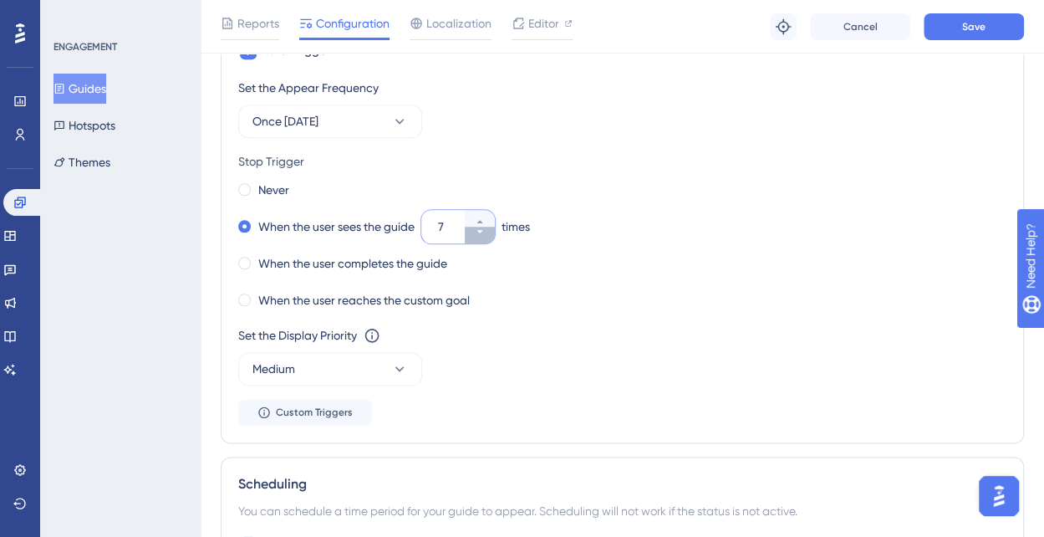
click at [483, 229] on icon at bounding box center [480, 232] width 10 height 10
type input "3"
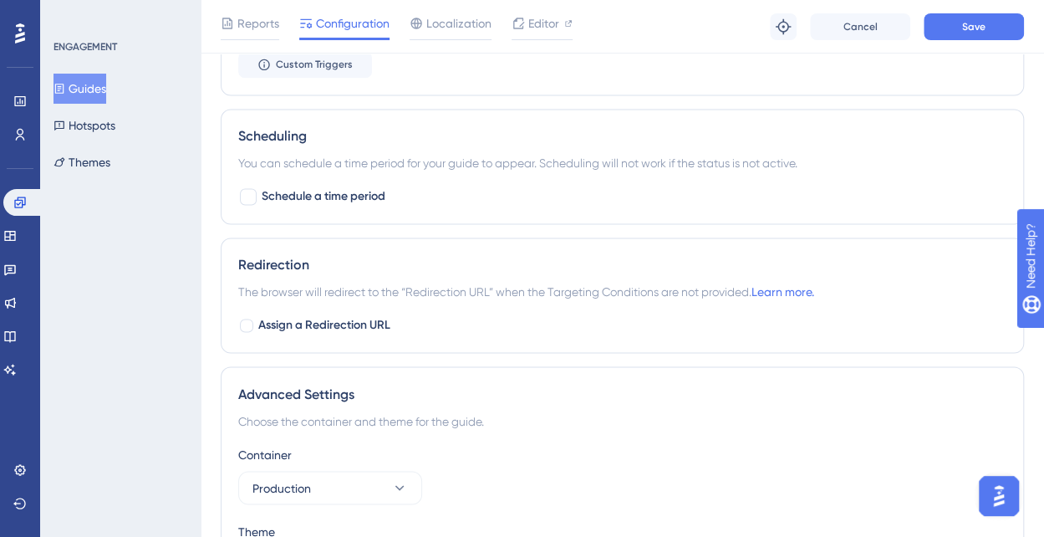
scroll to position [1078, 0]
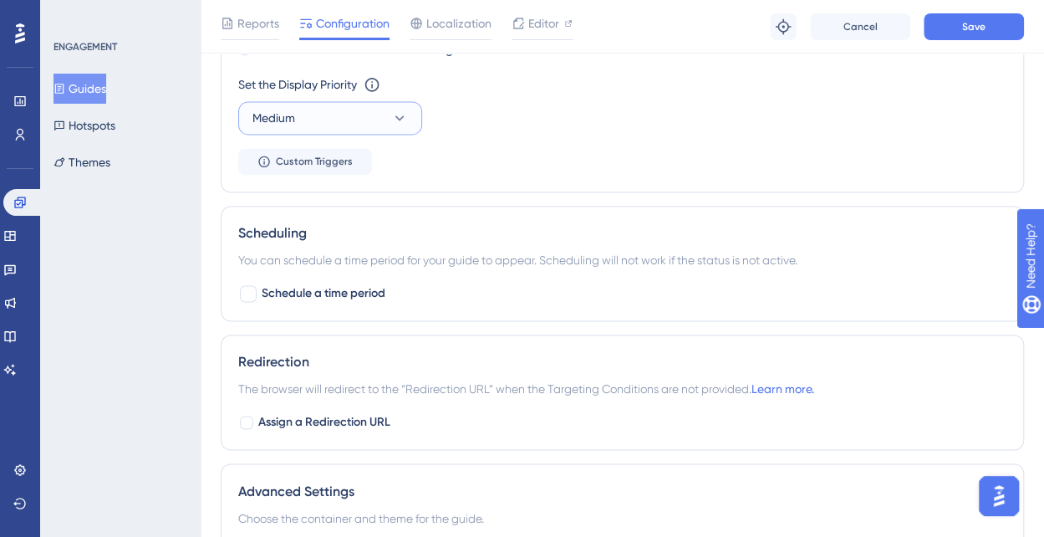
click at [375, 121] on button "Medium" at bounding box center [330, 117] width 184 height 33
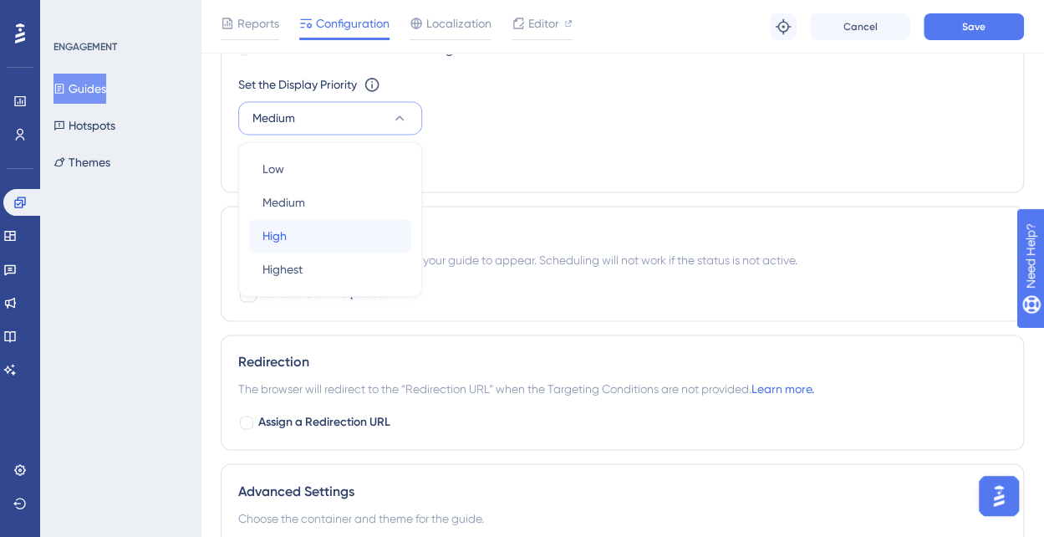
click at [356, 219] on div "High High" at bounding box center [330, 235] width 135 height 33
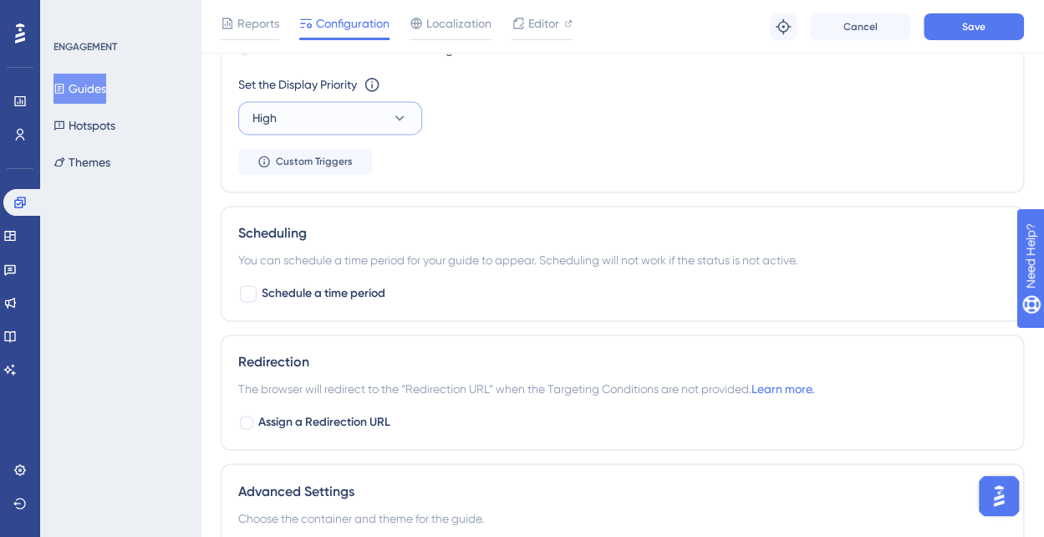
click at [405, 124] on button "High" at bounding box center [330, 117] width 184 height 33
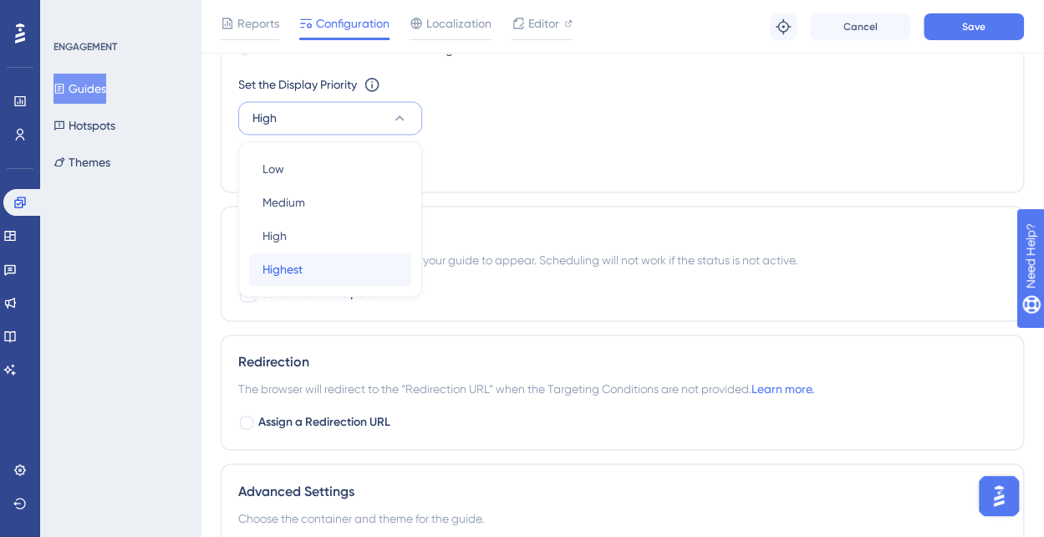
click at [365, 260] on div "Highest Highest" at bounding box center [330, 268] width 135 height 33
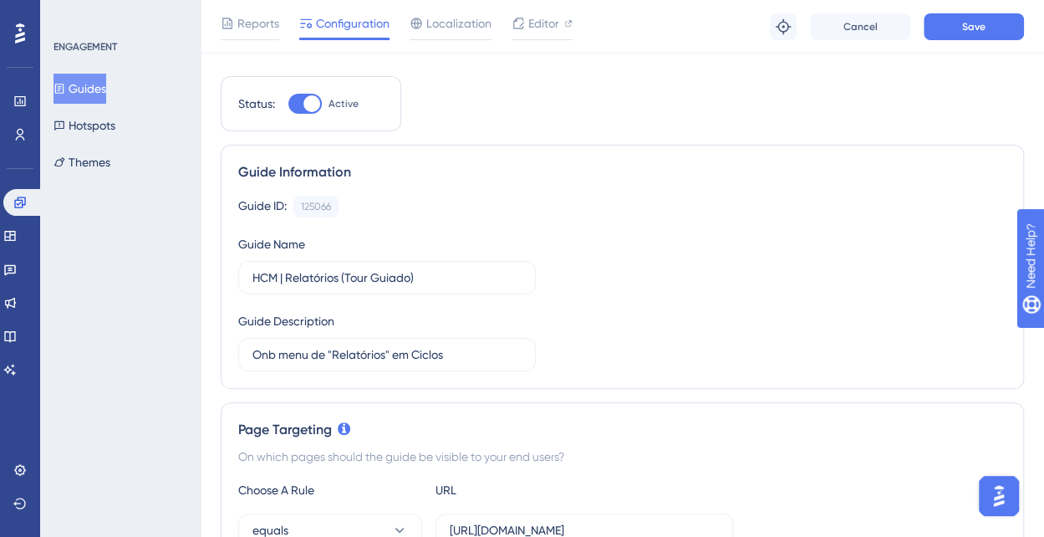
scroll to position [0, 0]
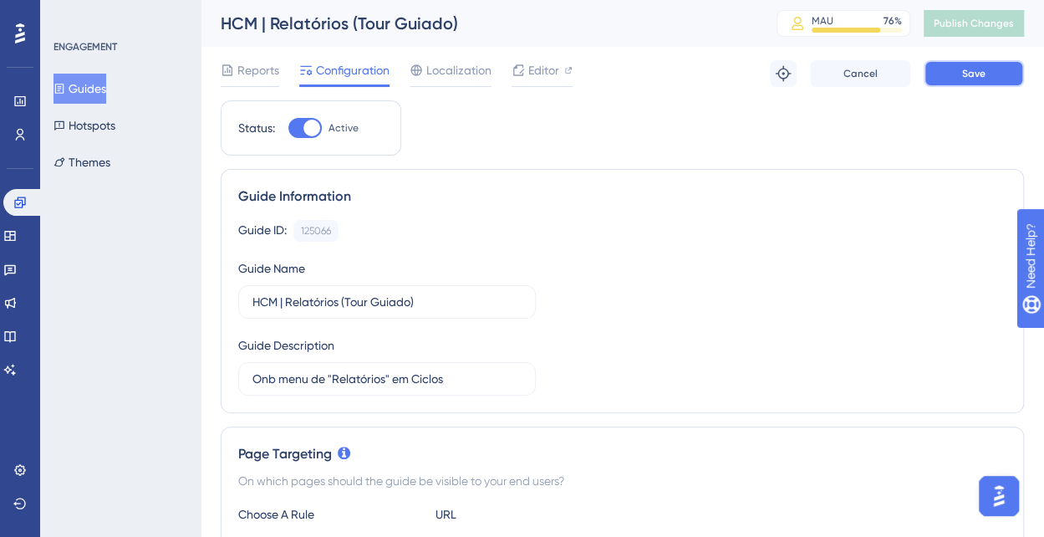
click at [963, 76] on span "Save" at bounding box center [973, 73] width 23 height 13
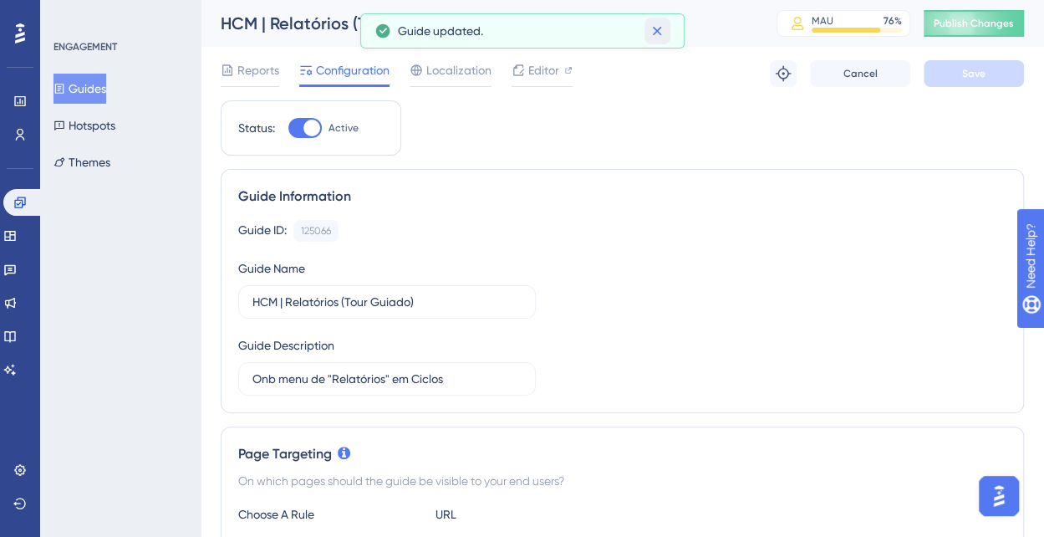
click at [668, 28] on button at bounding box center [658, 31] width 26 height 27
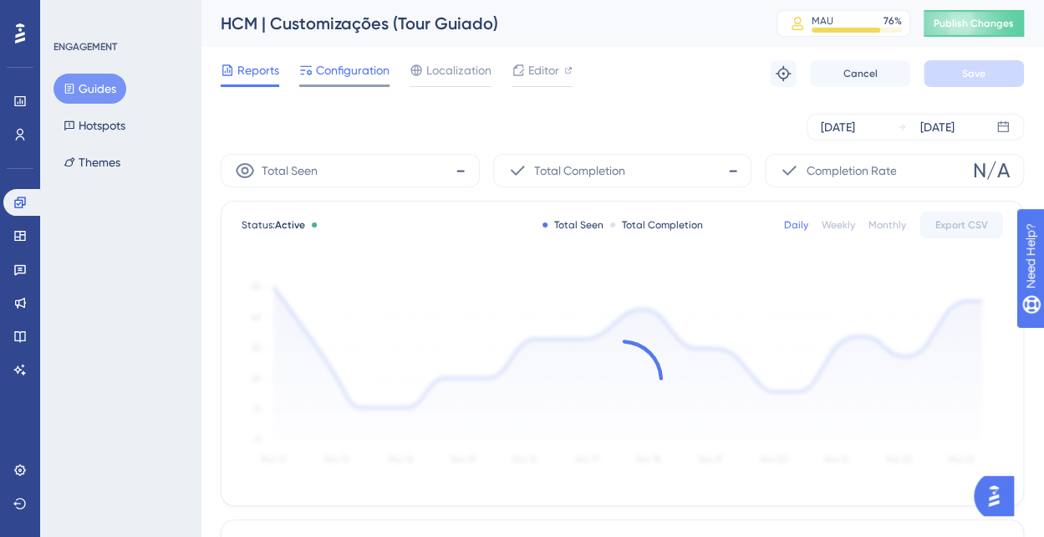
click at [366, 72] on span "Configuration" at bounding box center [353, 70] width 74 height 20
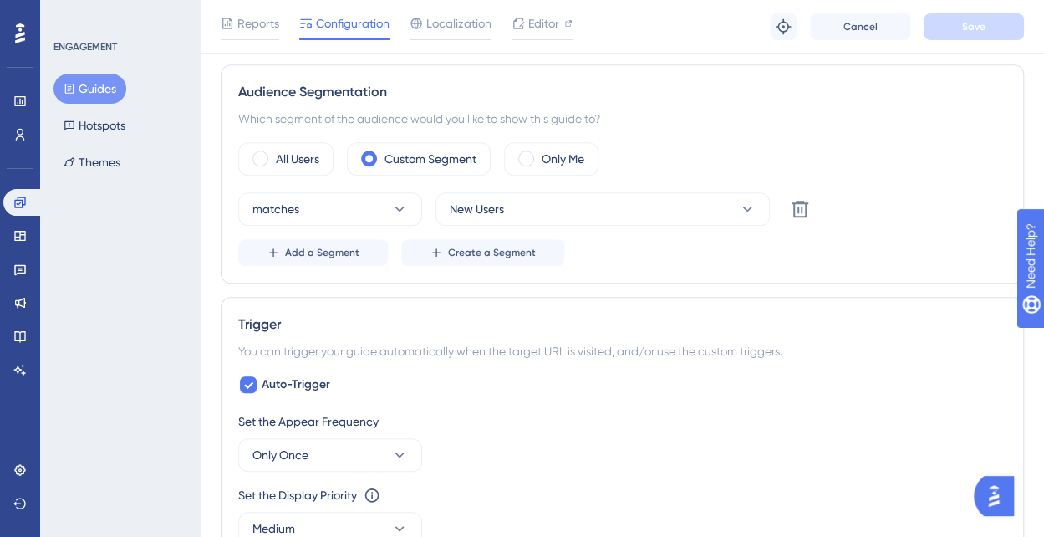
scroll to position [585, 0]
click at [268, 155] on span at bounding box center [260, 158] width 16 height 16
click at [273, 152] on input "radio" at bounding box center [273, 152] width 0 height 0
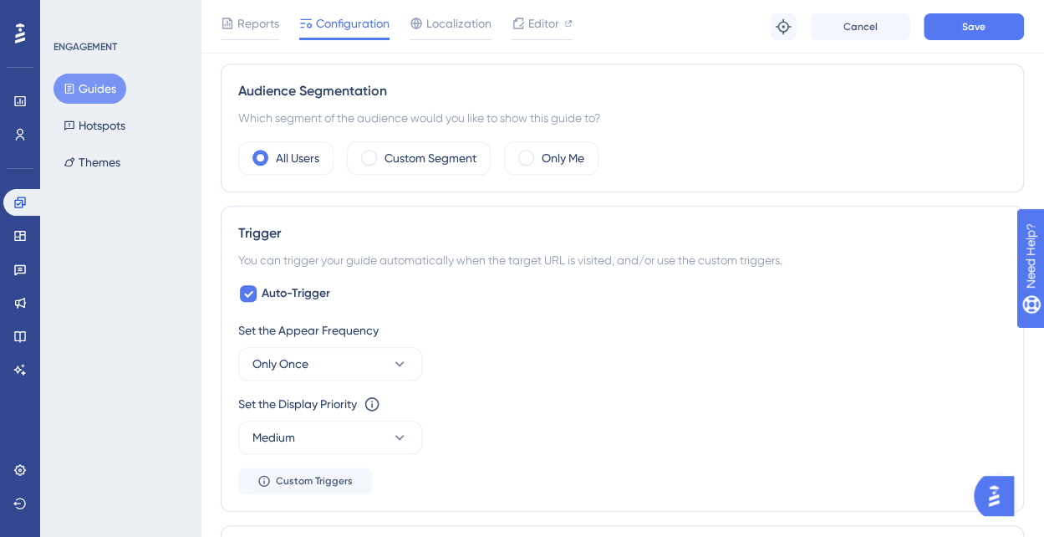
scroll to position [752, 0]
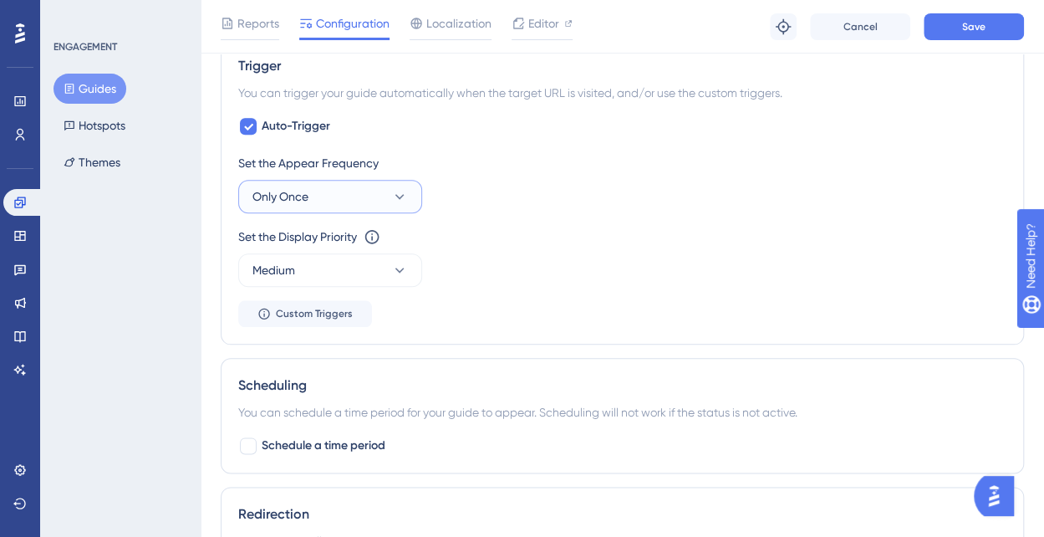
click at [344, 187] on button "Only Once" at bounding box center [330, 196] width 184 height 33
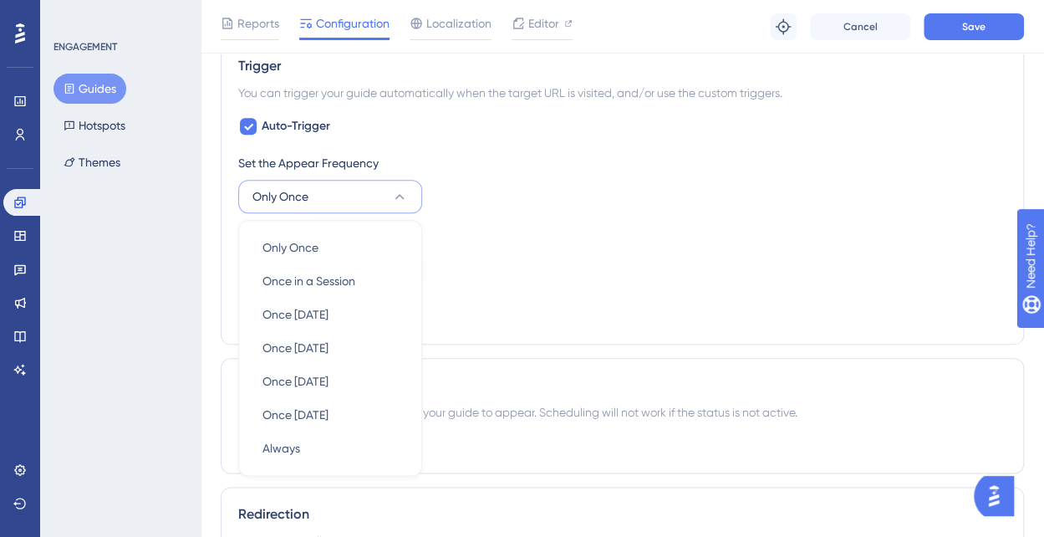
scroll to position [828, 0]
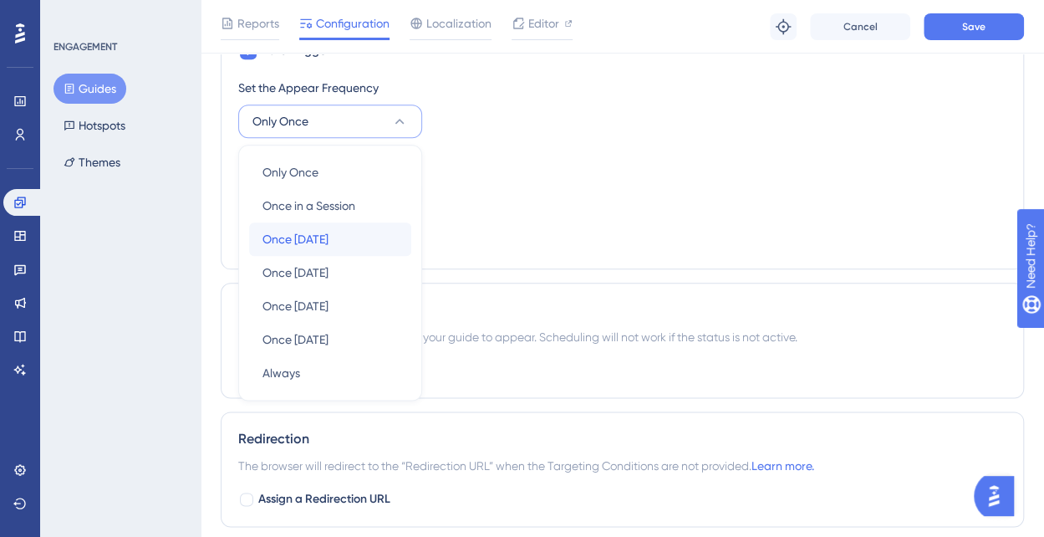
click at [364, 240] on div "Once [DATE] Once [DATE]" at bounding box center [330, 238] width 135 height 33
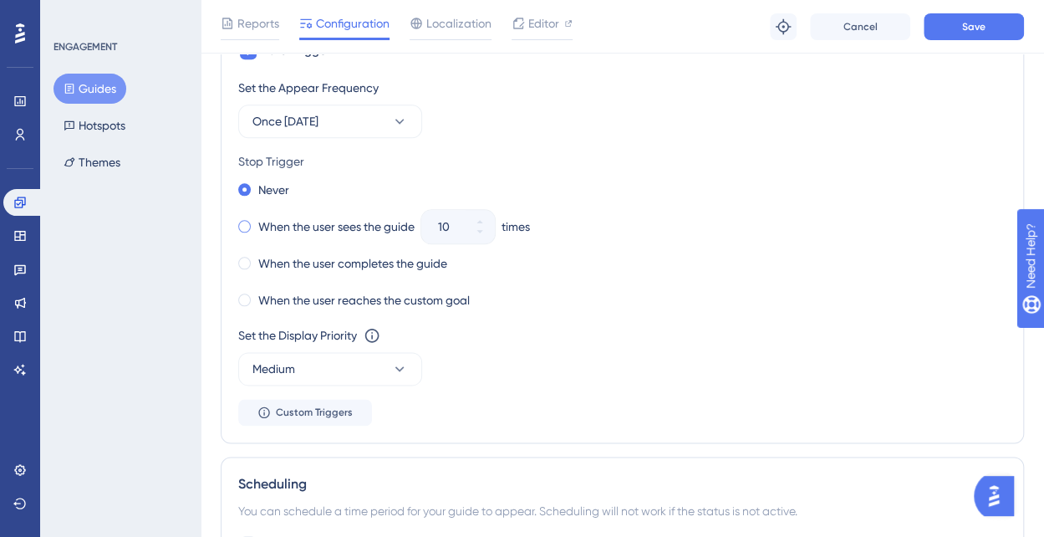
click at [258, 222] on label "When the user sees the guide" at bounding box center [336, 227] width 156 height 20
click at [480, 232] on icon at bounding box center [480, 232] width 10 height 10
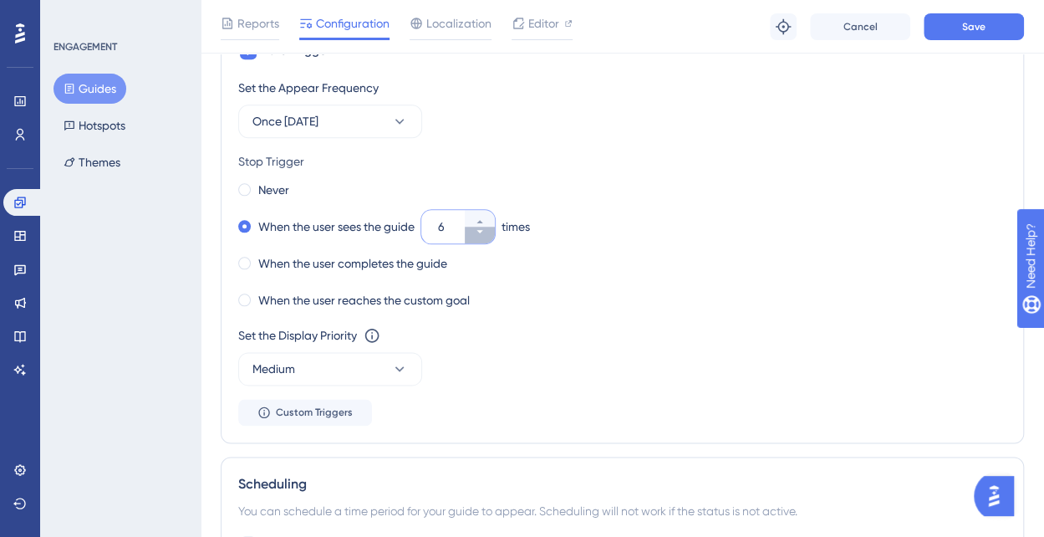
click at [480, 232] on icon at bounding box center [480, 232] width 10 height 10
type input "3"
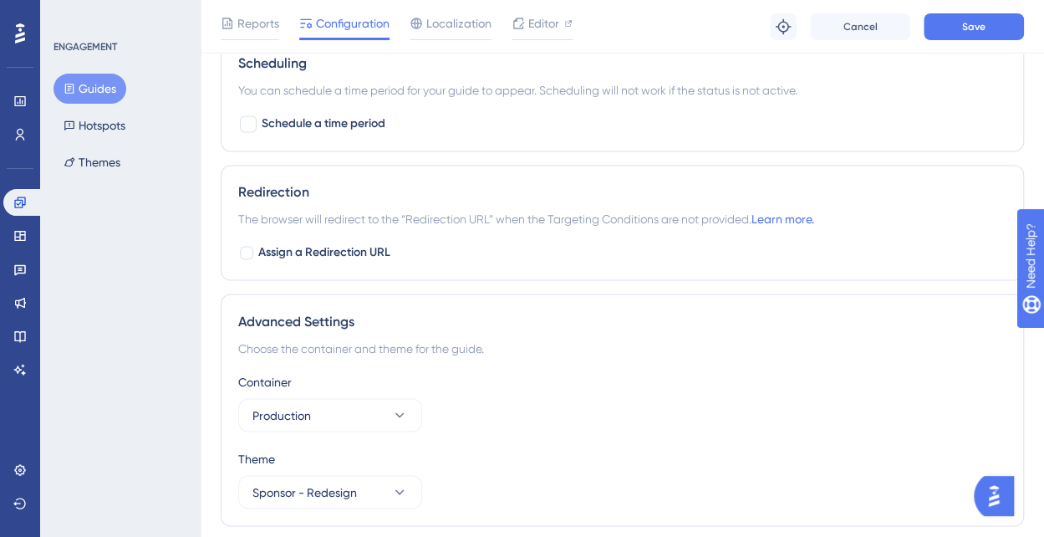
scroll to position [1298, 0]
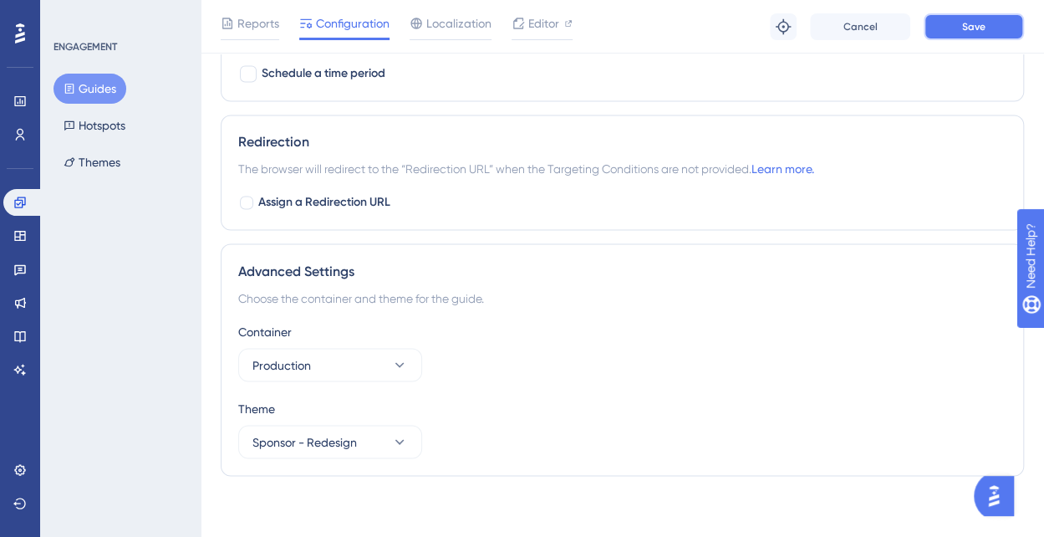
click at [956, 34] on button "Save" at bounding box center [974, 26] width 100 height 27
